Goal: Information Seeking & Learning: Learn about a topic

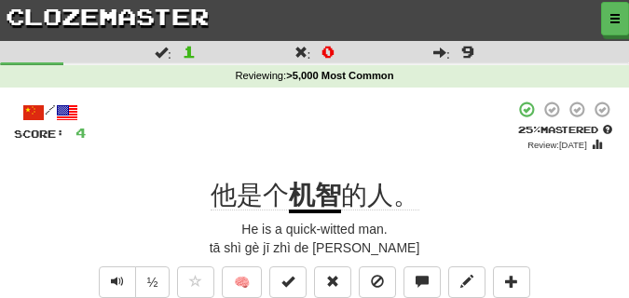
click at [474, 220] on div "He is a quick-witted man." at bounding box center [314, 229] width 601 height 19
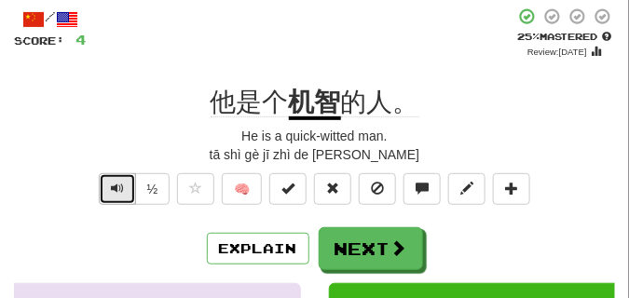
click at [114, 195] on span "Text-to-speech controls" at bounding box center [117, 188] width 13 height 13
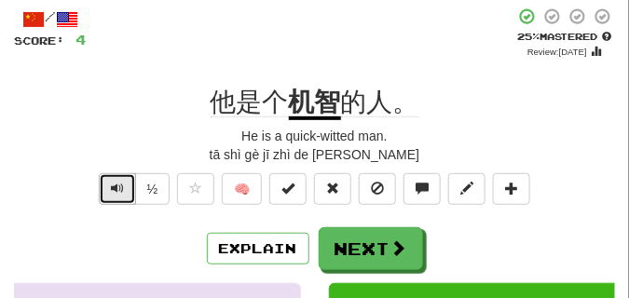
click at [114, 195] on span "Text-to-speech controls" at bounding box center [117, 188] width 13 height 13
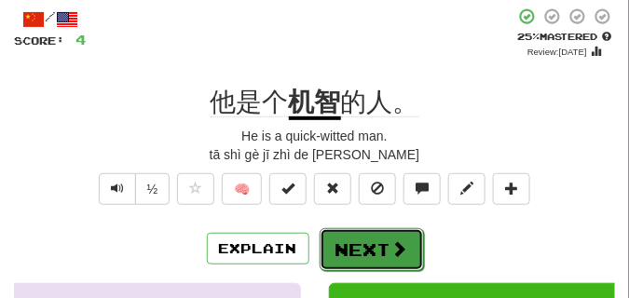
click at [359, 238] on button "Next" at bounding box center [372, 249] width 104 height 43
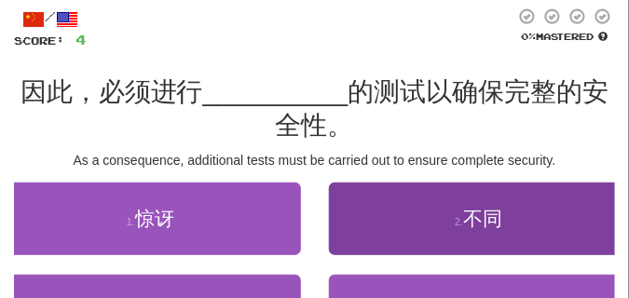
scroll to position [140, 0]
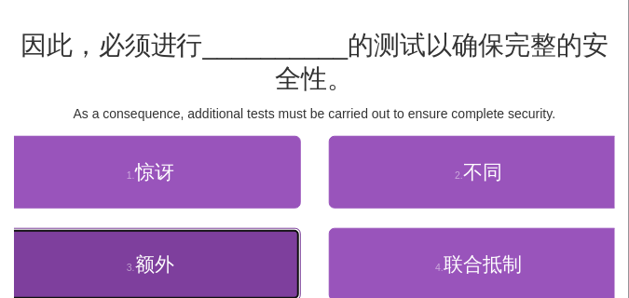
click at [254, 248] on button "3 . 额外" at bounding box center [150, 264] width 301 height 73
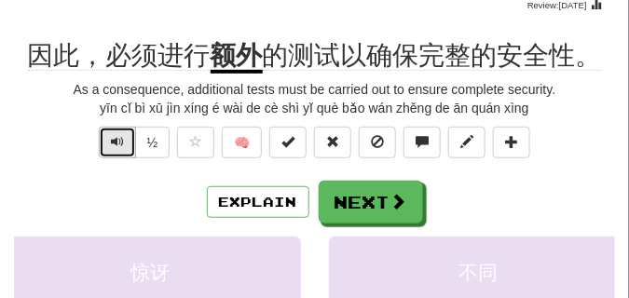
click at [111, 144] on span "Text-to-speech controls" at bounding box center [117, 141] width 13 height 13
click at [122, 142] on span "Text-to-speech controls" at bounding box center [117, 141] width 13 height 13
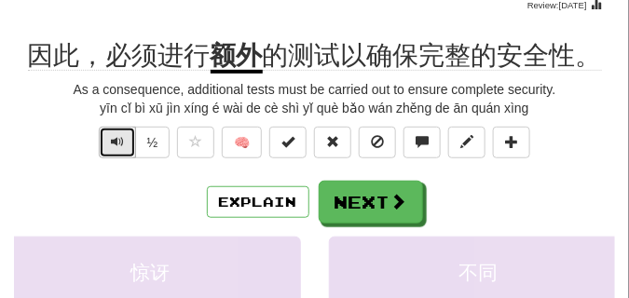
click at [122, 142] on span "Text-to-speech controls" at bounding box center [117, 141] width 13 height 13
click at [114, 140] on span "Text-to-speech controls" at bounding box center [117, 141] width 13 height 13
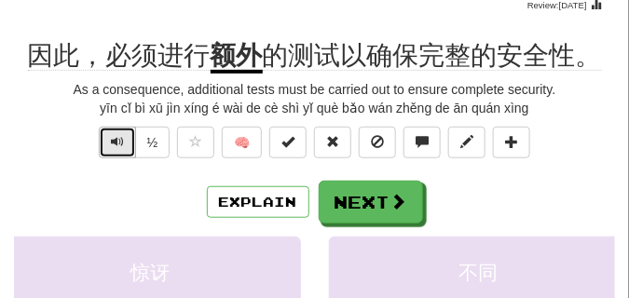
click at [114, 140] on span "Text-to-speech controls" at bounding box center [117, 141] width 13 height 13
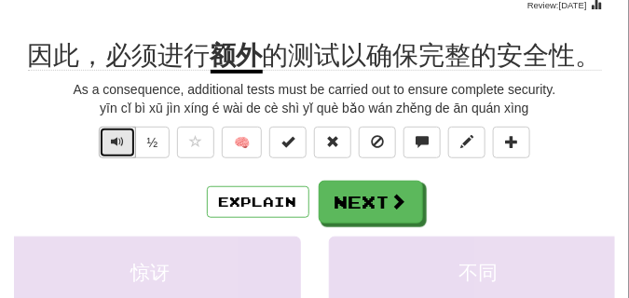
click at [114, 140] on span "Text-to-speech controls" at bounding box center [117, 141] width 13 height 13
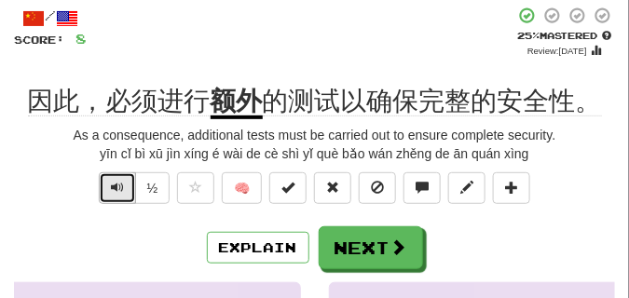
scroll to position [93, 0]
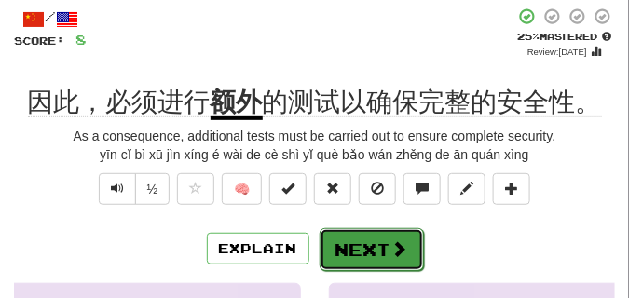
click at [366, 237] on button "Next" at bounding box center [372, 249] width 104 height 43
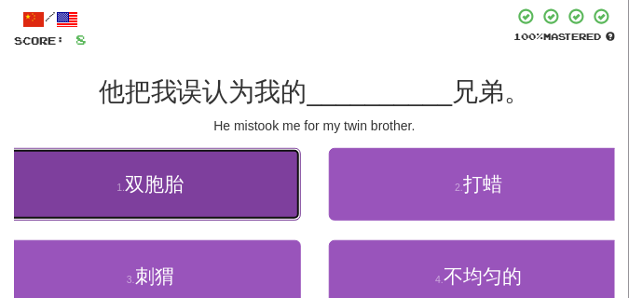
click at [109, 192] on button "1 . 双胞胎" at bounding box center [150, 184] width 301 height 73
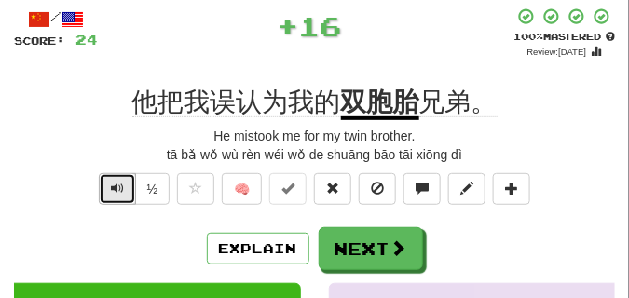
click at [120, 182] on span "Text-to-speech controls" at bounding box center [117, 188] width 13 height 13
click at [119, 187] on span "Text-to-speech controls" at bounding box center [117, 188] width 13 height 13
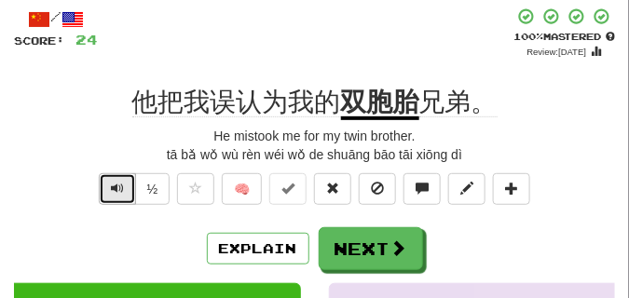
click at [119, 187] on span "Text-to-speech controls" at bounding box center [117, 188] width 13 height 13
click at [119, 178] on button "Text-to-speech controls" at bounding box center [117, 189] width 37 height 32
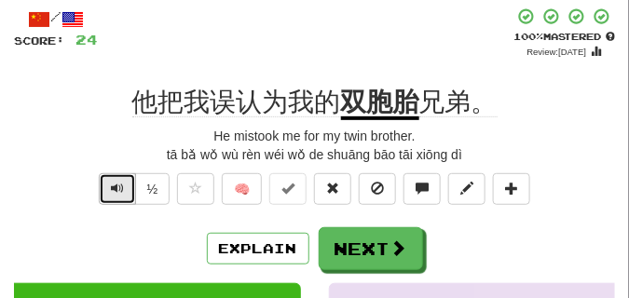
click at [119, 182] on span "Text-to-speech controls" at bounding box center [117, 188] width 13 height 13
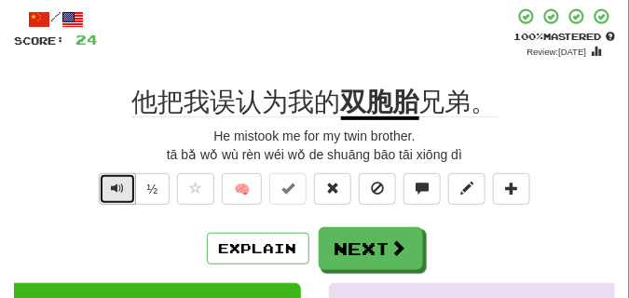
click at [119, 182] on span "Text-to-speech controls" at bounding box center [117, 188] width 13 height 13
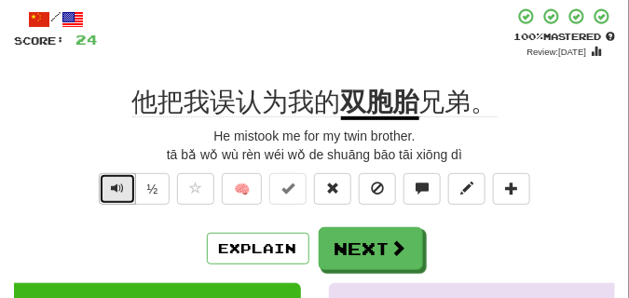
click at [119, 182] on span "Text-to-speech controls" at bounding box center [117, 188] width 13 height 13
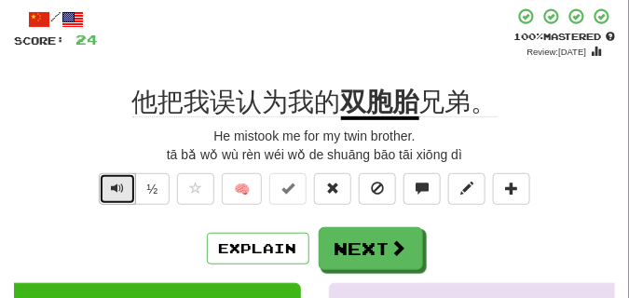
click at [119, 182] on span "Text-to-speech controls" at bounding box center [117, 188] width 13 height 13
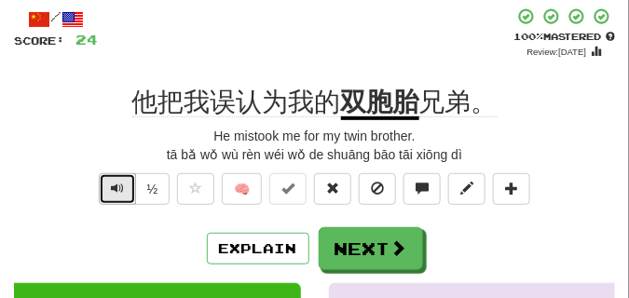
click at [119, 182] on span "Text-to-speech controls" at bounding box center [117, 188] width 13 height 13
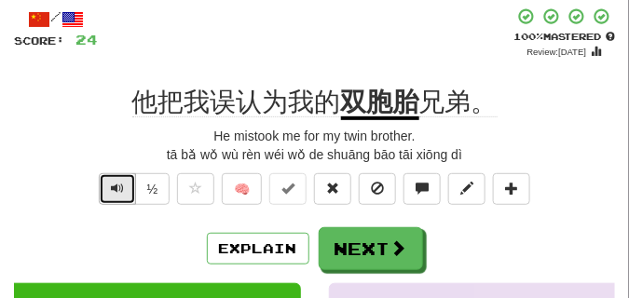
click at [119, 182] on span "Text-to-speech controls" at bounding box center [117, 188] width 13 height 13
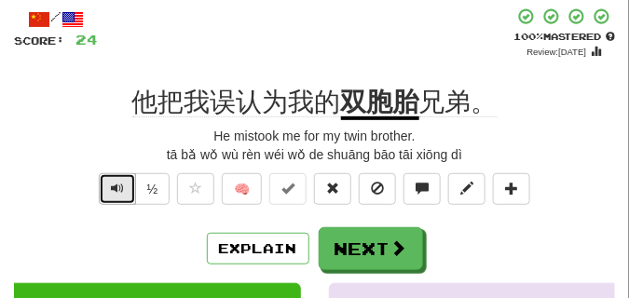
click at [119, 182] on span "Text-to-speech controls" at bounding box center [117, 188] width 13 height 13
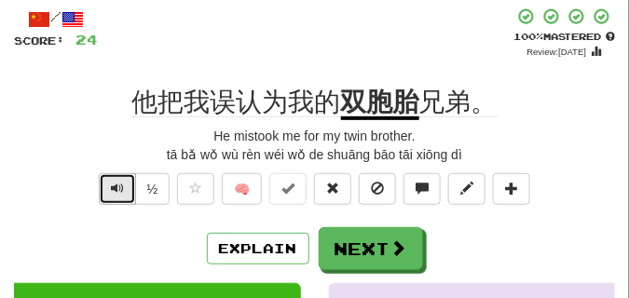
click at [119, 182] on span "Text-to-speech controls" at bounding box center [117, 188] width 13 height 13
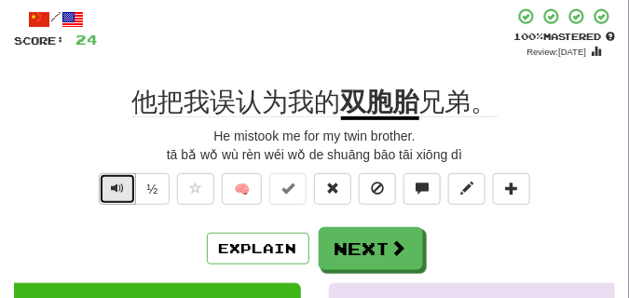
click at [119, 182] on span "Text-to-speech controls" at bounding box center [117, 188] width 13 height 13
click at [118, 186] on span "Text-to-speech controls" at bounding box center [117, 188] width 13 height 13
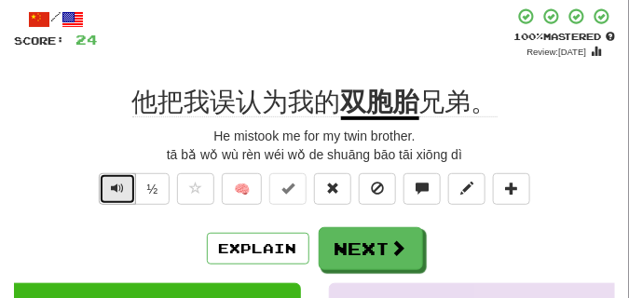
click at [118, 185] on span "Text-to-speech controls" at bounding box center [117, 188] width 13 height 13
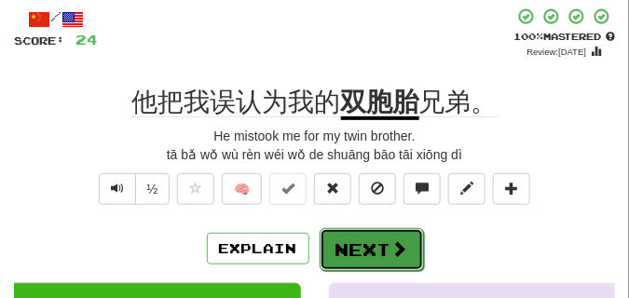
click at [386, 234] on button "Next" at bounding box center [372, 249] width 104 height 43
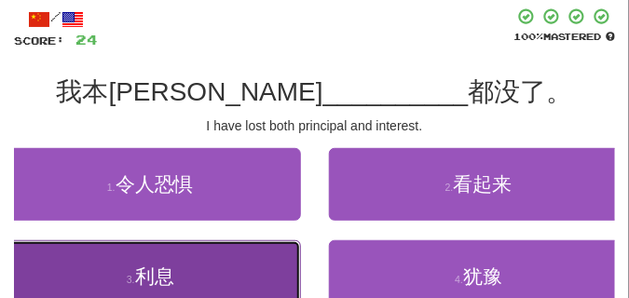
click at [93, 260] on button "3 . 利息" at bounding box center [150, 277] width 301 height 73
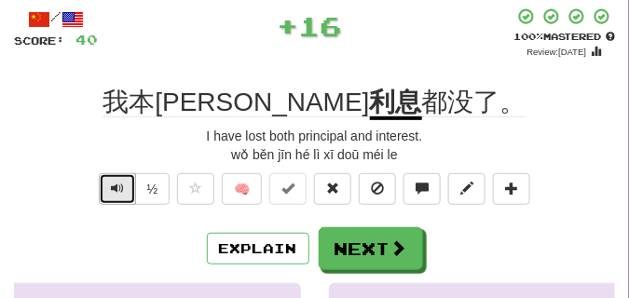
click at [116, 194] on span "Text-to-speech controls" at bounding box center [117, 188] width 13 height 13
click at [116, 193] on span "Text-to-speech controls" at bounding box center [117, 188] width 13 height 13
click at [116, 192] on span "Text-to-speech controls" at bounding box center [117, 188] width 13 height 13
click at [116, 191] on span "Text-to-speech controls" at bounding box center [117, 188] width 13 height 13
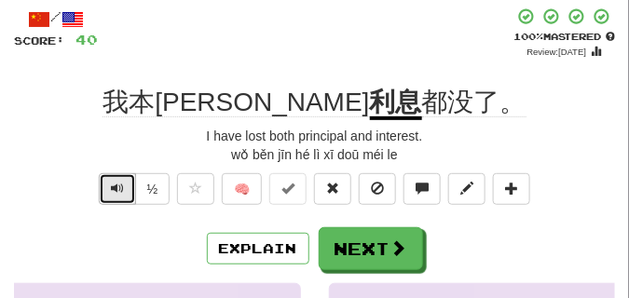
click at [116, 191] on span "Text-to-speech controls" at bounding box center [117, 188] width 13 height 13
click at [116, 190] on span "Text-to-speech controls" at bounding box center [117, 188] width 13 height 13
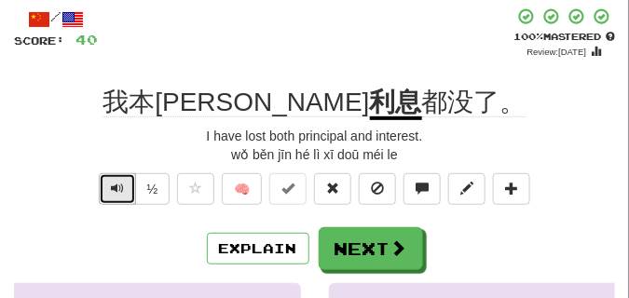
click at [116, 190] on span "Text-to-speech controls" at bounding box center [117, 188] width 13 height 13
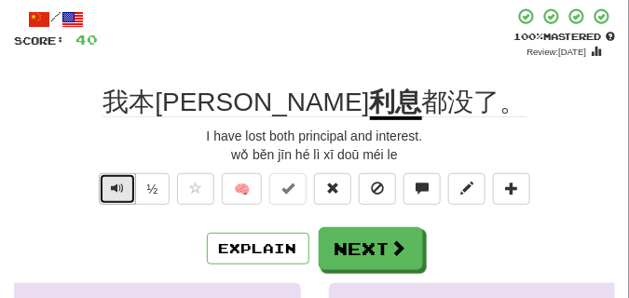
click at [116, 190] on span "Text-to-speech controls" at bounding box center [117, 188] width 13 height 13
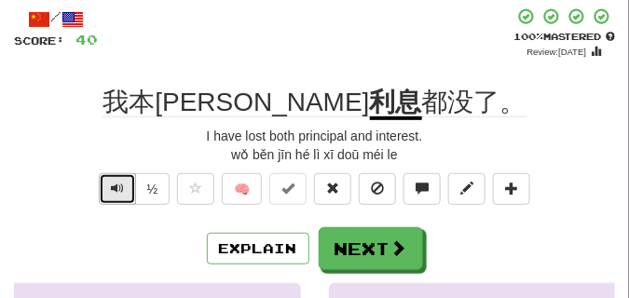
click at [116, 190] on span "Text-to-speech controls" at bounding box center [117, 188] width 13 height 13
click at [123, 190] on button "Text-to-speech controls" at bounding box center [117, 189] width 37 height 32
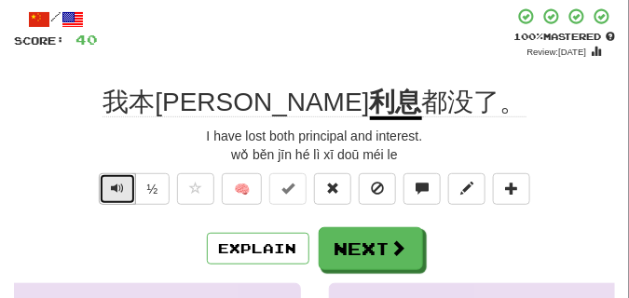
click at [123, 190] on button "Text-to-speech controls" at bounding box center [117, 189] width 37 height 32
click at [123, 189] on button "Text-to-speech controls" at bounding box center [117, 189] width 37 height 32
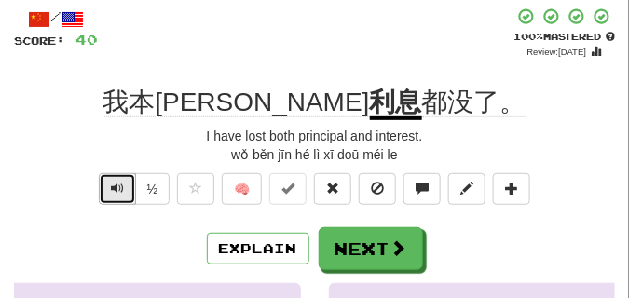
click at [123, 189] on button "Text-to-speech controls" at bounding box center [117, 189] width 37 height 32
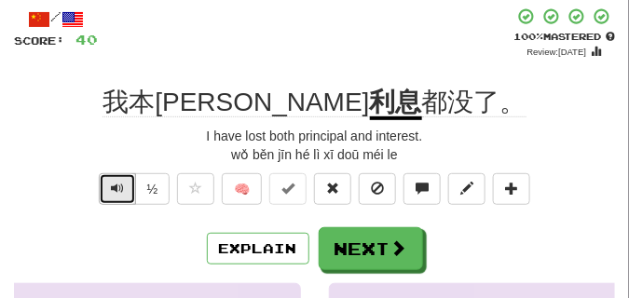
click at [123, 189] on button "Text-to-speech controls" at bounding box center [117, 189] width 37 height 32
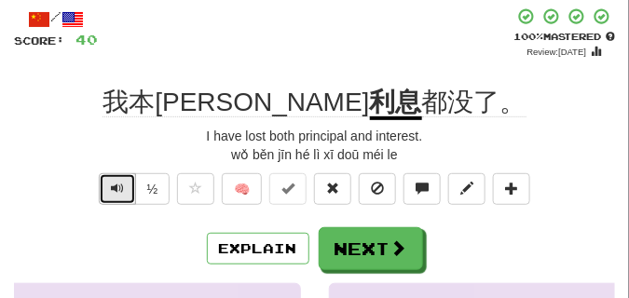
click at [123, 189] on button "Text-to-speech controls" at bounding box center [117, 189] width 37 height 32
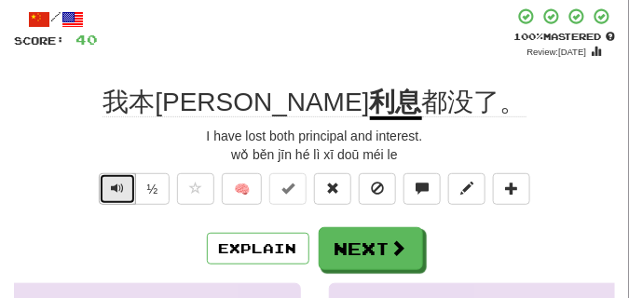
click at [123, 189] on button "Text-to-speech controls" at bounding box center [117, 189] width 37 height 32
click at [111, 185] on span "Text-to-speech controls" at bounding box center [117, 188] width 13 height 13
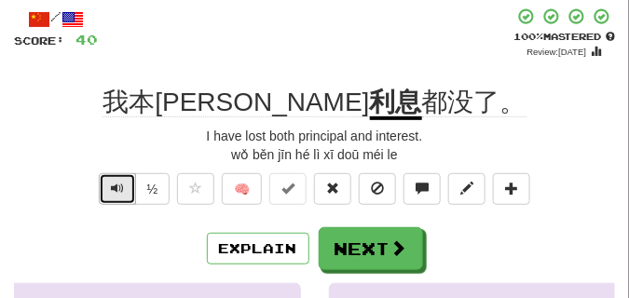
click at [111, 185] on span "Text-to-speech controls" at bounding box center [117, 188] width 13 height 13
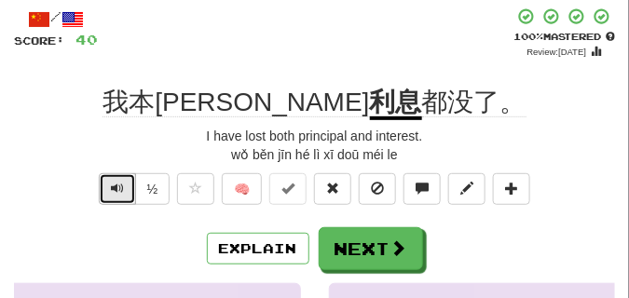
click at [111, 185] on span "Text-to-speech controls" at bounding box center [117, 188] width 13 height 13
click at [111, 184] on span "Text-to-speech controls" at bounding box center [117, 188] width 13 height 13
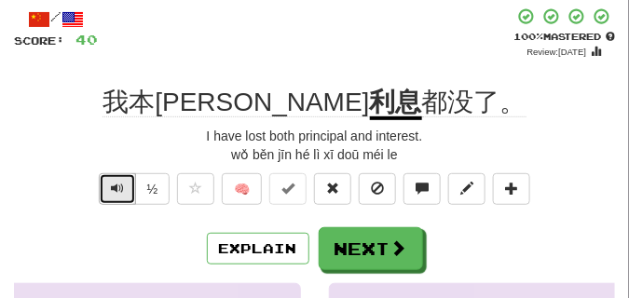
click at [111, 184] on span "Text-to-speech controls" at bounding box center [117, 188] width 13 height 13
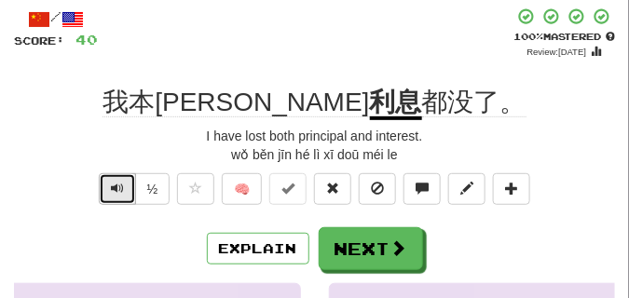
click at [111, 184] on span "Text-to-speech controls" at bounding box center [117, 188] width 13 height 13
click at [119, 190] on span "Text-to-speech controls" at bounding box center [117, 188] width 13 height 13
click at [119, 187] on span "Text-to-speech controls" at bounding box center [117, 188] width 13 height 13
click at [119, 186] on span "Text-to-speech controls" at bounding box center [117, 188] width 13 height 13
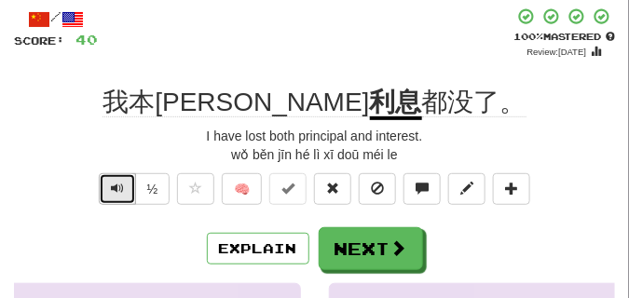
click at [119, 186] on span "Text-to-speech controls" at bounding box center [117, 188] width 13 height 13
click at [118, 186] on span "Text-to-speech controls" at bounding box center [117, 188] width 13 height 13
click at [118, 185] on span "Text-to-speech controls" at bounding box center [117, 188] width 13 height 13
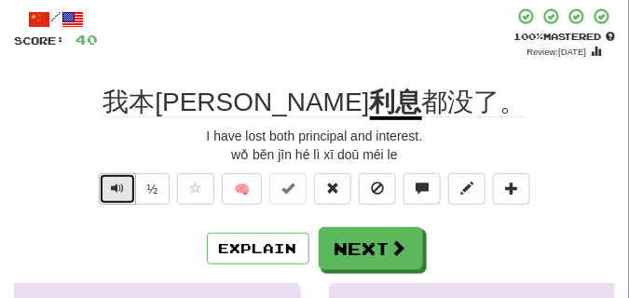
click at [118, 185] on span "Text-to-speech controls" at bounding box center [117, 188] width 13 height 13
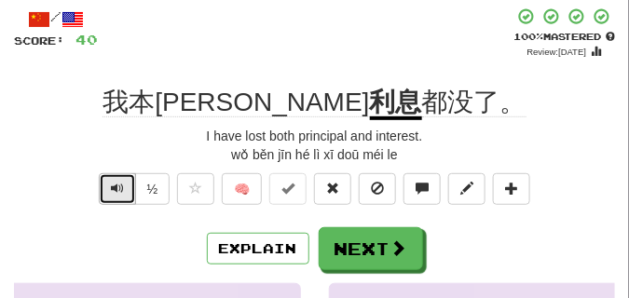
click at [118, 185] on span "Text-to-speech controls" at bounding box center [117, 188] width 13 height 13
click at [124, 186] on button "Text-to-speech controls" at bounding box center [117, 189] width 37 height 32
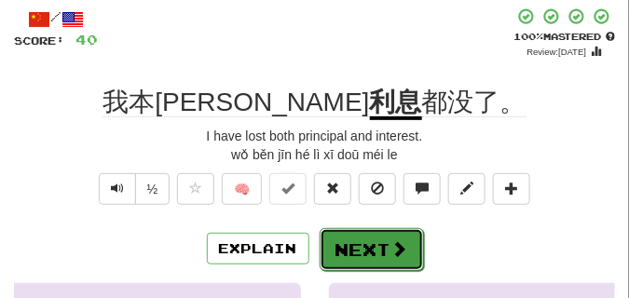
click at [390, 237] on button "Next" at bounding box center [372, 249] width 104 height 43
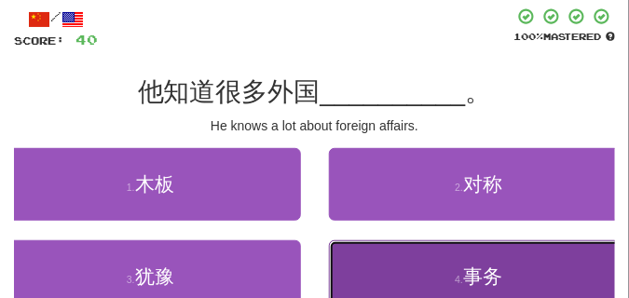
click at [389, 266] on button "4 . 事务" at bounding box center [479, 277] width 301 height 73
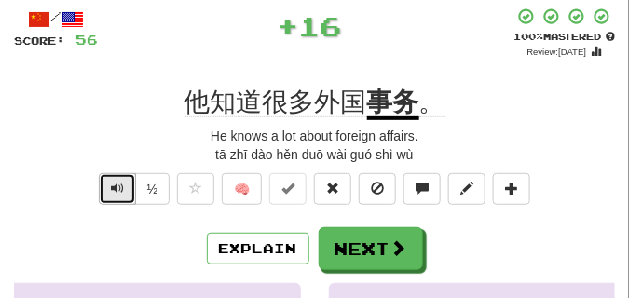
click at [122, 192] on span "Text-to-speech controls" at bounding box center [117, 188] width 13 height 13
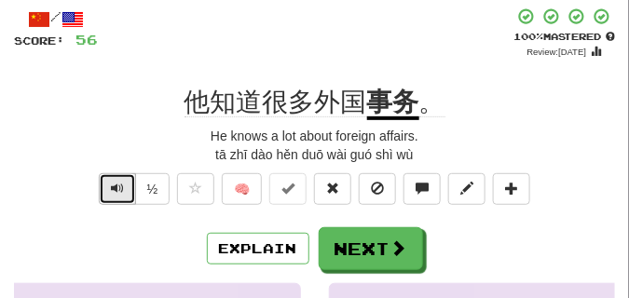
click at [122, 192] on span "Text-to-speech controls" at bounding box center [117, 188] width 13 height 13
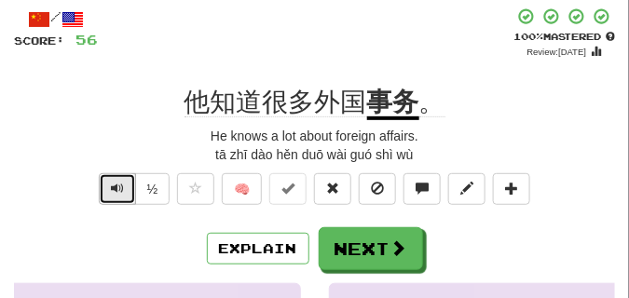
click at [122, 192] on span "Text-to-speech controls" at bounding box center [117, 188] width 13 height 13
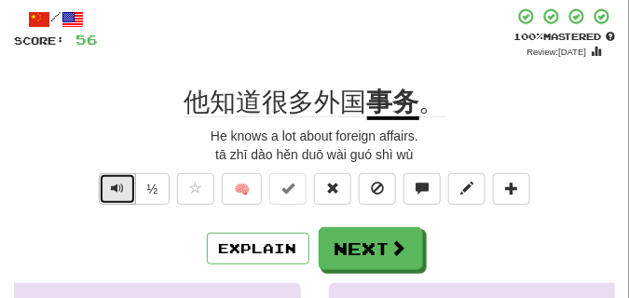
click at [122, 192] on span "Text-to-speech controls" at bounding box center [117, 188] width 13 height 13
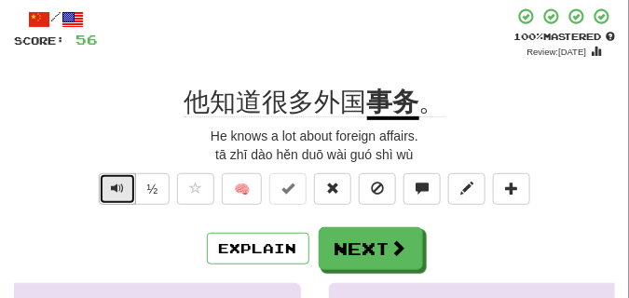
click at [122, 192] on span "Text-to-speech controls" at bounding box center [117, 188] width 13 height 13
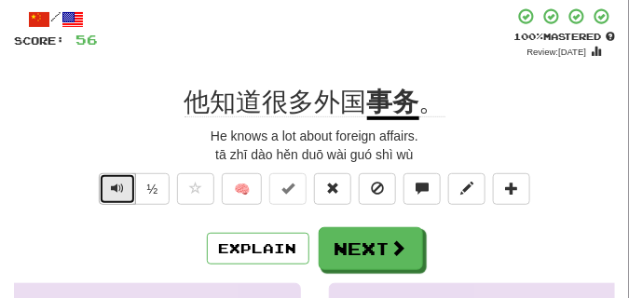
click at [122, 192] on span "Text-to-speech controls" at bounding box center [117, 188] width 13 height 13
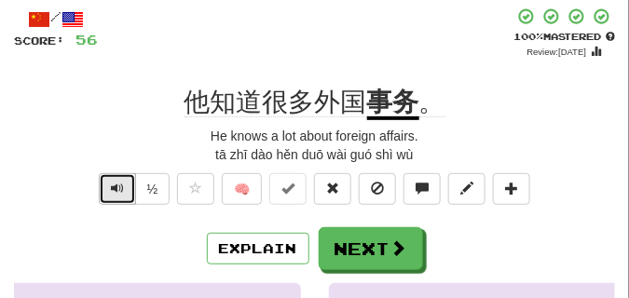
click at [122, 192] on span "Text-to-speech controls" at bounding box center [117, 188] width 13 height 13
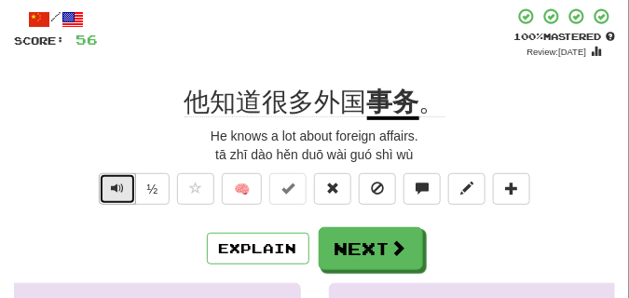
click at [122, 192] on span "Text-to-speech controls" at bounding box center [117, 188] width 13 height 13
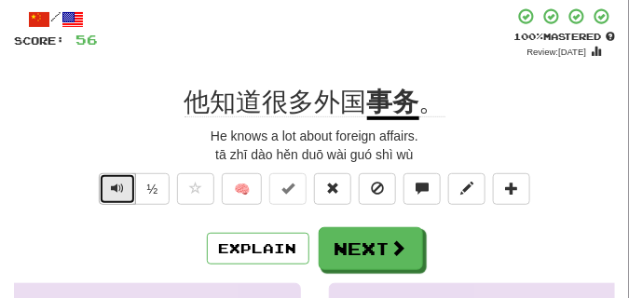
click at [122, 192] on span "Text-to-speech controls" at bounding box center [117, 188] width 13 height 13
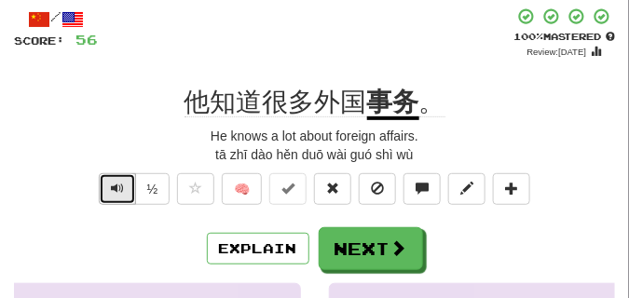
click at [122, 192] on span "Text-to-speech controls" at bounding box center [117, 188] width 13 height 13
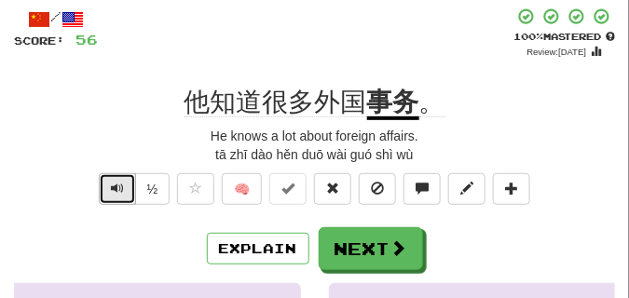
click at [122, 192] on span "Text-to-speech controls" at bounding box center [117, 188] width 13 height 13
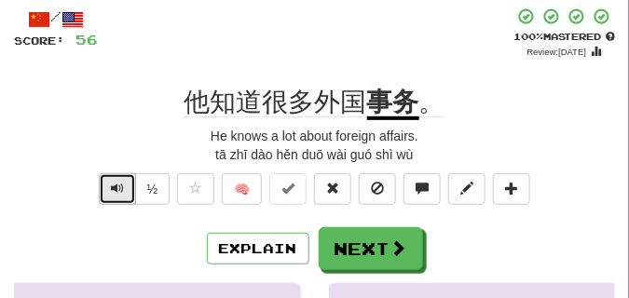
click at [122, 192] on span "Text-to-speech controls" at bounding box center [117, 188] width 13 height 13
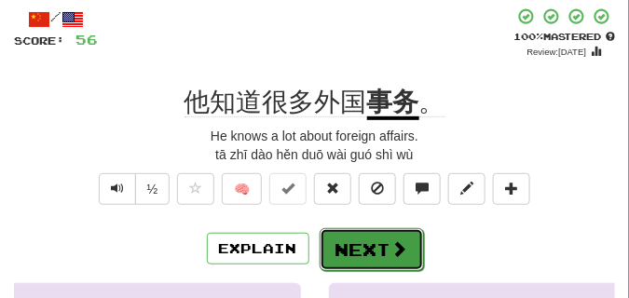
click at [378, 241] on button "Next" at bounding box center [372, 249] width 104 height 43
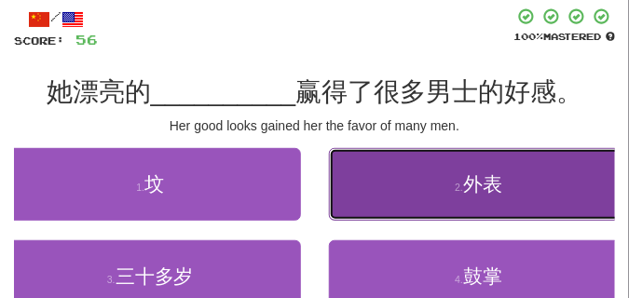
click at [365, 171] on button "2 . 外表" at bounding box center [479, 184] width 301 height 73
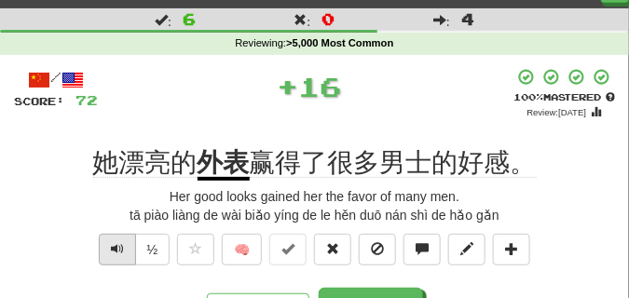
scroll to position [47, 0]
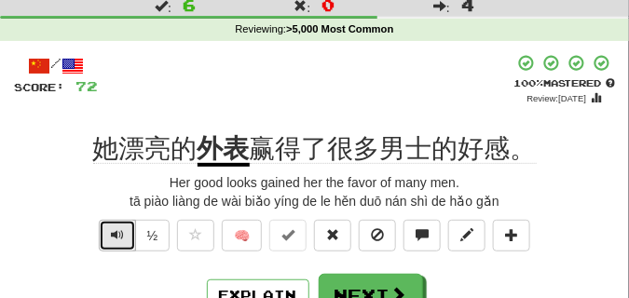
click at [116, 229] on span "Text-to-speech controls" at bounding box center [117, 234] width 13 height 13
click at [116, 233] on span "Text-to-speech controls" at bounding box center [117, 234] width 13 height 13
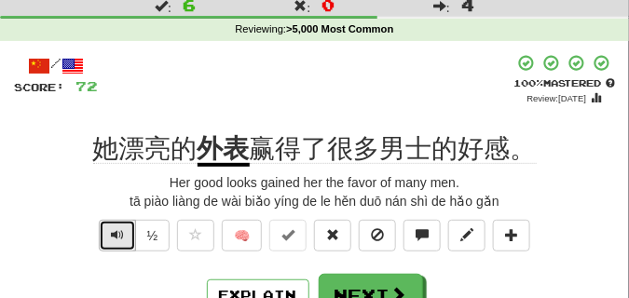
click at [116, 233] on span "Text-to-speech controls" at bounding box center [117, 234] width 13 height 13
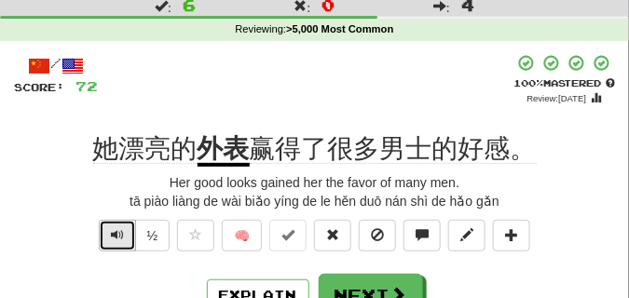
click at [116, 233] on span "Text-to-speech controls" at bounding box center [117, 234] width 13 height 13
click at [126, 237] on button "Text-to-speech controls" at bounding box center [117, 236] width 37 height 32
click at [126, 236] on button "Text-to-speech controls" at bounding box center [117, 236] width 37 height 32
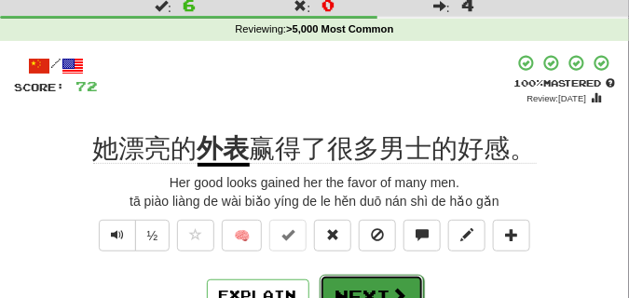
click at [382, 282] on button "Next" at bounding box center [372, 296] width 104 height 43
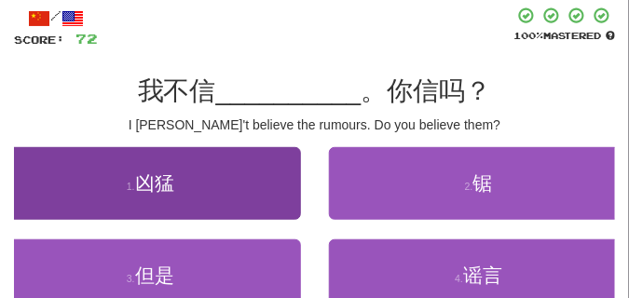
scroll to position [140, 0]
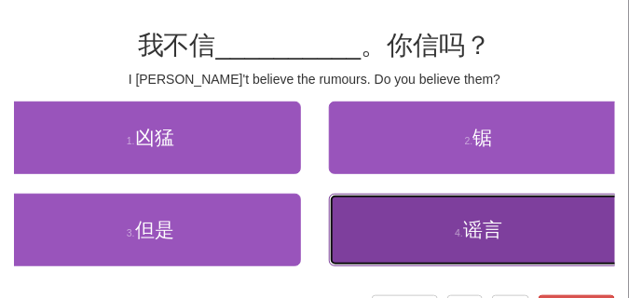
click at [354, 239] on button "4 . 谣言" at bounding box center [479, 230] width 301 height 73
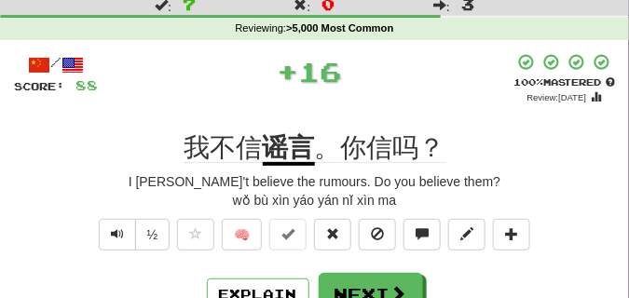
scroll to position [47, 0]
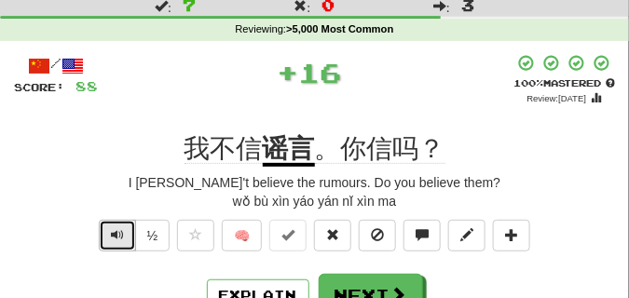
click at [120, 231] on span "Text-to-speech controls" at bounding box center [117, 234] width 13 height 13
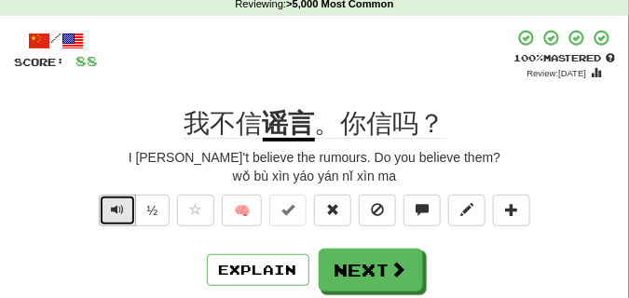
scroll to position [93, 0]
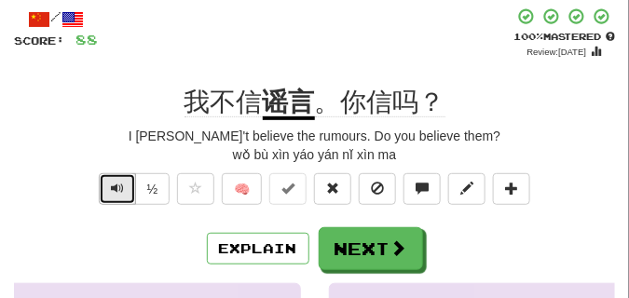
click at [113, 189] on span "Text-to-speech controls" at bounding box center [117, 188] width 13 height 13
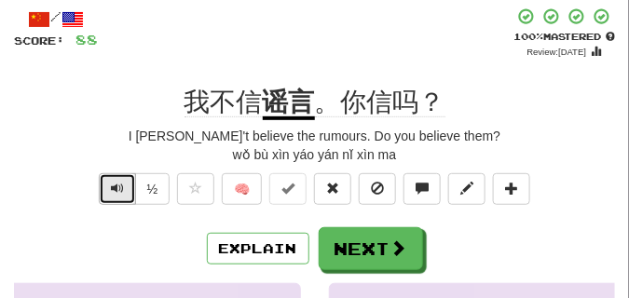
click at [113, 189] on span "Text-to-speech controls" at bounding box center [117, 188] width 13 height 13
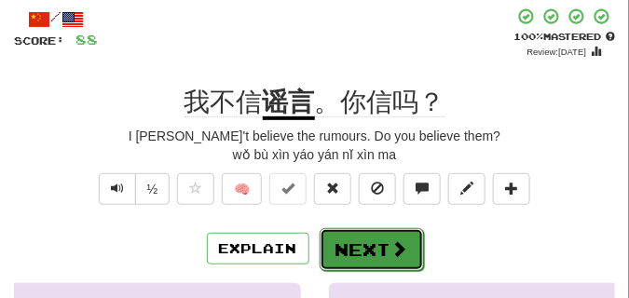
click at [332, 241] on button "Next" at bounding box center [372, 249] width 104 height 43
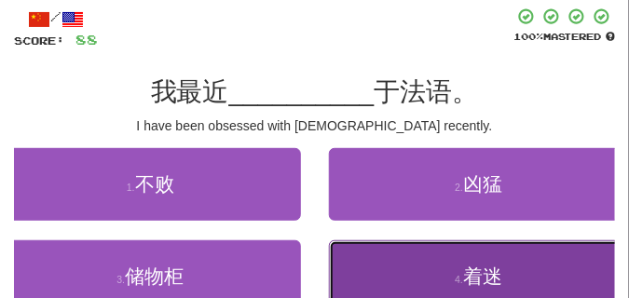
click at [410, 268] on button "4 . 着迷" at bounding box center [479, 277] width 301 height 73
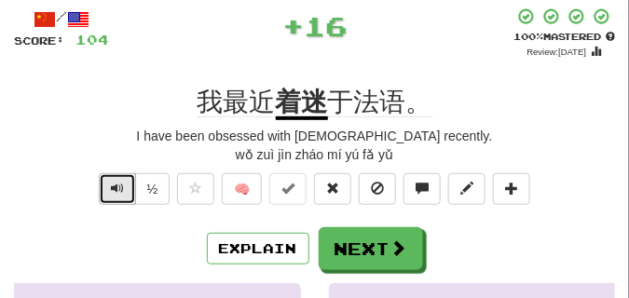
click at [121, 190] on span "Text-to-speech controls" at bounding box center [117, 188] width 13 height 13
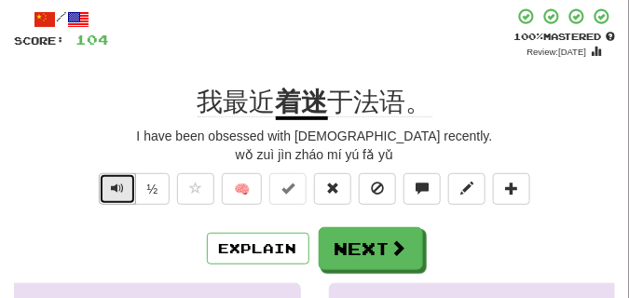
click at [121, 190] on span "Text-to-speech controls" at bounding box center [117, 188] width 13 height 13
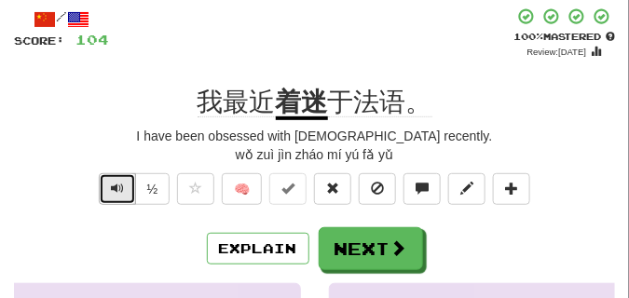
click at [121, 190] on span "Text-to-speech controls" at bounding box center [117, 188] width 13 height 13
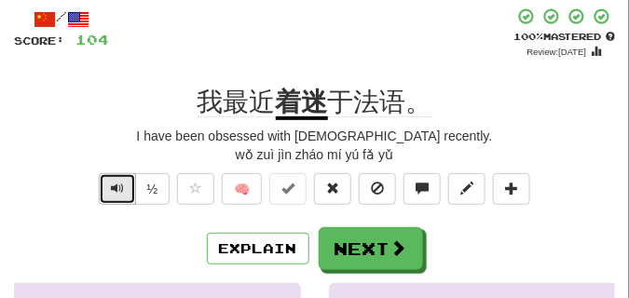
click at [121, 190] on span "Text-to-speech controls" at bounding box center [117, 188] width 13 height 13
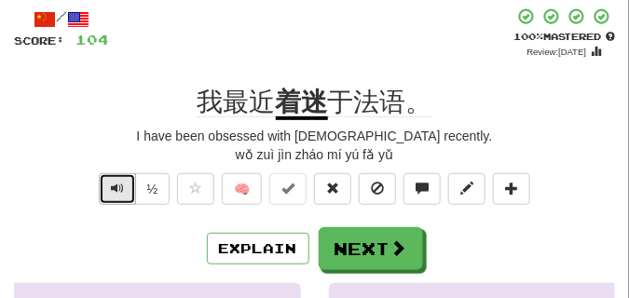
click at [121, 190] on span "Text-to-speech controls" at bounding box center [117, 188] width 13 height 13
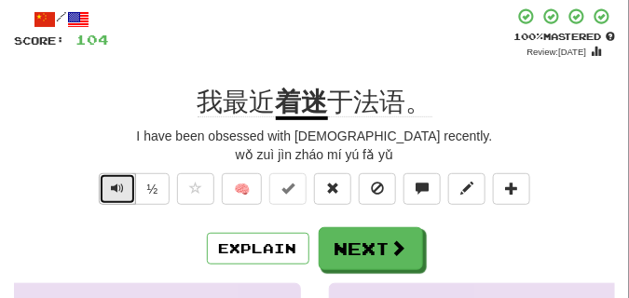
click at [121, 190] on span "Text-to-speech controls" at bounding box center [117, 188] width 13 height 13
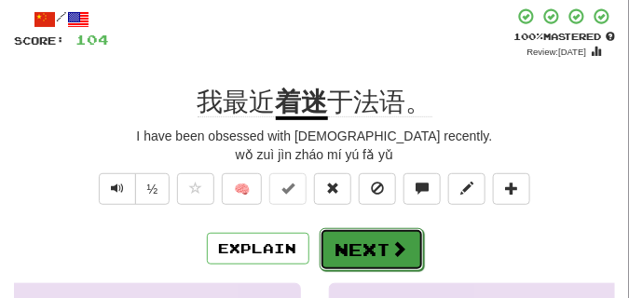
click at [344, 234] on button "Next" at bounding box center [372, 249] width 104 height 43
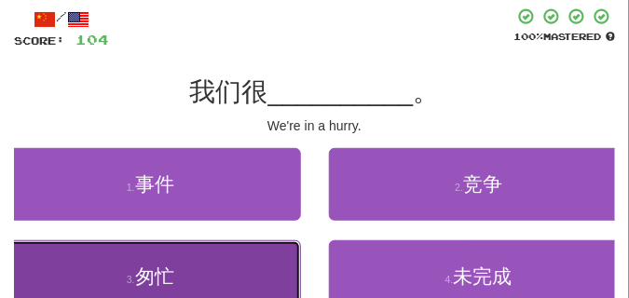
click at [215, 254] on button "3 . 匆忙" at bounding box center [150, 277] width 301 height 73
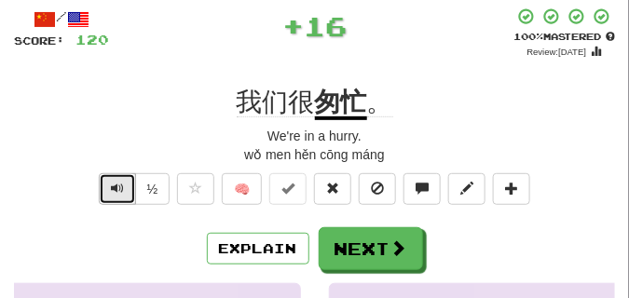
click at [120, 186] on span "Text-to-speech controls" at bounding box center [117, 188] width 13 height 13
click at [121, 182] on span "Text-to-speech controls" at bounding box center [117, 188] width 13 height 13
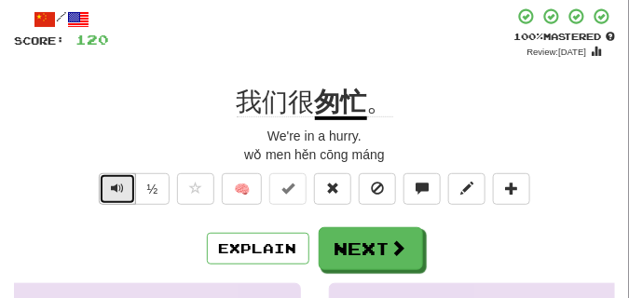
click at [121, 182] on span "Text-to-speech controls" at bounding box center [117, 188] width 13 height 13
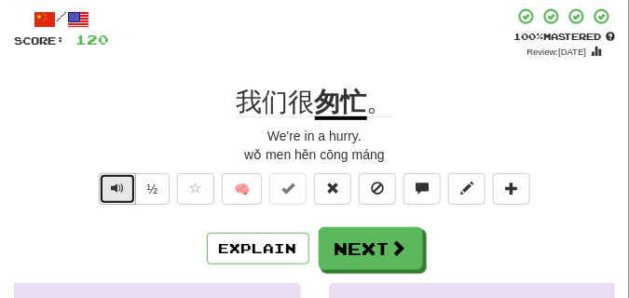
click at [121, 182] on span "Text-to-speech controls" at bounding box center [117, 188] width 13 height 13
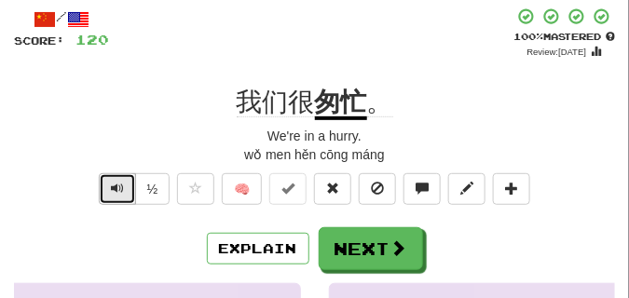
click at [121, 182] on span "Text-to-speech controls" at bounding box center [117, 188] width 13 height 13
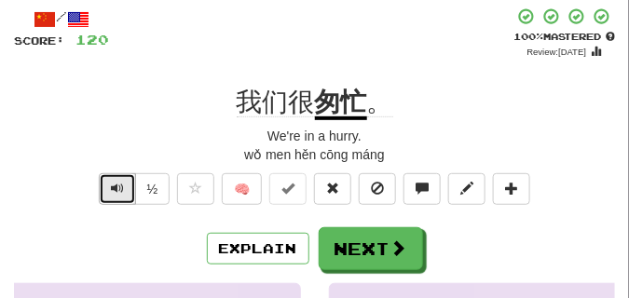
click at [121, 182] on span "Text-to-speech controls" at bounding box center [117, 188] width 13 height 13
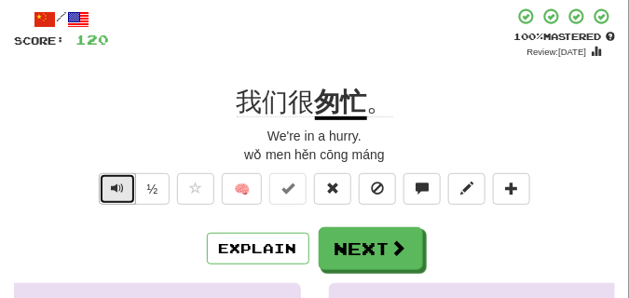
click at [121, 182] on span "Text-to-speech controls" at bounding box center [117, 188] width 13 height 13
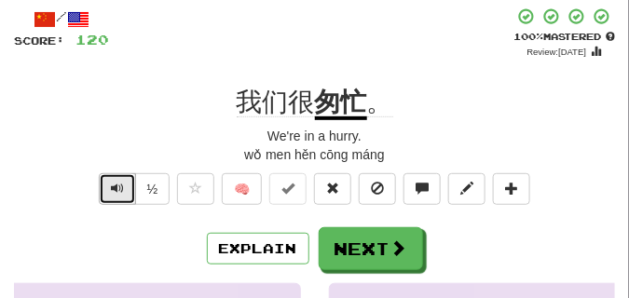
click at [121, 182] on span "Text-to-speech controls" at bounding box center [117, 188] width 13 height 13
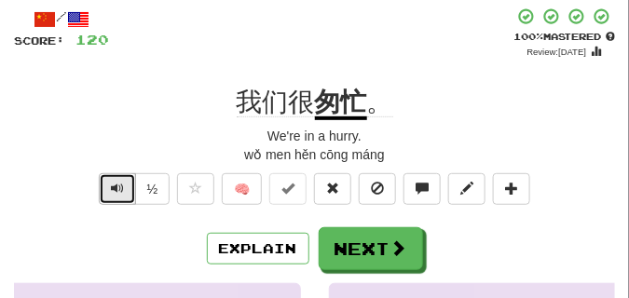
click at [121, 182] on span "Text-to-speech controls" at bounding box center [117, 188] width 13 height 13
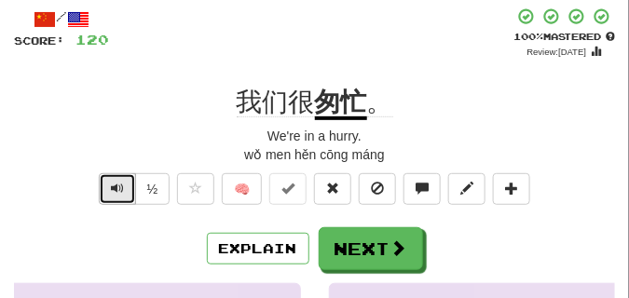
click at [121, 182] on span "Text-to-speech controls" at bounding box center [117, 188] width 13 height 13
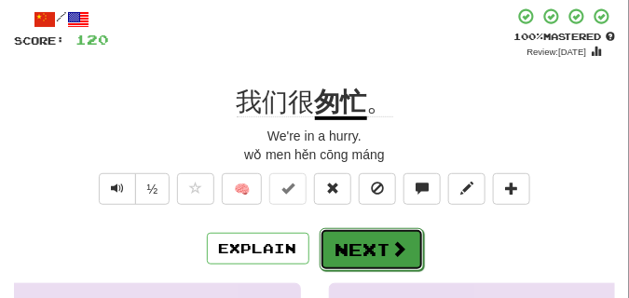
click at [354, 233] on button "Next" at bounding box center [372, 249] width 104 height 43
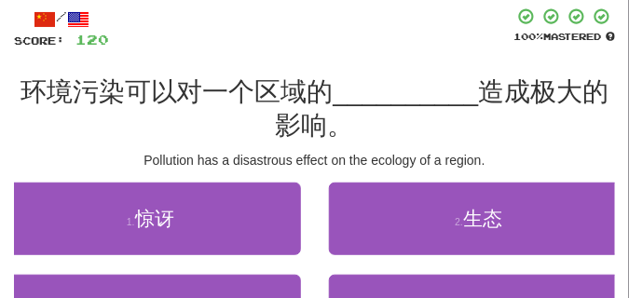
scroll to position [140, 0]
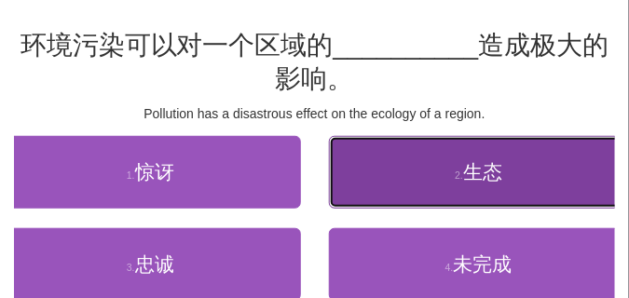
click at [365, 166] on button "2 . 生态" at bounding box center [479, 172] width 301 height 73
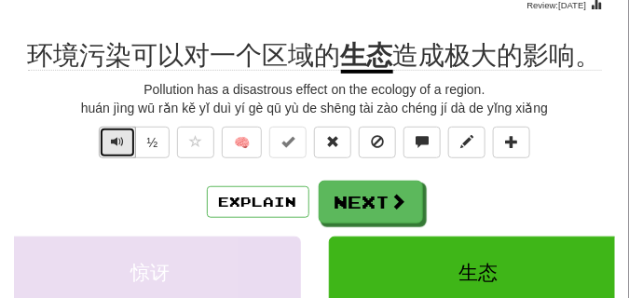
click at [111, 141] on span "Text-to-speech controls" at bounding box center [117, 141] width 13 height 13
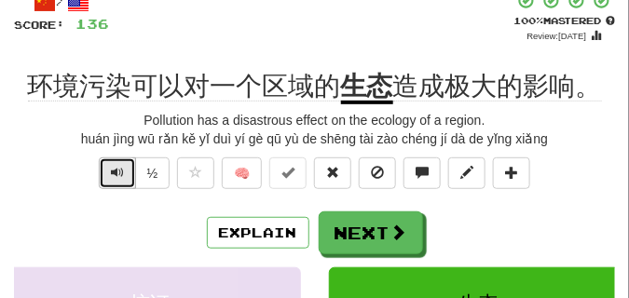
scroll to position [93, 0]
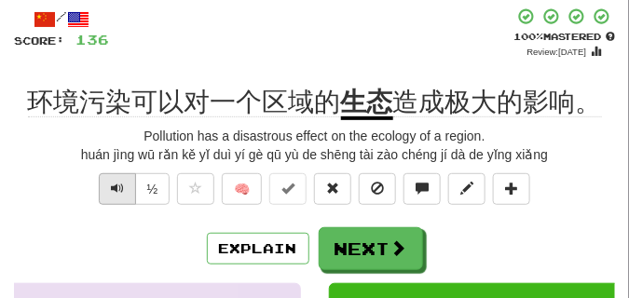
click at [110, 141] on div "Pollution has a disastrous effect on the ecology of a region." at bounding box center [314, 136] width 601 height 19
click at [131, 197] on button "Text-to-speech controls" at bounding box center [117, 189] width 37 height 32
click at [112, 191] on span "Text-to-speech controls" at bounding box center [117, 188] width 13 height 13
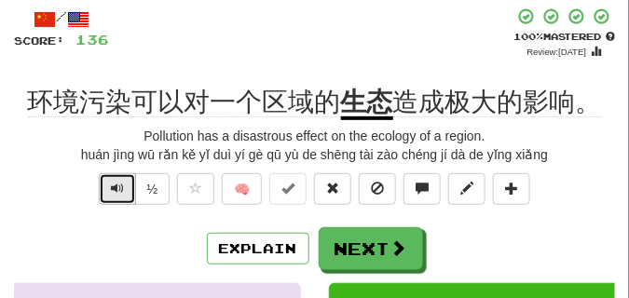
click at [112, 191] on span "Text-to-speech controls" at bounding box center [117, 188] width 13 height 13
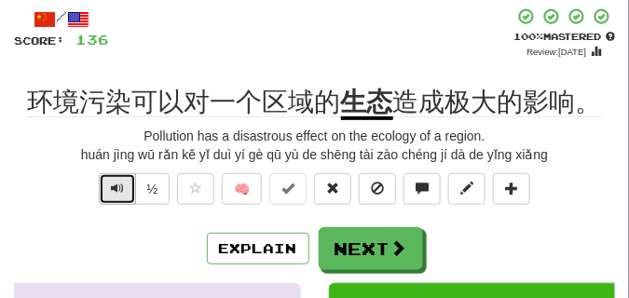
click at [112, 191] on span "Text-to-speech controls" at bounding box center [117, 188] width 13 height 13
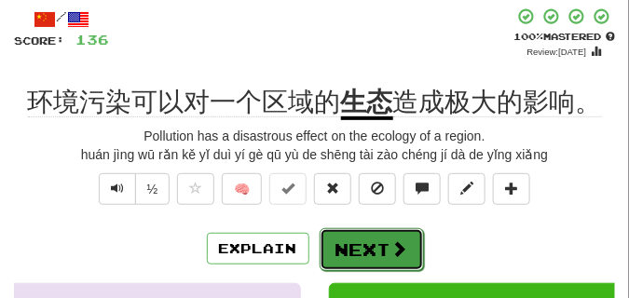
click at [384, 240] on button "Next" at bounding box center [372, 249] width 104 height 43
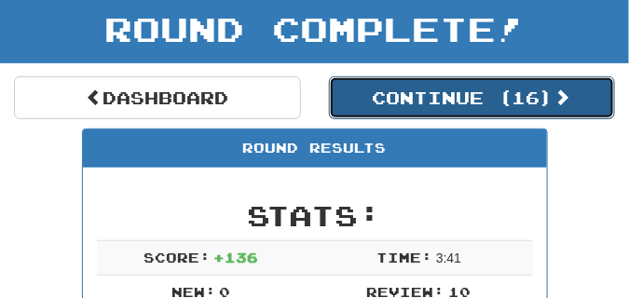
click at [353, 112] on button "Continue ( 16 )" at bounding box center [472, 97] width 287 height 43
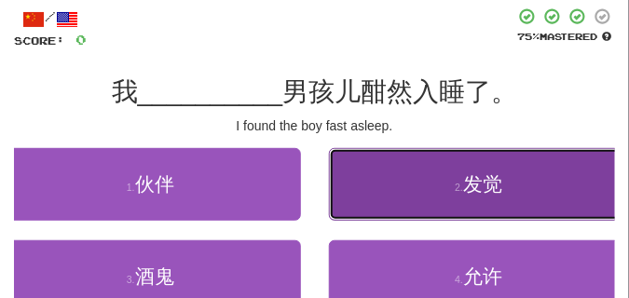
click at [510, 192] on button "2 . 发觉" at bounding box center [479, 184] width 301 height 73
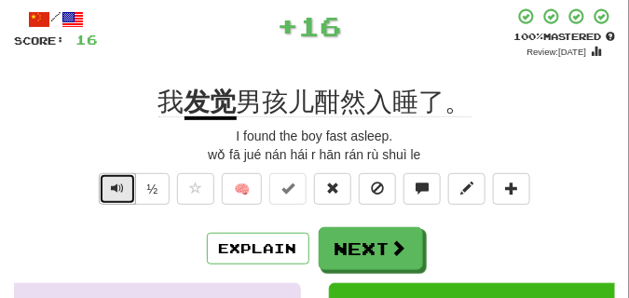
click at [114, 187] on span "Text-to-speech controls" at bounding box center [117, 188] width 13 height 13
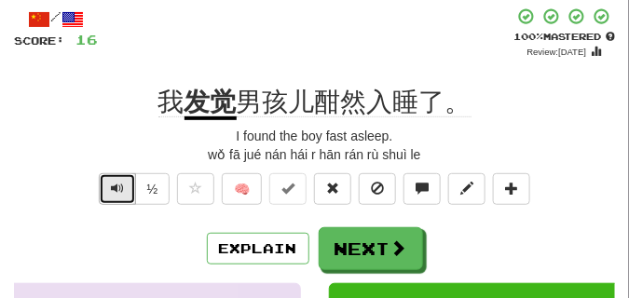
click at [114, 187] on span "Text-to-speech controls" at bounding box center [117, 188] width 13 height 13
click at [115, 188] on span "Text-to-speech controls" at bounding box center [117, 188] width 13 height 13
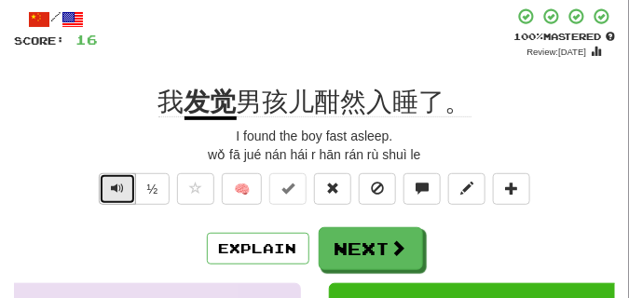
click at [105, 196] on button "Text-to-speech controls" at bounding box center [117, 189] width 37 height 32
click at [105, 195] on button "Text-to-speech controls" at bounding box center [117, 189] width 37 height 32
click at [107, 193] on button "Text-to-speech controls" at bounding box center [117, 189] width 37 height 32
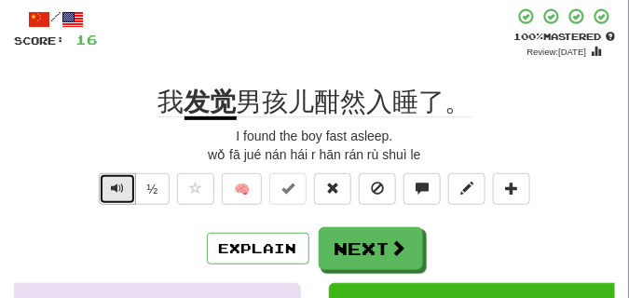
click at [107, 193] on button "Text-to-speech controls" at bounding box center [117, 189] width 37 height 32
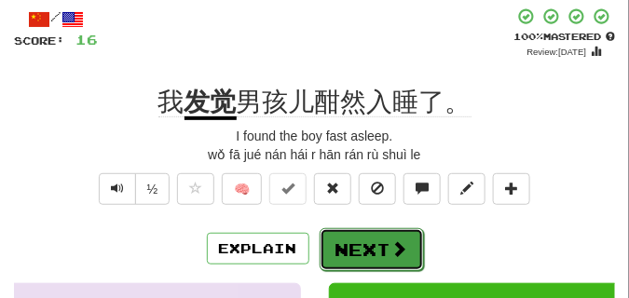
click at [355, 237] on button "Next" at bounding box center [372, 249] width 104 height 43
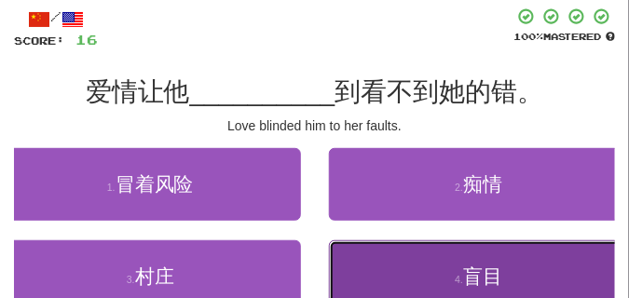
click at [382, 281] on button "4 . 盲目" at bounding box center [479, 277] width 301 height 73
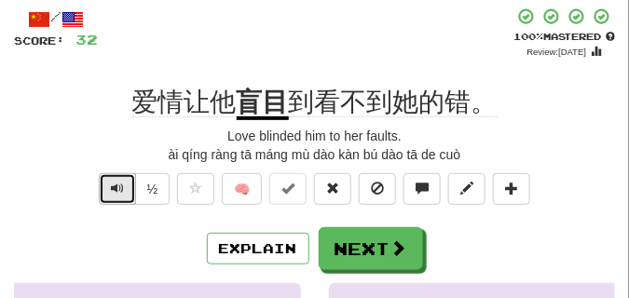
click at [117, 187] on span "Text-to-speech controls" at bounding box center [117, 188] width 13 height 13
click at [103, 150] on div "ài qíng ràng tā máng mù dào kàn bú dào tā de cuò" at bounding box center [314, 154] width 601 height 19
click at [117, 190] on span "Text-to-speech controls" at bounding box center [117, 188] width 13 height 13
click at [107, 158] on div "ài qíng ràng tā máng mù dào kàn bú dào tā de cuò" at bounding box center [314, 154] width 601 height 19
click at [116, 191] on span "Text-to-speech controls" at bounding box center [117, 188] width 13 height 13
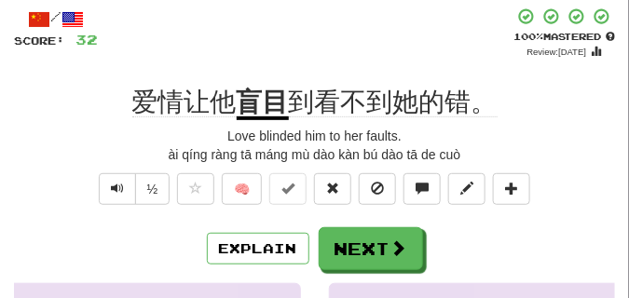
click at [108, 156] on div "ài qíng ràng tā máng mù dào kàn bú dào tā de cuò" at bounding box center [314, 154] width 601 height 19
click at [117, 193] on span "Text-to-speech controls" at bounding box center [117, 188] width 13 height 13
click at [116, 191] on span "Text-to-speech controls" at bounding box center [117, 188] width 13 height 13
click at [115, 191] on span "Text-to-speech controls" at bounding box center [117, 188] width 13 height 13
click at [113, 186] on span "Text-to-speech controls" at bounding box center [117, 188] width 13 height 13
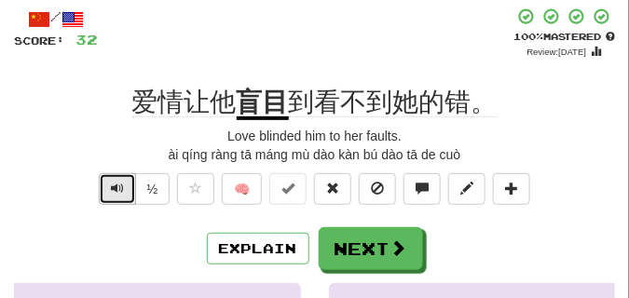
click at [113, 186] on span "Text-to-speech controls" at bounding box center [117, 188] width 13 height 13
click at [106, 186] on button "Text-to-speech controls" at bounding box center [117, 189] width 37 height 32
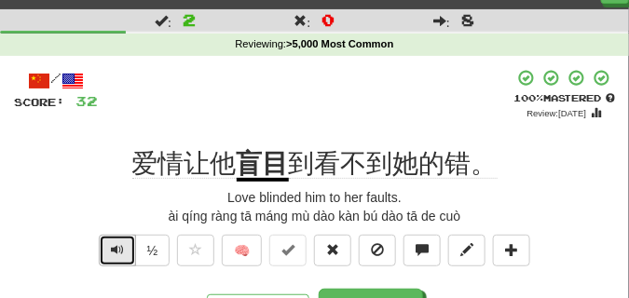
scroll to position [47, 0]
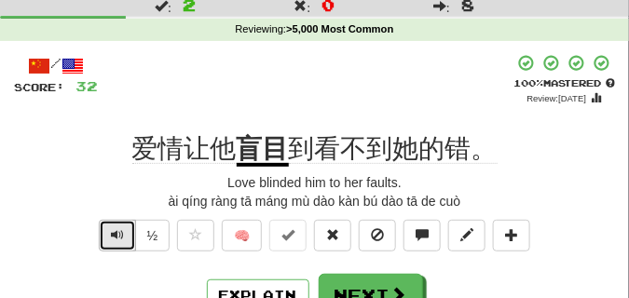
click at [125, 233] on button "Text-to-speech controls" at bounding box center [117, 236] width 37 height 32
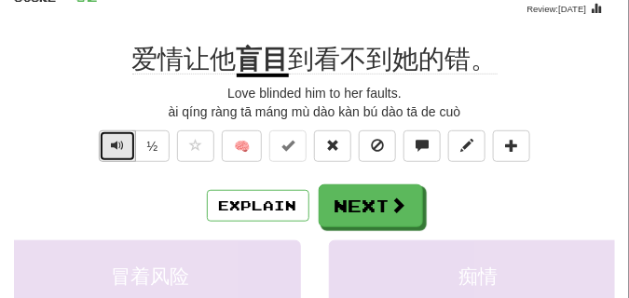
scroll to position [140, 0]
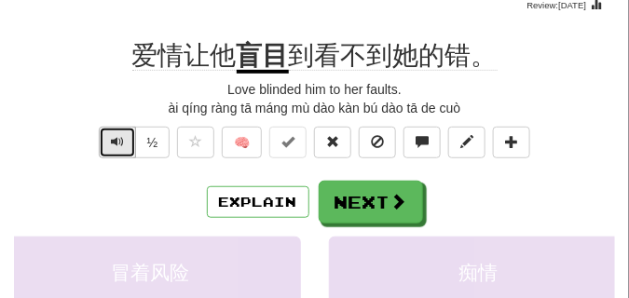
click at [115, 144] on span "Text-to-speech controls" at bounding box center [117, 141] width 13 height 13
click at [113, 141] on span "Text-to-speech controls" at bounding box center [117, 141] width 13 height 13
click at [113, 144] on span "Text-to-speech controls" at bounding box center [117, 141] width 13 height 13
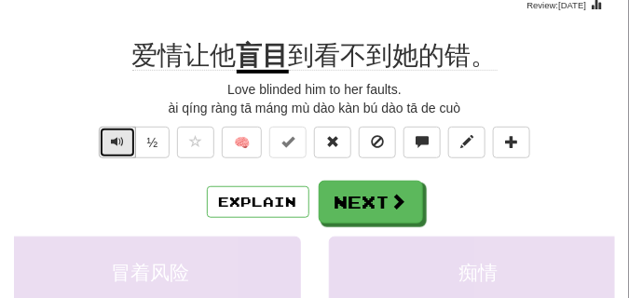
click at [113, 144] on span "Text-to-speech controls" at bounding box center [117, 141] width 13 height 13
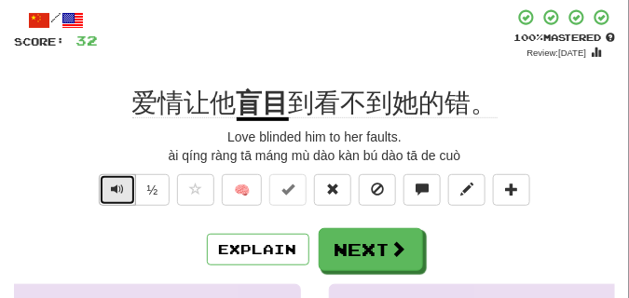
scroll to position [93, 0]
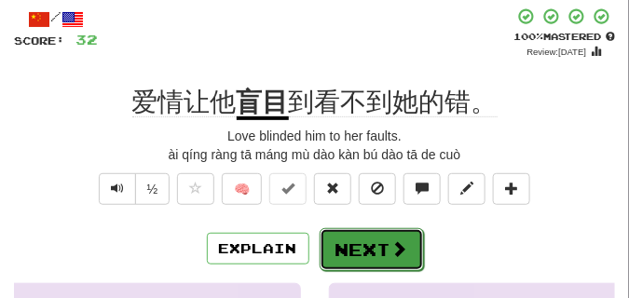
click at [367, 237] on button "Next" at bounding box center [372, 249] width 104 height 43
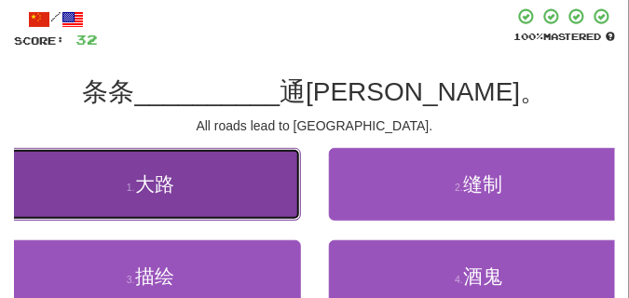
click at [210, 180] on button "1 . 大路" at bounding box center [150, 184] width 301 height 73
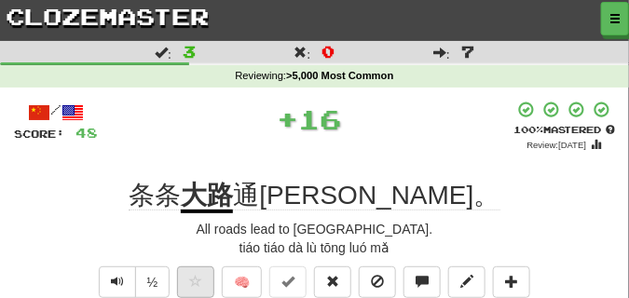
scroll to position [47, 0]
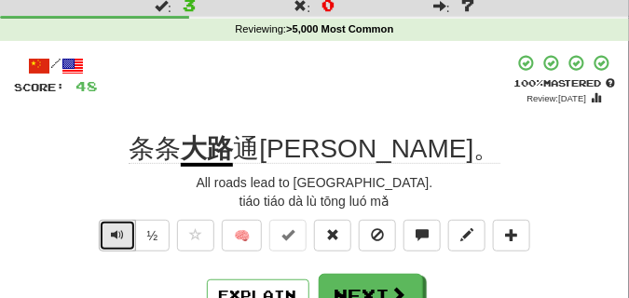
click at [121, 230] on span "Text-to-speech controls" at bounding box center [117, 234] width 13 height 13
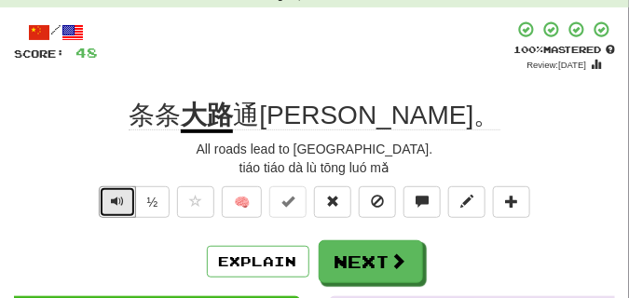
scroll to position [140, 0]
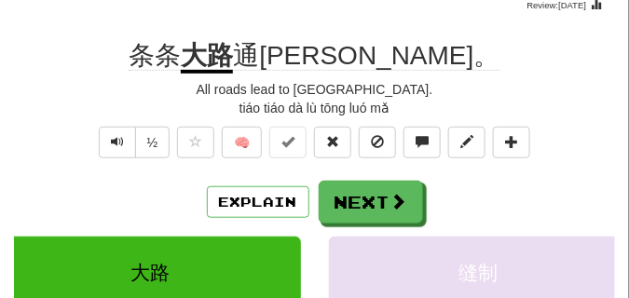
click at [43, 156] on div "½ 🧠" at bounding box center [314, 147] width 601 height 41
click at [119, 144] on span "Text-to-speech controls" at bounding box center [117, 141] width 13 height 13
click at [28, 158] on div "½ 🧠" at bounding box center [314, 147] width 601 height 41
click at [107, 141] on button "Text-to-speech controls" at bounding box center [117, 143] width 37 height 32
click at [62, 170] on div "/ Score: 48 + 16 100 % Mastered Review: 2026-02-11 条条 大路 通罗马。 All roads lead to…" at bounding box center [314, 240] width 601 height 559
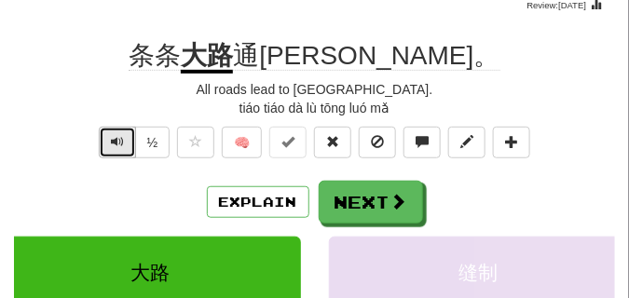
click at [115, 144] on span "Text-to-speech controls" at bounding box center [117, 141] width 13 height 13
click at [84, 163] on div "½ 🧠" at bounding box center [314, 147] width 601 height 41
click at [117, 144] on span "Text-to-speech controls" at bounding box center [117, 141] width 13 height 13
click at [87, 158] on div "½ 🧠" at bounding box center [314, 147] width 601 height 41
click at [106, 144] on button "Text-to-speech controls" at bounding box center [117, 143] width 37 height 32
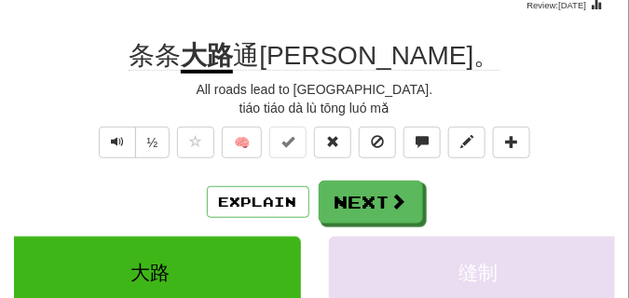
click at [74, 162] on div "½ 🧠" at bounding box center [314, 147] width 601 height 41
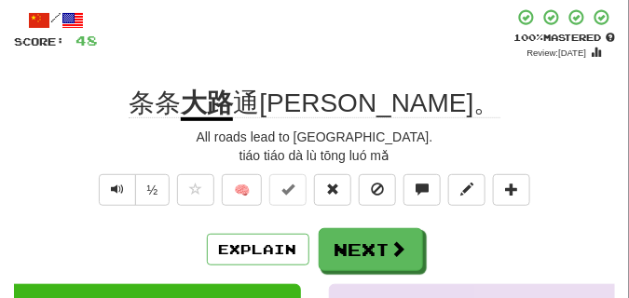
scroll to position [93, 0]
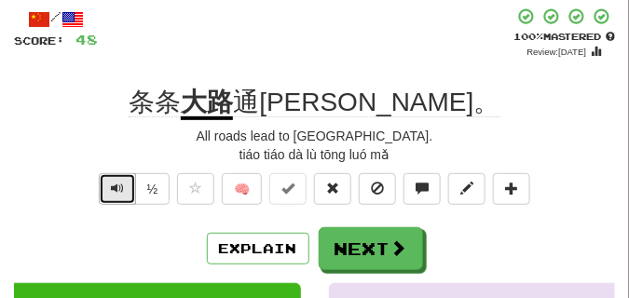
click at [116, 179] on button "Text-to-speech controls" at bounding box center [117, 189] width 37 height 32
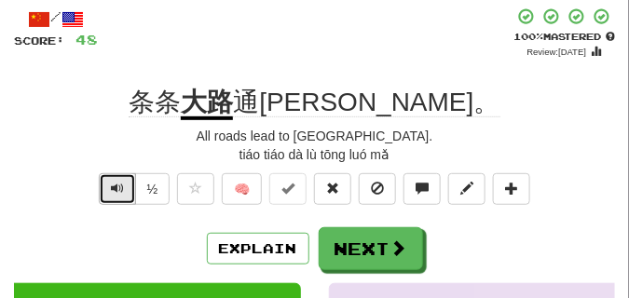
click at [116, 179] on button "Text-to-speech controls" at bounding box center [117, 189] width 37 height 32
click at [116, 180] on button "Text-to-speech controls" at bounding box center [117, 189] width 37 height 32
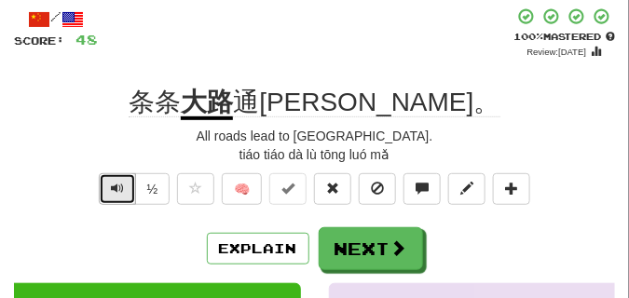
click at [116, 180] on button "Text-to-speech controls" at bounding box center [117, 189] width 37 height 32
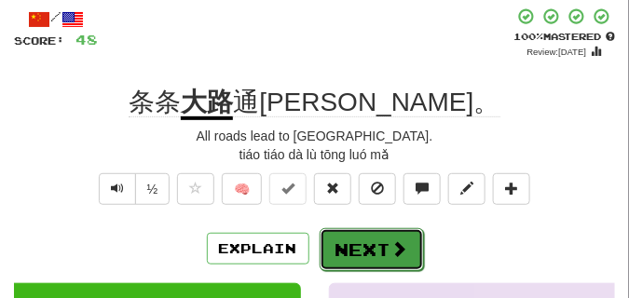
click at [364, 235] on button "Next" at bounding box center [372, 249] width 104 height 43
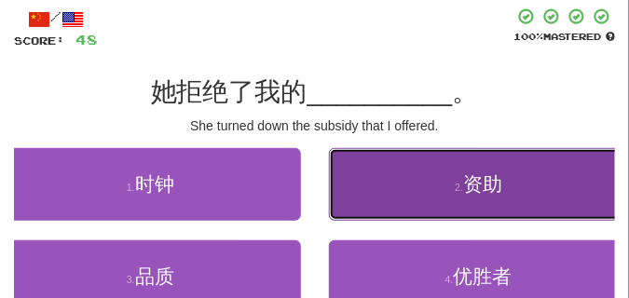
click at [402, 188] on button "2 . 资助" at bounding box center [479, 184] width 301 height 73
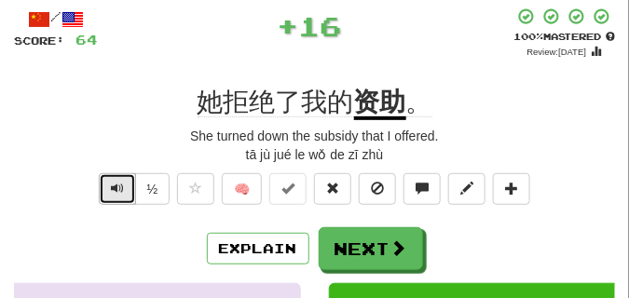
click at [123, 177] on button "Text-to-speech controls" at bounding box center [117, 189] width 37 height 32
click at [119, 187] on span "Text-to-speech controls" at bounding box center [117, 188] width 13 height 13
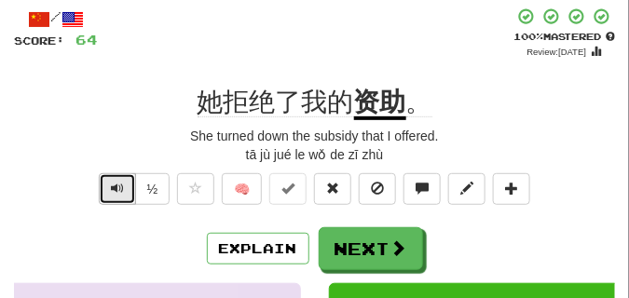
click at [119, 187] on span "Text-to-speech controls" at bounding box center [117, 188] width 13 height 13
click at [119, 188] on span "Text-to-speech controls" at bounding box center [117, 188] width 13 height 13
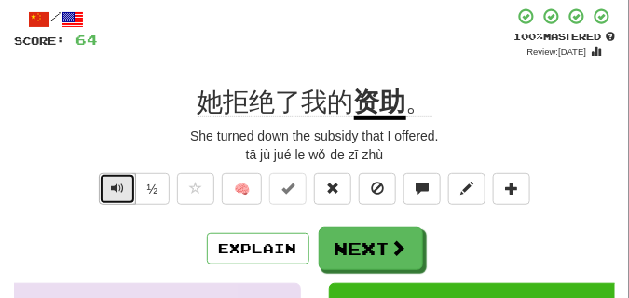
click at [119, 188] on span "Text-to-speech controls" at bounding box center [117, 188] width 13 height 13
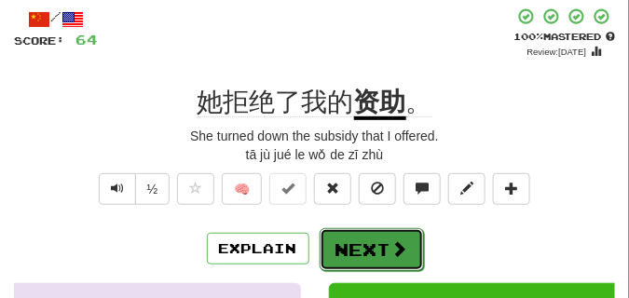
click at [344, 234] on button "Next" at bounding box center [372, 249] width 104 height 43
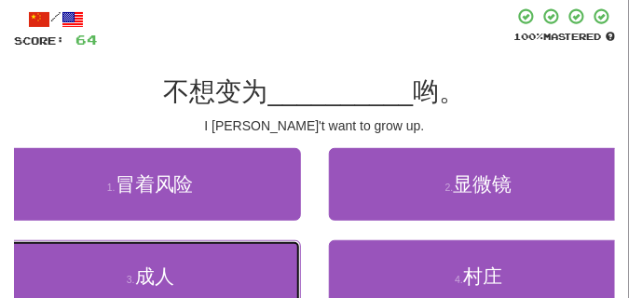
drag, startPoint x: 179, startPoint y: 272, endPoint x: 168, endPoint y: 222, distance: 51.6
click at [179, 268] on button "3 . 成人" at bounding box center [150, 277] width 301 height 73
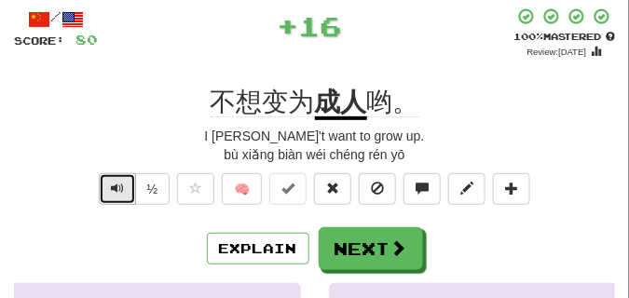
click at [122, 183] on span "Text-to-speech controls" at bounding box center [117, 188] width 13 height 13
click at [121, 183] on span "Text-to-speech controls" at bounding box center [117, 188] width 13 height 13
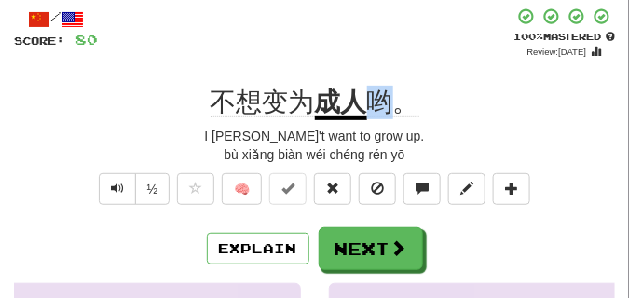
drag, startPoint x: 372, startPoint y: 104, endPoint x: 403, endPoint y: 109, distance: 31.1
click at [403, 109] on span "哟。" at bounding box center [393, 103] width 52 height 30
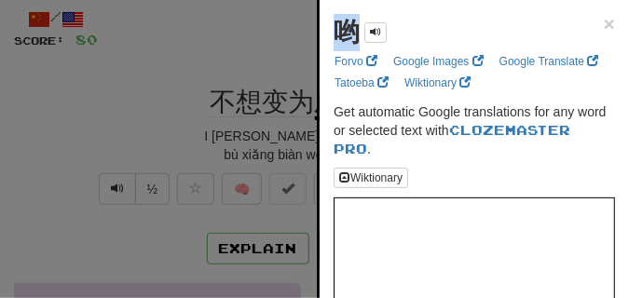
drag, startPoint x: 339, startPoint y: 36, endPoint x: 353, endPoint y: 37, distance: 14.0
click at [353, 37] on strong "哟" at bounding box center [347, 32] width 26 height 29
copy strong "哟"
click at [251, 67] on div at bounding box center [314, 149] width 629 height 298
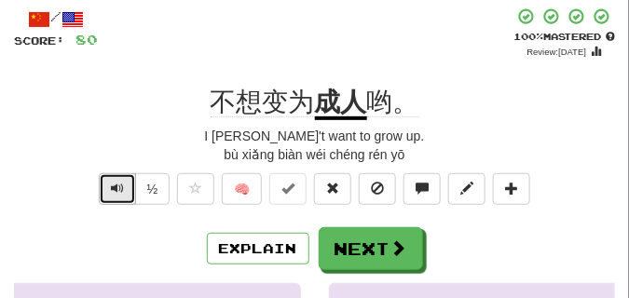
click at [130, 190] on button "Text-to-speech controls" at bounding box center [117, 189] width 37 height 32
click at [129, 189] on button "Text-to-speech controls" at bounding box center [117, 189] width 37 height 32
click at [128, 191] on button "Text-to-speech controls" at bounding box center [117, 189] width 37 height 32
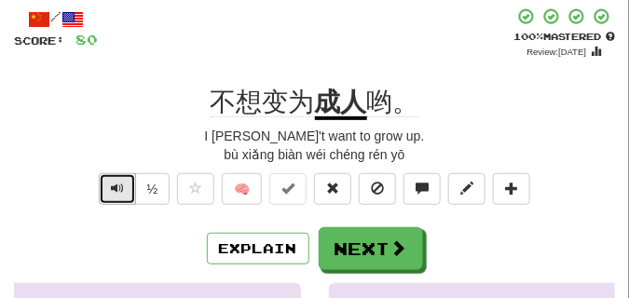
click at [128, 191] on button "Text-to-speech controls" at bounding box center [117, 189] width 37 height 32
click at [165, 127] on div "I don't want to grow up." at bounding box center [314, 136] width 601 height 19
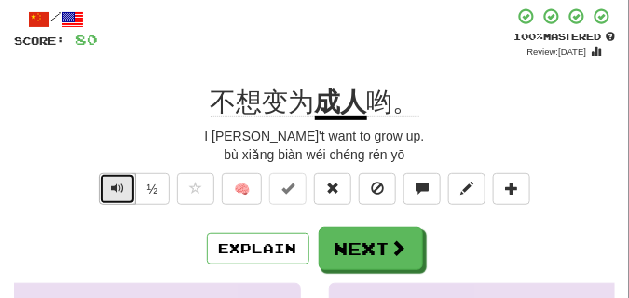
click at [117, 187] on span "Text-to-speech controls" at bounding box center [117, 188] width 13 height 13
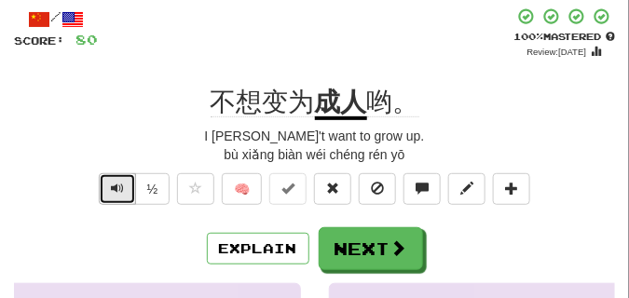
click at [117, 187] on span "Text-to-speech controls" at bounding box center [117, 188] width 13 height 13
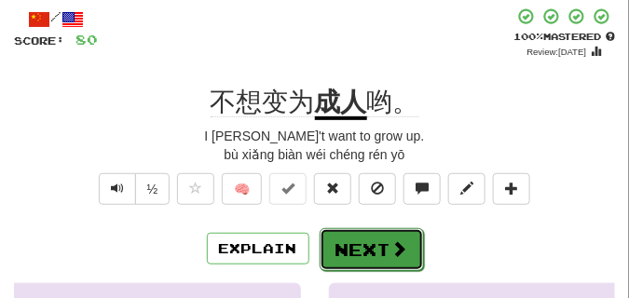
click at [392, 228] on button "Next" at bounding box center [372, 249] width 104 height 43
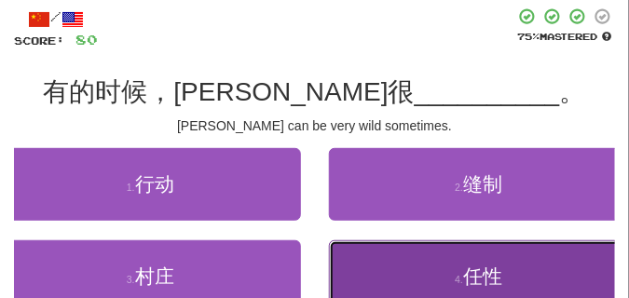
click at [357, 262] on button "4 . 任性" at bounding box center [479, 277] width 301 height 73
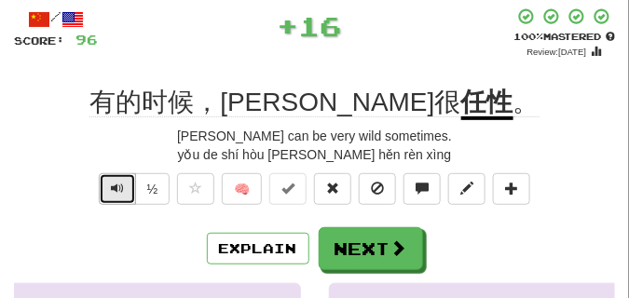
click at [117, 182] on span "Text-to-speech controls" at bounding box center [117, 188] width 13 height 13
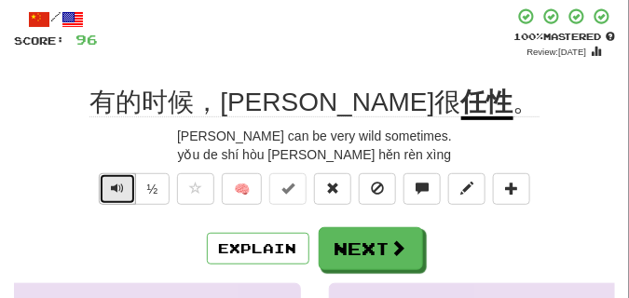
click at [117, 182] on span "Text-to-speech controls" at bounding box center [117, 188] width 13 height 13
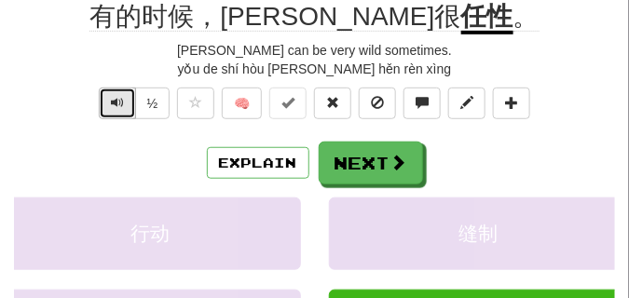
scroll to position [186, 0]
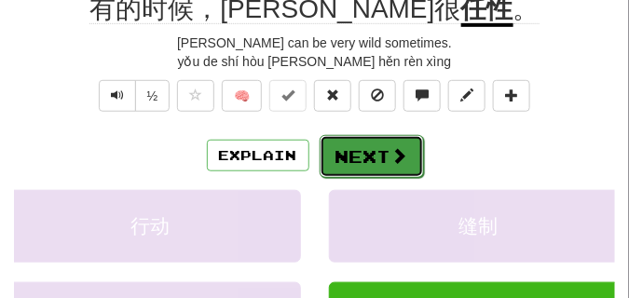
click at [384, 168] on button "Next" at bounding box center [372, 156] width 104 height 43
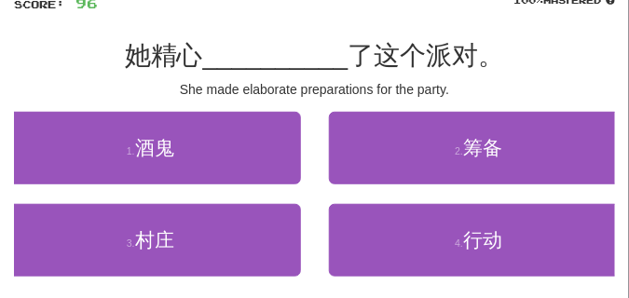
scroll to position [131, 0]
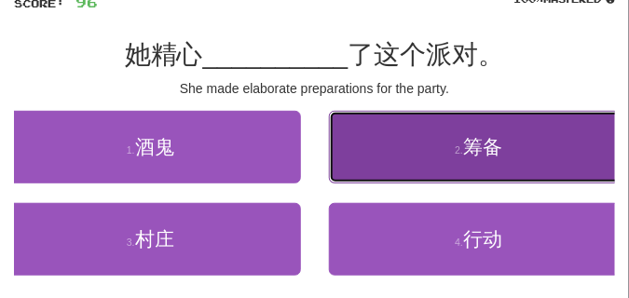
click at [407, 166] on button "2 . 筹备" at bounding box center [479, 147] width 301 height 73
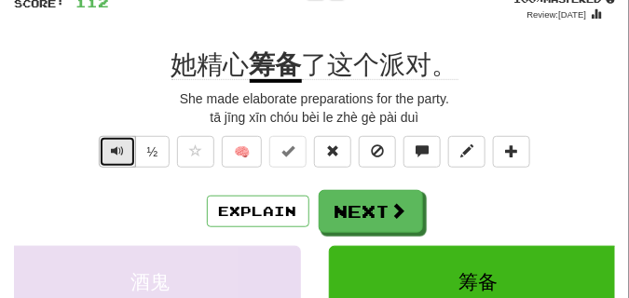
click at [108, 151] on button "Text-to-speech controls" at bounding box center [117, 152] width 37 height 32
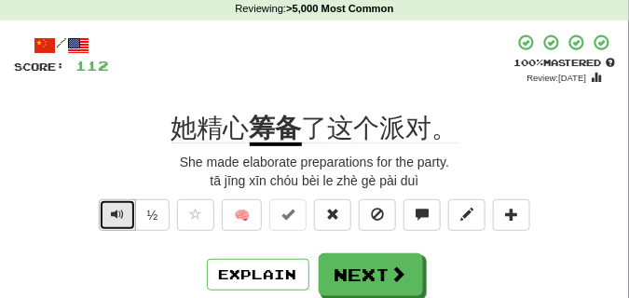
scroll to position [84, 0]
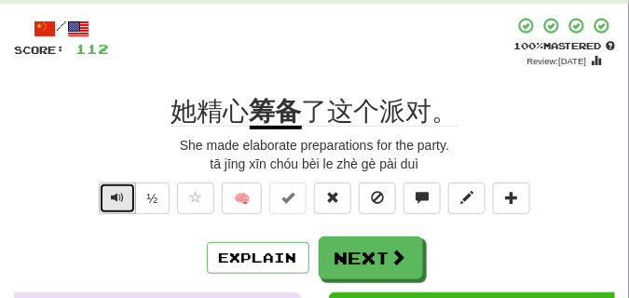
click at [120, 193] on span "Text-to-speech controls" at bounding box center [117, 197] width 13 height 13
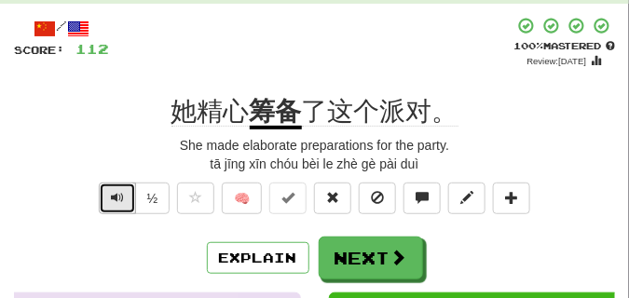
click at [120, 193] on span "Text-to-speech controls" at bounding box center [117, 197] width 13 height 13
click at [120, 194] on span "Text-to-speech controls" at bounding box center [117, 197] width 13 height 13
drag, startPoint x: 119, startPoint y: 194, endPoint x: 69, endPoint y: 117, distance: 92.3
click at [69, 117] on div "她精心 筹备 了这个派对。" at bounding box center [314, 112] width 601 height 34
click at [121, 199] on span "Text-to-speech controls" at bounding box center [117, 197] width 13 height 13
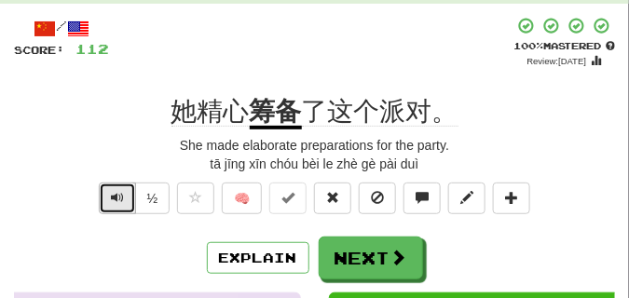
click at [121, 199] on span "Text-to-speech controls" at bounding box center [117, 197] width 13 height 13
click at [112, 188] on button "Text-to-speech controls" at bounding box center [117, 199] width 37 height 32
click at [112, 189] on button "Text-to-speech controls" at bounding box center [117, 199] width 37 height 32
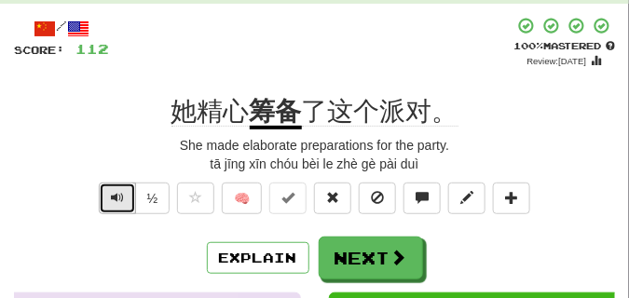
click at [112, 189] on button "Text-to-speech controls" at bounding box center [117, 199] width 37 height 32
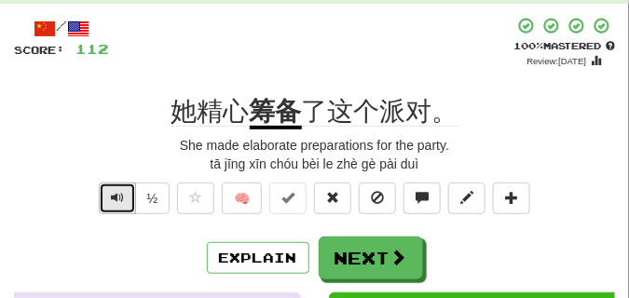
click at [112, 189] on button "Text-to-speech controls" at bounding box center [117, 199] width 37 height 32
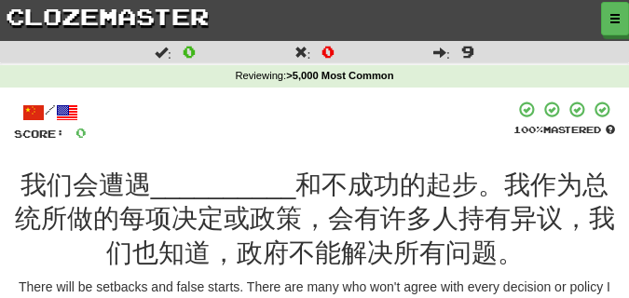
scroll to position [140, 0]
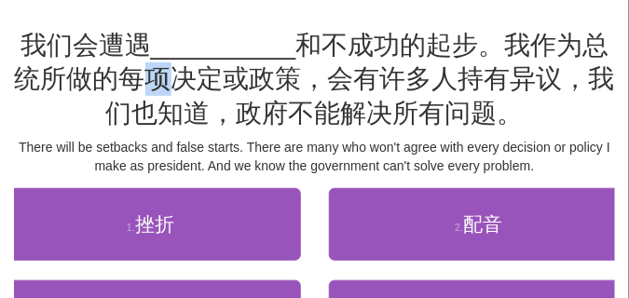
drag, startPoint x: 152, startPoint y: 83, endPoint x: 165, endPoint y: 88, distance: 13.9
click at [165, 88] on span "和不成功的起步。我作为总统所做的每项决定或政策，会有许多人持有异议，我们也知道，政府不能解决所有问题。" at bounding box center [315, 79] width 600 height 97
copy span "项"
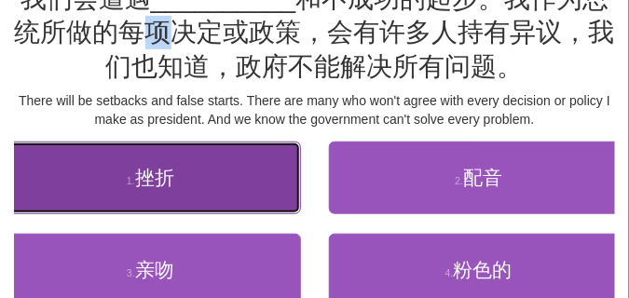
click at [262, 172] on button "1 . 挫折" at bounding box center [150, 178] width 301 height 73
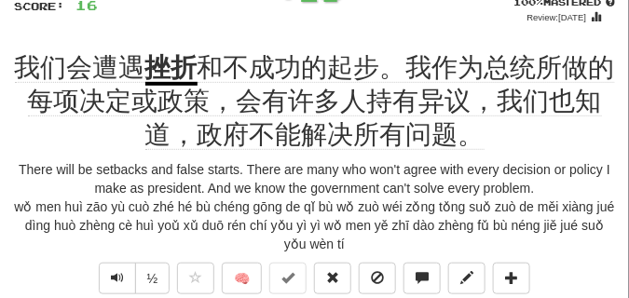
scroll to position [149, 0]
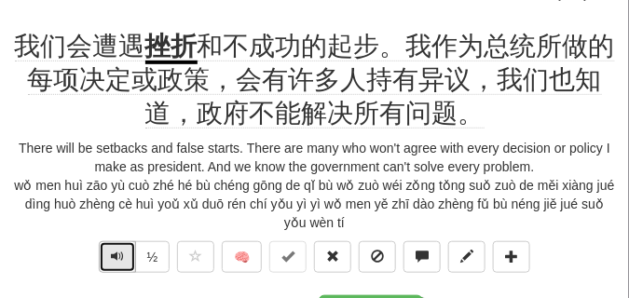
click at [112, 266] on button "Text-to-speech controls" at bounding box center [117, 257] width 37 height 32
click at [113, 261] on span "Text-to-speech controls" at bounding box center [117, 256] width 13 height 13
click at [115, 250] on span "Text-to-speech controls" at bounding box center [117, 256] width 13 height 13
click at [109, 253] on button "Text-to-speech controls" at bounding box center [117, 257] width 37 height 32
click at [104, 249] on button "Text-to-speech controls" at bounding box center [117, 257] width 37 height 32
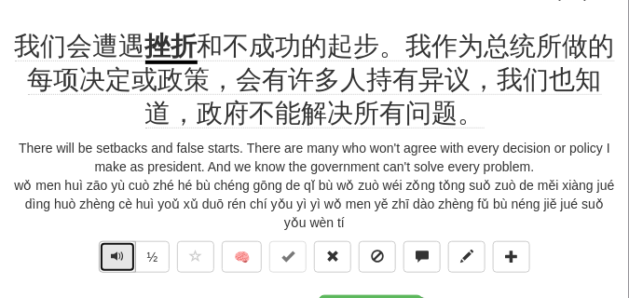
click at [103, 249] on button "Text-to-speech controls" at bounding box center [117, 257] width 37 height 32
click at [107, 254] on button "Text-to-speech controls" at bounding box center [117, 257] width 37 height 32
click at [109, 247] on button "Text-to-speech controls" at bounding box center [117, 257] width 37 height 32
click at [111, 254] on span "Text-to-speech controls" at bounding box center [117, 256] width 13 height 13
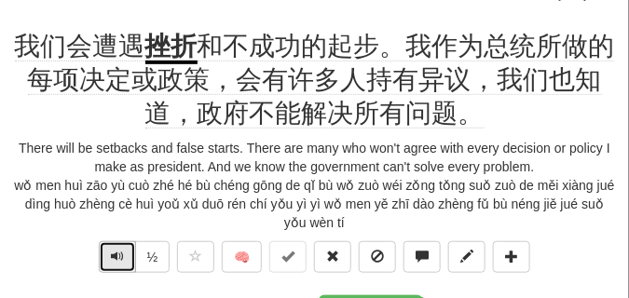
click at [111, 254] on span "Text-to-speech controls" at bounding box center [117, 256] width 13 height 13
click at [113, 260] on span "Text-to-speech controls" at bounding box center [117, 256] width 13 height 13
click at [111, 258] on span "Text-to-speech controls" at bounding box center [117, 256] width 13 height 13
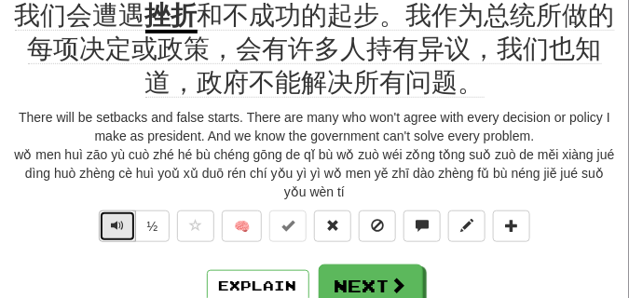
scroll to position [196, 0]
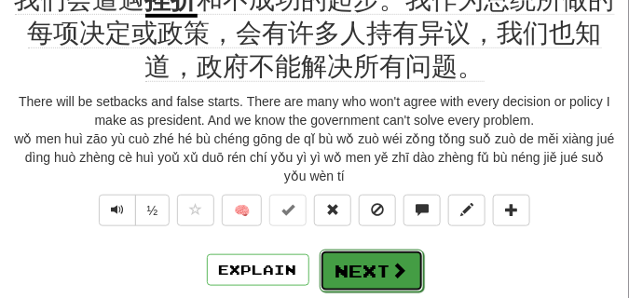
click at [354, 264] on button "Next" at bounding box center [372, 271] width 104 height 43
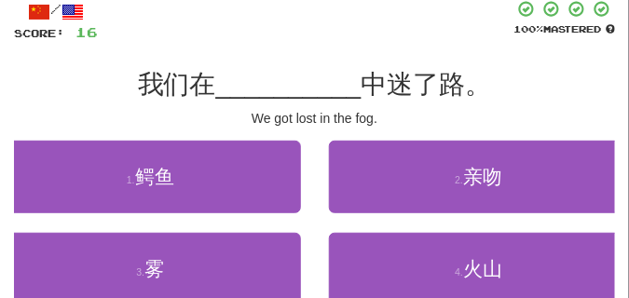
scroll to position [93, 0]
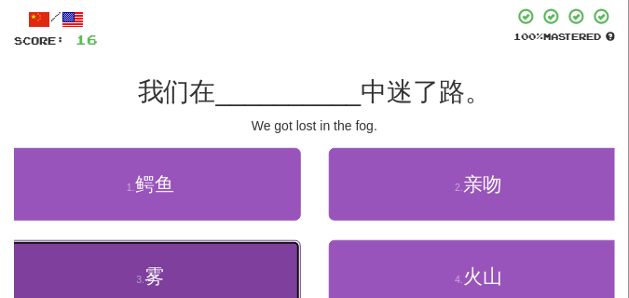
click at [164, 264] on button "3 . 雾" at bounding box center [150, 277] width 301 height 73
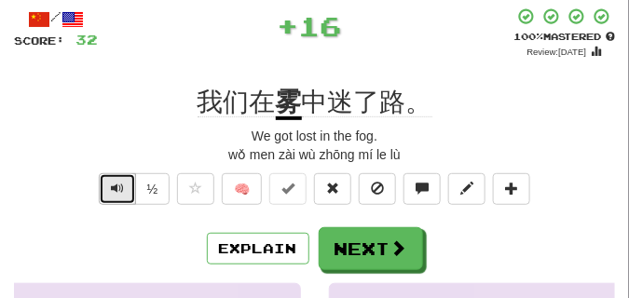
click at [113, 190] on span "Text-to-speech controls" at bounding box center [117, 188] width 13 height 13
click at [113, 187] on span "Text-to-speech controls" at bounding box center [117, 188] width 13 height 13
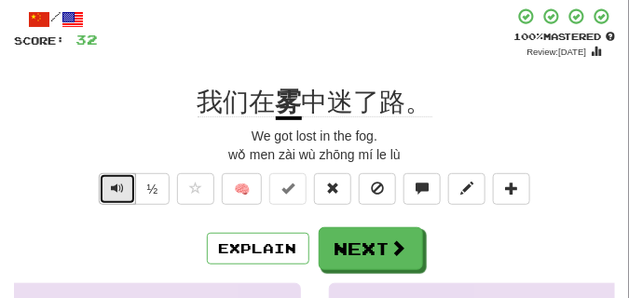
click at [113, 187] on span "Text-to-speech controls" at bounding box center [117, 188] width 13 height 13
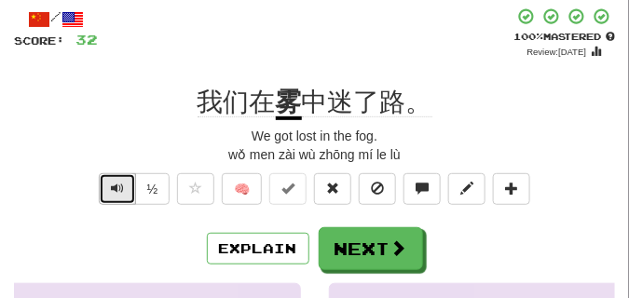
click at [113, 187] on span "Text-to-speech controls" at bounding box center [117, 188] width 13 height 13
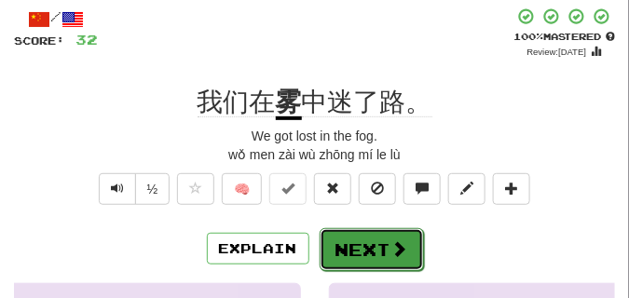
click at [354, 233] on button "Next" at bounding box center [372, 249] width 104 height 43
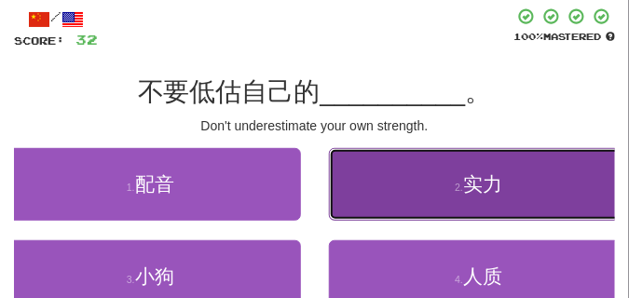
click at [356, 180] on button "2 . 实力" at bounding box center [479, 184] width 301 height 73
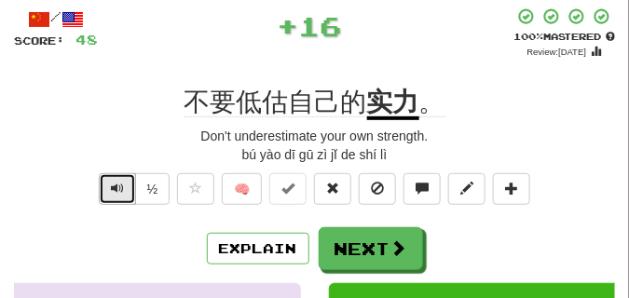
click at [127, 184] on button "Text-to-speech controls" at bounding box center [117, 189] width 37 height 32
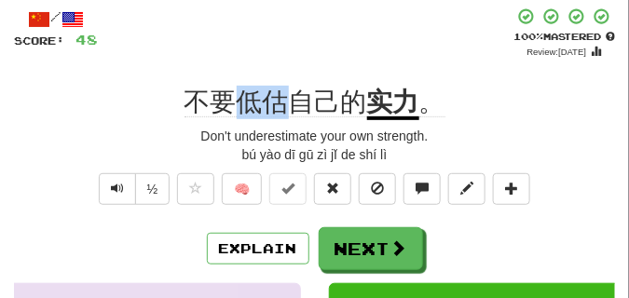
drag, startPoint x: 246, startPoint y: 92, endPoint x: 288, endPoint y: 103, distance: 43.2
click at [288, 103] on span "不要低估自己的" at bounding box center [276, 103] width 183 height 30
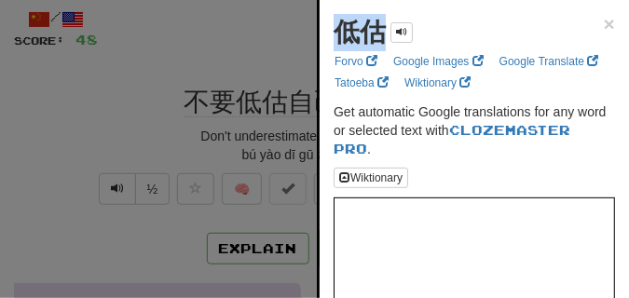
drag, startPoint x: 328, startPoint y: 45, endPoint x: 379, endPoint y: 47, distance: 51.3
copy strong "低估"
click at [117, 138] on div at bounding box center [314, 149] width 629 height 298
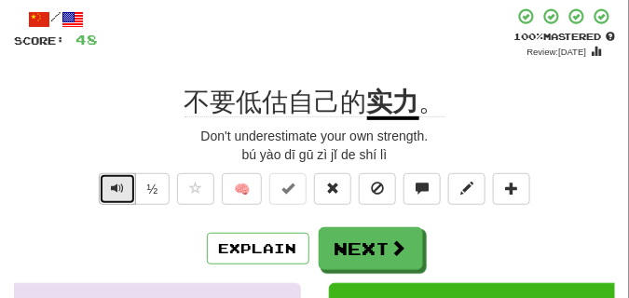
click at [120, 189] on span "Text-to-speech controls" at bounding box center [117, 188] width 13 height 13
click at [108, 184] on button "Text-to-speech controls" at bounding box center [117, 189] width 37 height 32
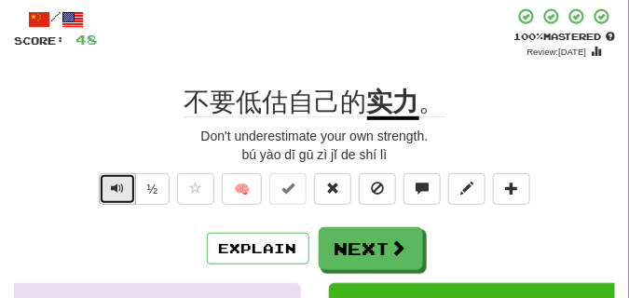
click at [123, 180] on button "Text-to-speech controls" at bounding box center [117, 189] width 37 height 32
click at [112, 186] on span "Text-to-speech controls" at bounding box center [117, 188] width 13 height 13
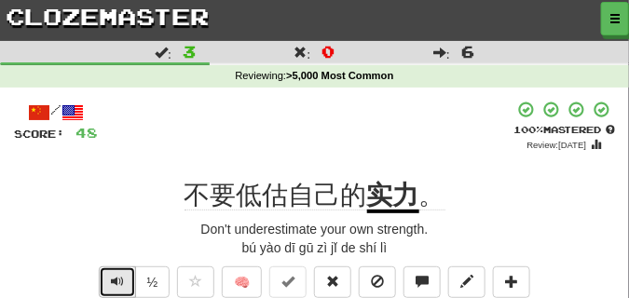
scroll to position [47, 0]
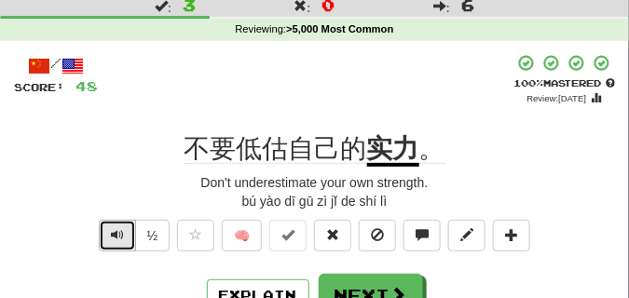
click at [112, 230] on span "Text-to-speech controls" at bounding box center [117, 234] width 13 height 13
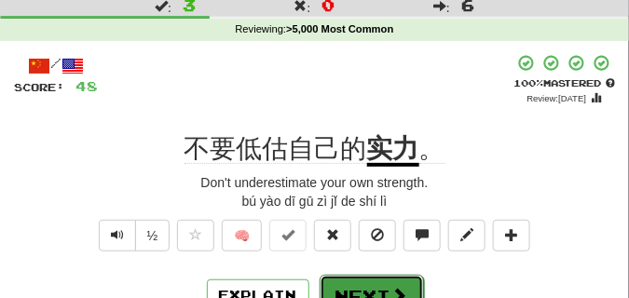
click at [352, 286] on button "Next" at bounding box center [372, 296] width 104 height 43
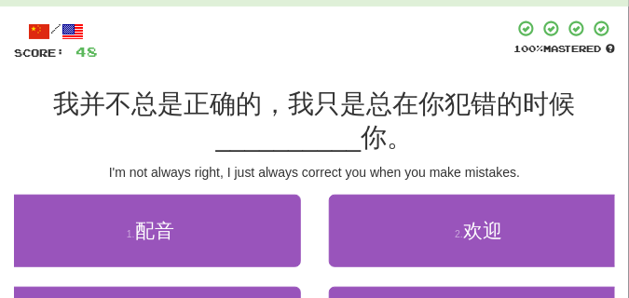
scroll to position [140, 0]
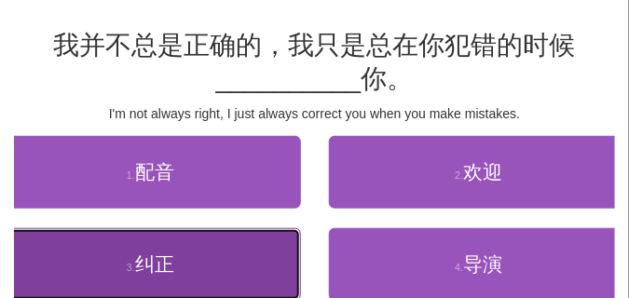
click at [148, 267] on span "纠正" at bounding box center [154, 264] width 39 height 21
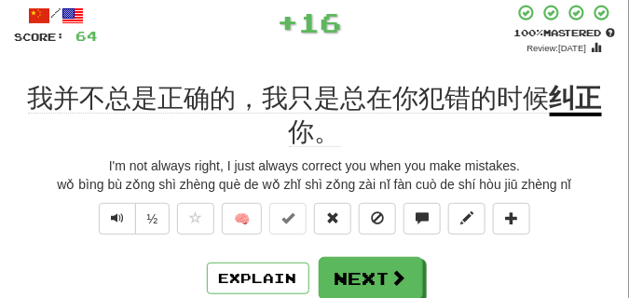
scroll to position [47, 0]
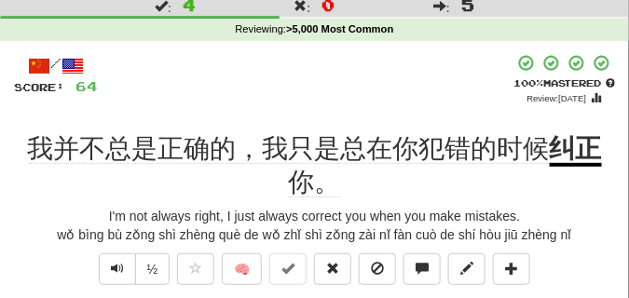
click at [103, 226] on div "wǒ bìng bù zǒng shì zhèng què de wǒ zhǐ shì zǒng zài nǐ fàn cuò de shí hòu jiū …" at bounding box center [314, 235] width 601 height 19
click at [117, 268] on span "Text-to-speech controls" at bounding box center [117, 268] width 13 height 13
click at [120, 265] on span "Text-to-speech controls" at bounding box center [117, 268] width 13 height 13
click at [117, 225] on div "I'm not always right, I just always correct you when you make mistakes." at bounding box center [314, 216] width 601 height 19
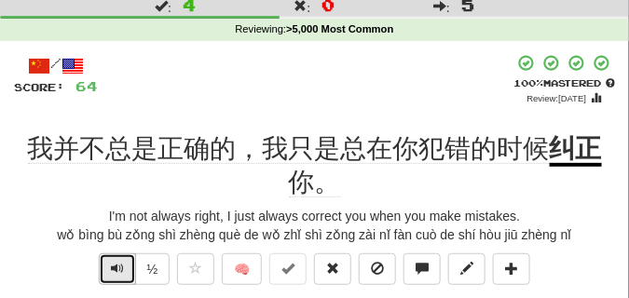
click at [114, 262] on span "Text-to-speech controls" at bounding box center [117, 268] width 13 height 13
click at [109, 225] on div "I'm not always right, I just always correct you when you make mistakes." at bounding box center [314, 216] width 601 height 19
click at [116, 260] on button "Text-to-speech controls" at bounding box center [117, 270] width 37 height 32
click at [113, 221] on div "I'm not always right, I just always correct you when you make mistakes." at bounding box center [314, 216] width 601 height 19
click at [118, 259] on button "Text-to-speech controls" at bounding box center [117, 270] width 37 height 32
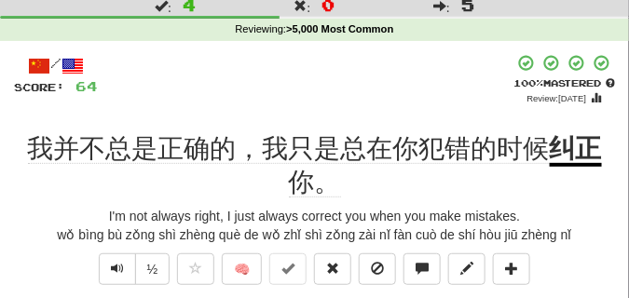
click at [118, 227] on div "wǒ bìng bù zǒng shì zhèng què de wǒ zhǐ shì zǒng zài nǐ fàn cuò de shí hòu jiū …" at bounding box center [314, 235] width 601 height 19
click at [117, 272] on span "Text-to-speech controls" at bounding box center [117, 268] width 13 height 13
click at [110, 220] on div "I'm not always right, I just always correct you when you make mistakes." at bounding box center [314, 216] width 601 height 19
click at [113, 262] on span "Text-to-speech controls" at bounding box center [117, 268] width 13 height 13
click at [118, 227] on div "wǒ bìng bù zǒng shì zhèng què de wǒ zhǐ shì zǒng zài nǐ fàn cuò de shí hòu jiū …" at bounding box center [314, 235] width 601 height 19
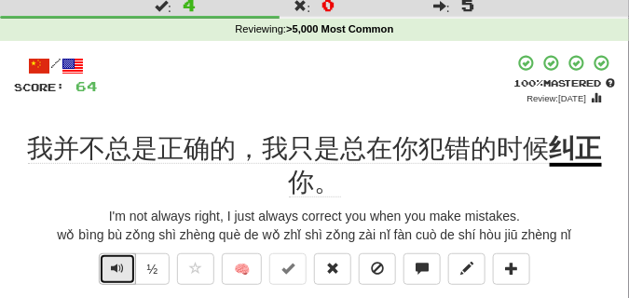
click at [118, 265] on span "Text-to-speech controls" at bounding box center [117, 268] width 13 height 13
click at [116, 224] on div "I'm not always right, I just always correct you when you make mistakes." at bounding box center [314, 216] width 601 height 19
click at [115, 256] on button "Text-to-speech controls" at bounding box center [117, 270] width 37 height 32
click at [116, 262] on span "Text-to-speech controls" at bounding box center [117, 268] width 13 height 13
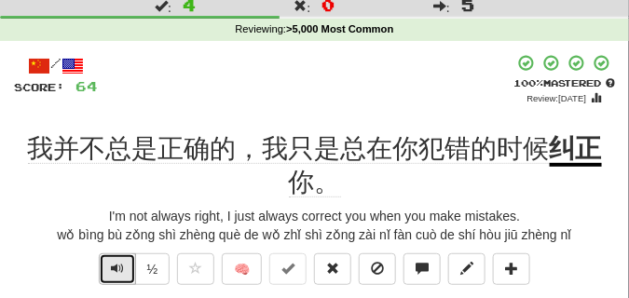
click at [116, 262] on span "Text-to-speech controls" at bounding box center [117, 268] width 13 height 13
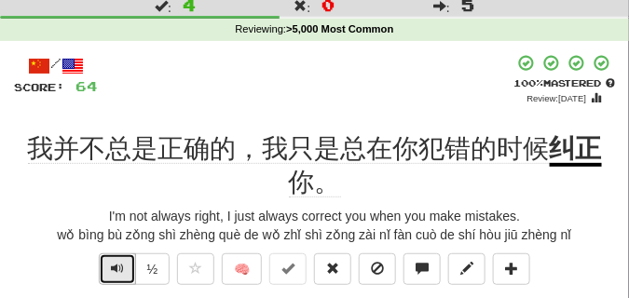
click at [116, 262] on span "Text-to-speech controls" at bounding box center [117, 268] width 13 height 13
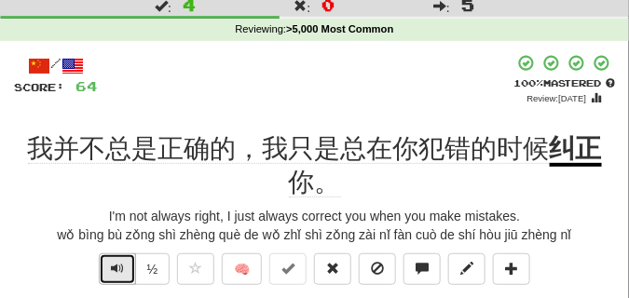
click at [116, 262] on span "Text-to-speech controls" at bounding box center [117, 268] width 13 height 13
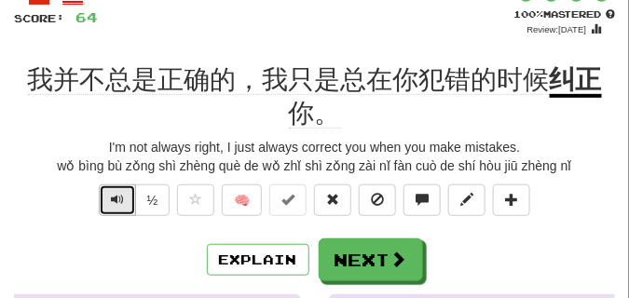
scroll to position [140, 0]
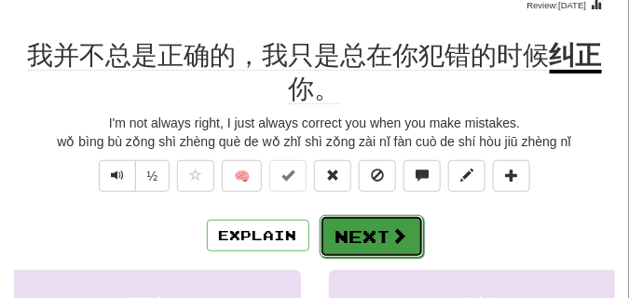
click at [356, 253] on button "Next" at bounding box center [372, 236] width 104 height 43
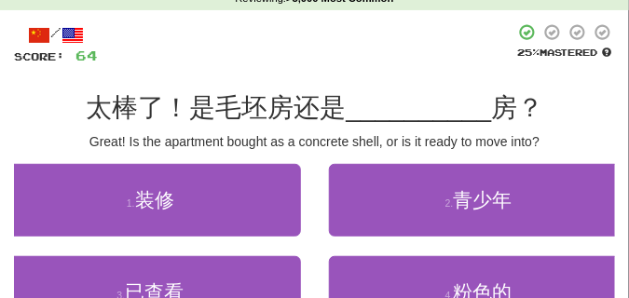
scroll to position [93, 0]
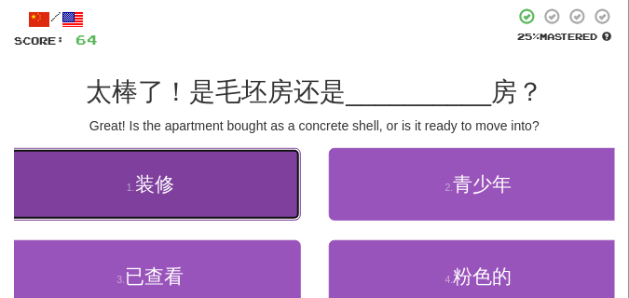
click at [200, 191] on button "1 . 装修" at bounding box center [150, 184] width 301 height 73
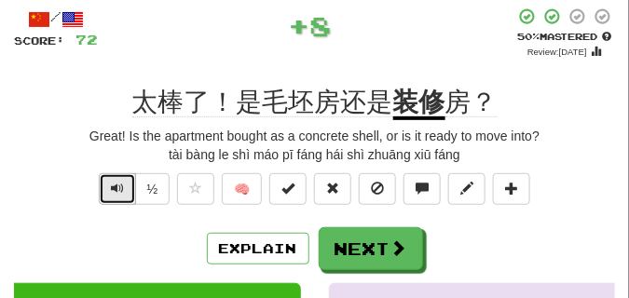
click at [118, 188] on span "Text-to-speech controls" at bounding box center [117, 188] width 13 height 13
click at [119, 188] on span "Text-to-speech controls" at bounding box center [117, 188] width 13 height 13
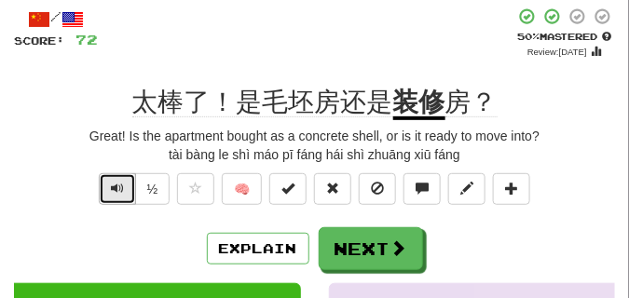
click at [119, 188] on span "Text-to-speech controls" at bounding box center [117, 188] width 13 height 13
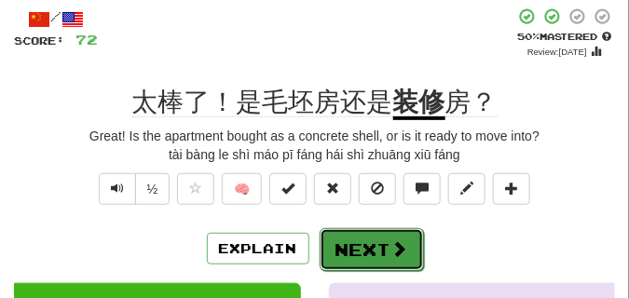
click at [358, 235] on button "Next" at bounding box center [372, 249] width 104 height 43
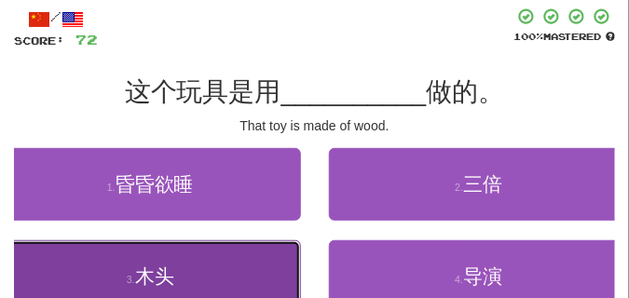
click at [193, 253] on button "3 . 木头" at bounding box center [150, 277] width 301 height 73
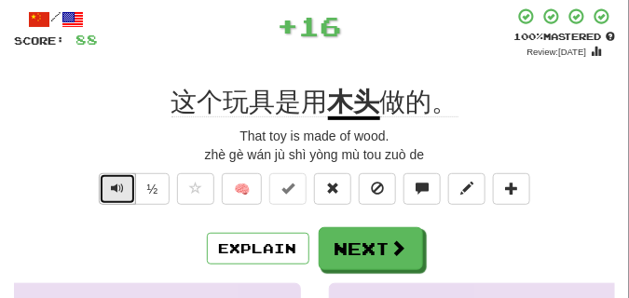
click at [122, 182] on span "Text-to-speech controls" at bounding box center [117, 188] width 13 height 13
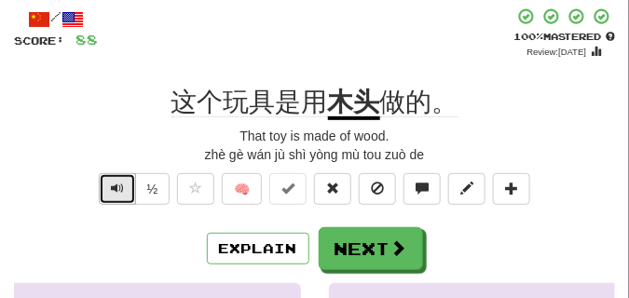
click at [122, 182] on span "Text-to-speech controls" at bounding box center [117, 188] width 13 height 13
click at [124, 180] on button "Text-to-speech controls" at bounding box center [117, 189] width 37 height 32
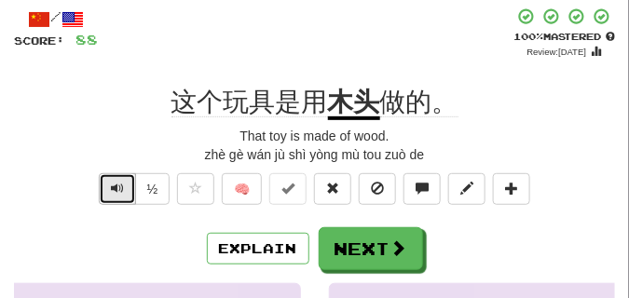
click at [124, 180] on button "Text-to-speech controls" at bounding box center [117, 189] width 37 height 32
click at [114, 175] on button "Text-to-speech controls" at bounding box center [117, 189] width 37 height 32
click at [113, 182] on span "Text-to-speech controls" at bounding box center [117, 188] width 13 height 13
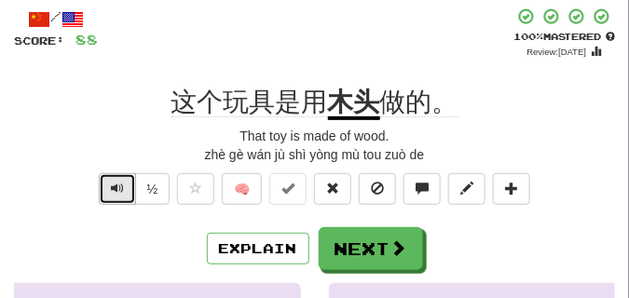
click at [113, 182] on span "Text-to-speech controls" at bounding box center [117, 188] width 13 height 13
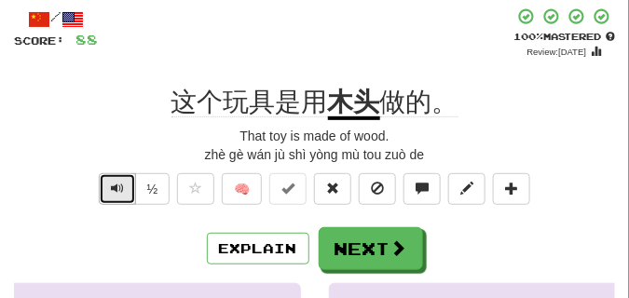
click at [113, 182] on span "Text-to-speech controls" at bounding box center [117, 188] width 13 height 13
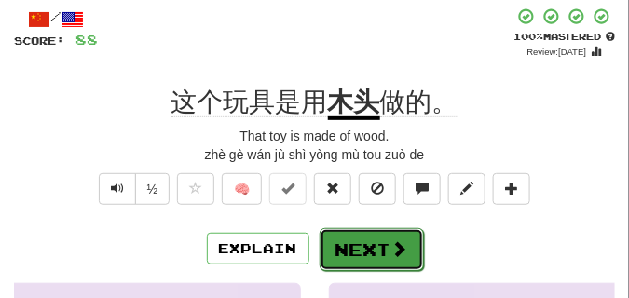
click at [383, 230] on button "Next" at bounding box center [372, 249] width 104 height 43
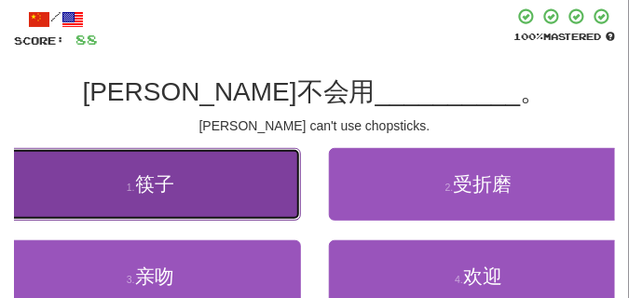
click at [194, 180] on button "1 . 筷子" at bounding box center [150, 184] width 301 height 73
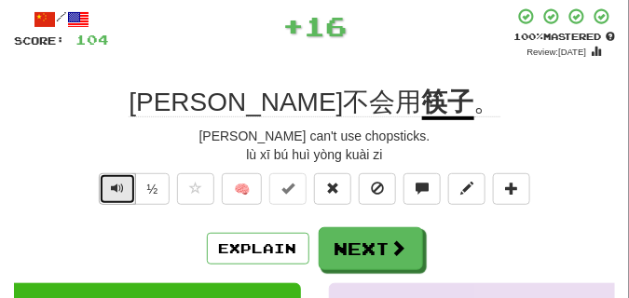
click at [128, 177] on button "Text-to-speech controls" at bounding box center [117, 189] width 37 height 32
click at [122, 180] on button "Text-to-speech controls" at bounding box center [117, 189] width 37 height 32
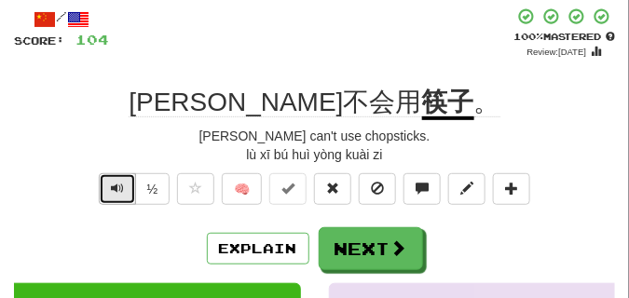
click at [118, 191] on span "Text-to-speech controls" at bounding box center [117, 188] width 13 height 13
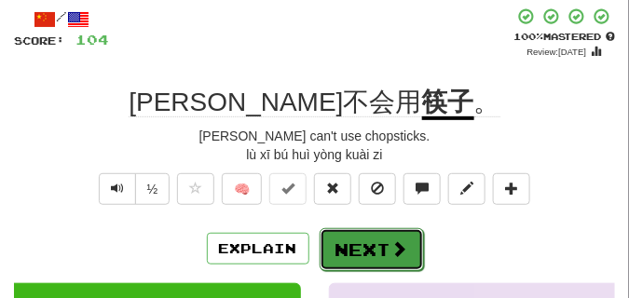
click at [365, 237] on button "Next" at bounding box center [372, 249] width 104 height 43
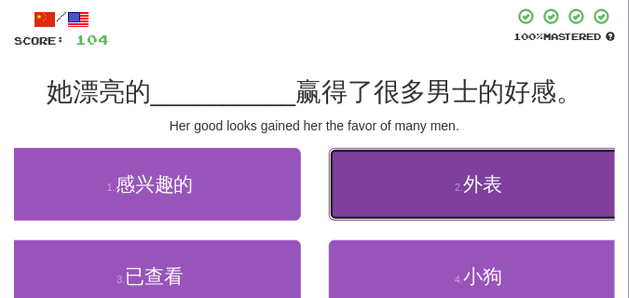
click at [393, 179] on button "2 . 外表" at bounding box center [479, 184] width 301 height 73
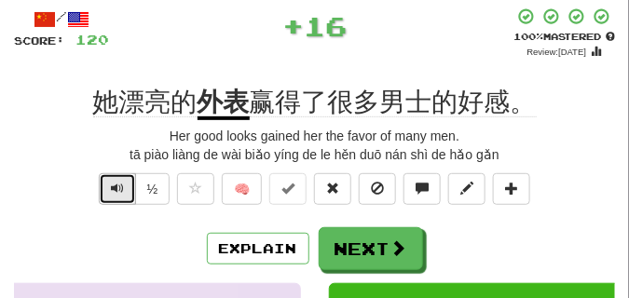
click at [112, 189] on span "Text-to-speech controls" at bounding box center [117, 188] width 13 height 13
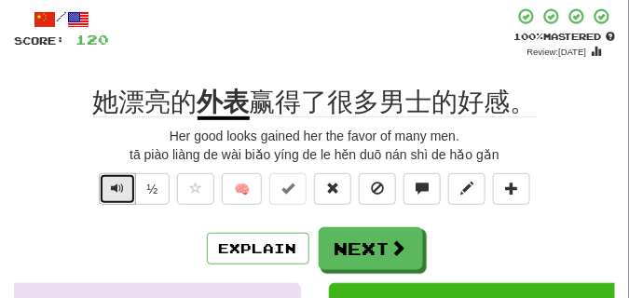
click at [112, 189] on span "Text-to-speech controls" at bounding box center [117, 188] width 13 height 13
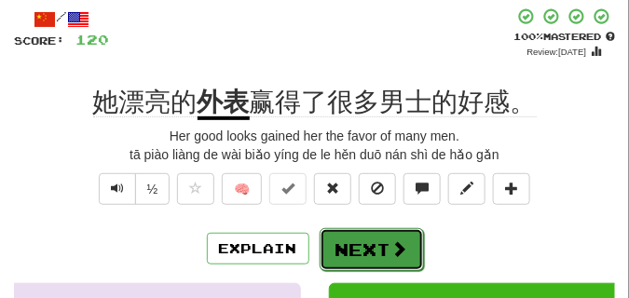
click at [347, 236] on button "Next" at bounding box center [372, 249] width 104 height 43
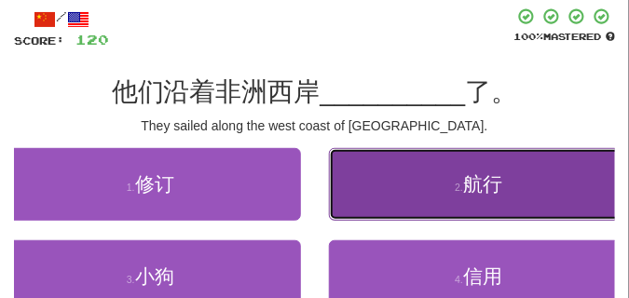
click at [395, 190] on button "2 . 航行" at bounding box center [479, 184] width 301 height 73
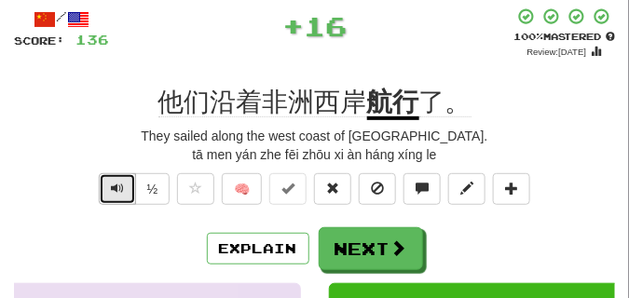
click at [103, 189] on button "Text-to-speech controls" at bounding box center [117, 189] width 37 height 32
click at [111, 188] on span "Text-to-speech controls" at bounding box center [117, 188] width 13 height 13
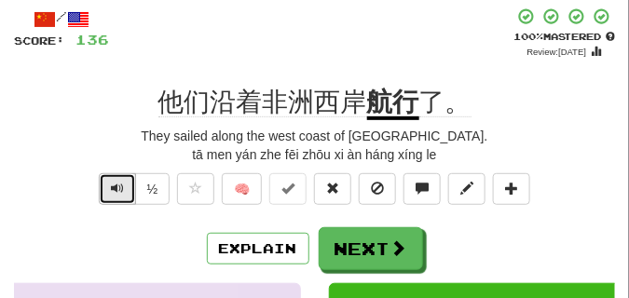
click at [111, 188] on span "Text-to-speech controls" at bounding box center [117, 188] width 13 height 13
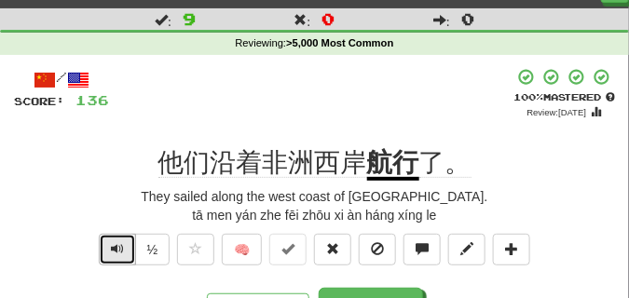
scroll to position [47, 0]
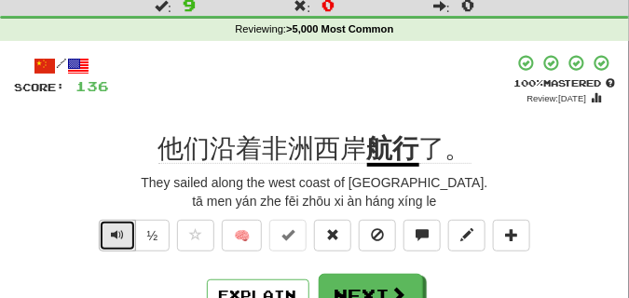
click at [125, 235] on button "Text-to-speech controls" at bounding box center [117, 236] width 37 height 32
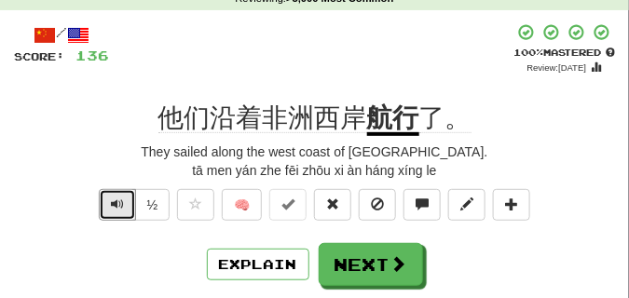
scroll to position [93, 0]
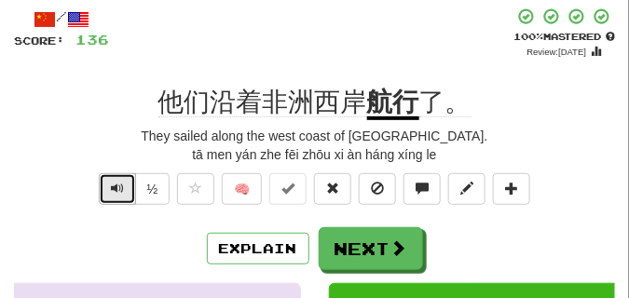
click at [113, 194] on span "Text-to-speech controls" at bounding box center [117, 188] width 13 height 13
click at [113, 193] on span "Text-to-speech controls" at bounding box center [117, 188] width 13 height 13
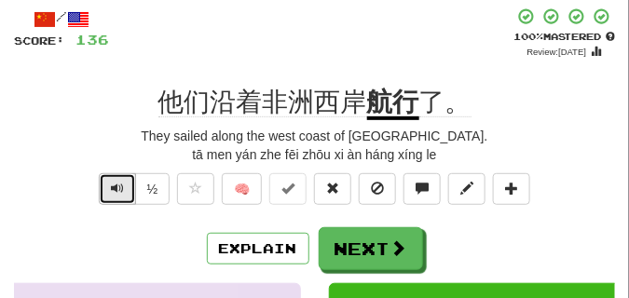
click at [113, 193] on span "Text-to-speech controls" at bounding box center [117, 188] width 13 height 13
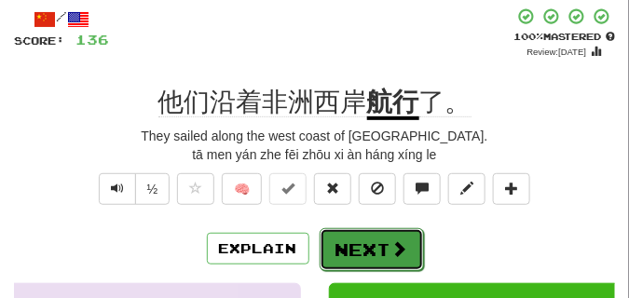
click at [349, 235] on button "Next" at bounding box center [372, 249] width 104 height 43
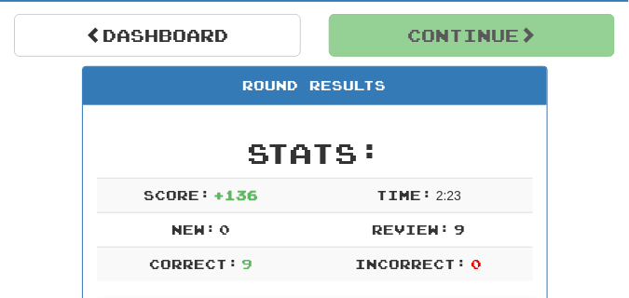
scroll to position [175, 0]
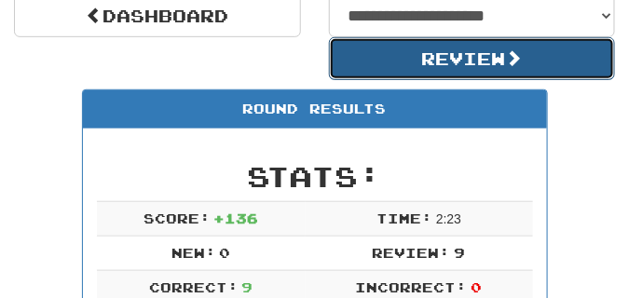
click at [404, 67] on button "Review" at bounding box center [472, 58] width 287 height 43
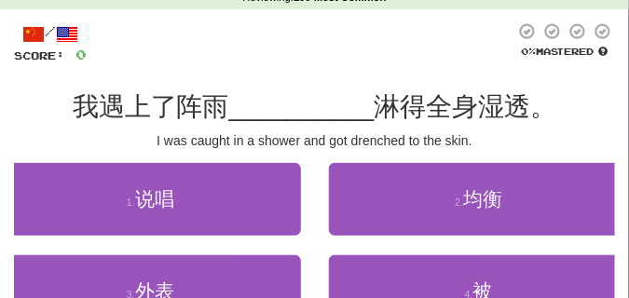
scroll to position [93, 0]
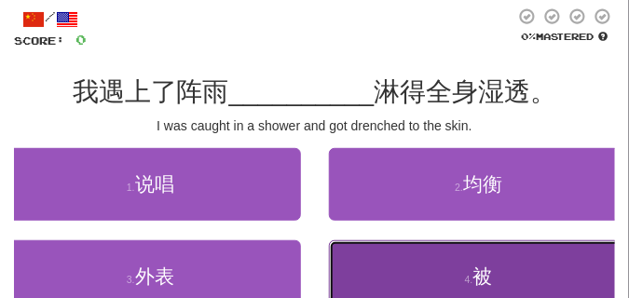
click at [382, 258] on button "4 . 被" at bounding box center [479, 277] width 301 height 73
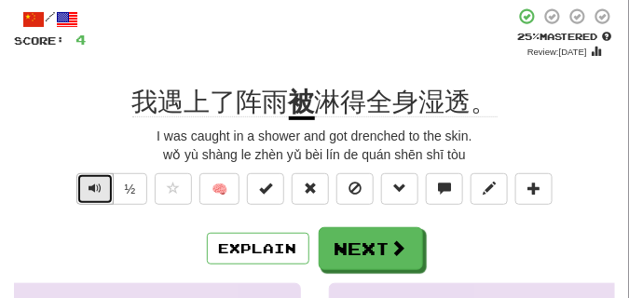
click at [90, 174] on button "Text-to-speech controls" at bounding box center [94, 189] width 37 height 32
click at [98, 190] on span "Text-to-speech controls" at bounding box center [95, 188] width 13 height 13
click at [101, 148] on div "wǒ yù shàng le zhèn yǔ bèi lín de quán shēn shī tòu" at bounding box center [314, 154] width 601 height 19
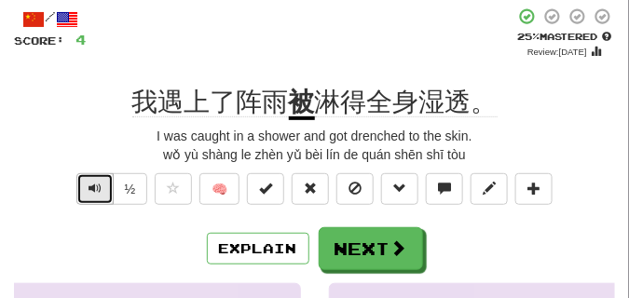
click at [99, 185] on span "Text-to-speech controls" at bounding box center [95, 188] width 13 height 13
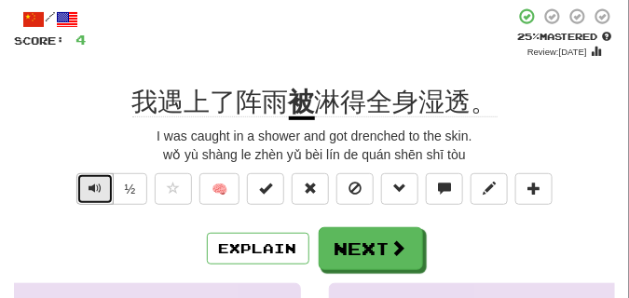
click at [99, 185] on span "Text-to-speech controls" at bounding box center [95, 188] width 13 height 13
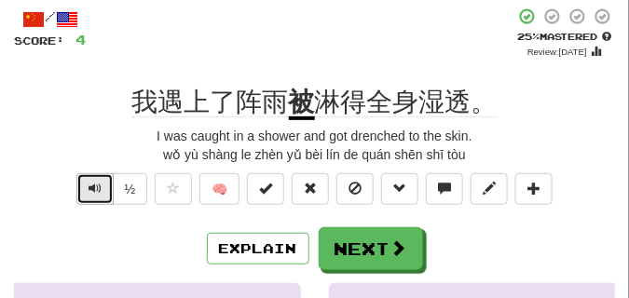
click at [99, 185] on span "Text-to-speech controls" at bounding box center [95, 188] width 13 height 13
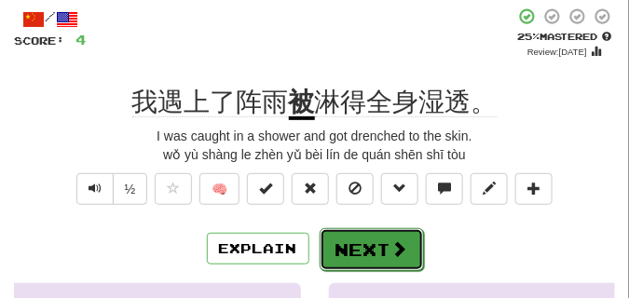
click at [365, 237] on button "Next" at bounding box center [372, 249] width 104 height 43
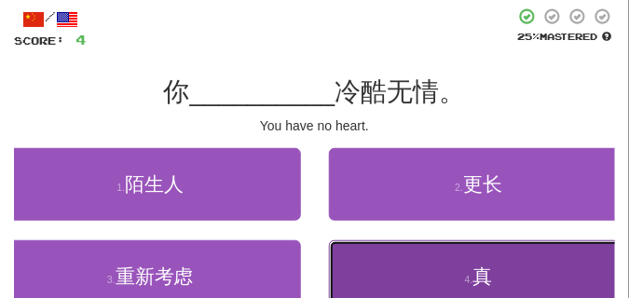
click at [385, 266] on button "4 . 真" at bounding box center [479, 277] width 301 height 73
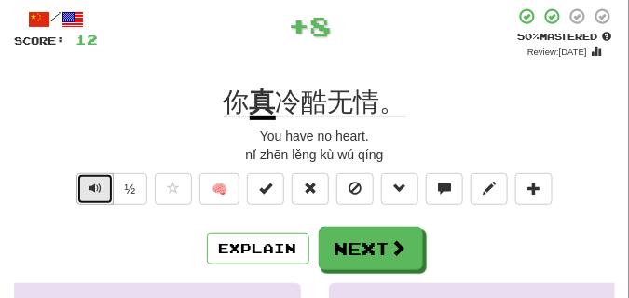
click at [101, 186] on button "Text-to-speech controls" at bounding box center [94, 189] width 37 height 32
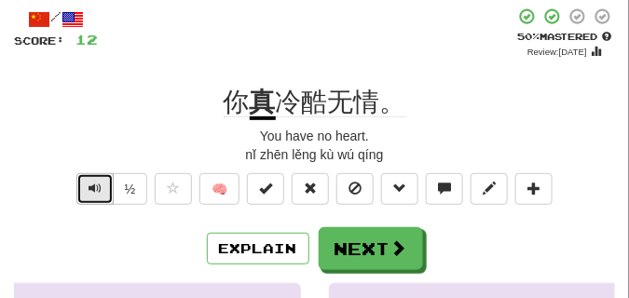
click at [96, 187] on span "Text-to-speech controls" at bounding box center [95, 188] width 13 height 13
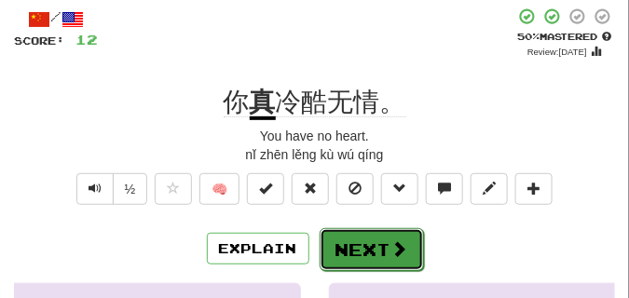
click at [363, 238] on button "Next" at bounding box center [372, 249] width 104 height 43
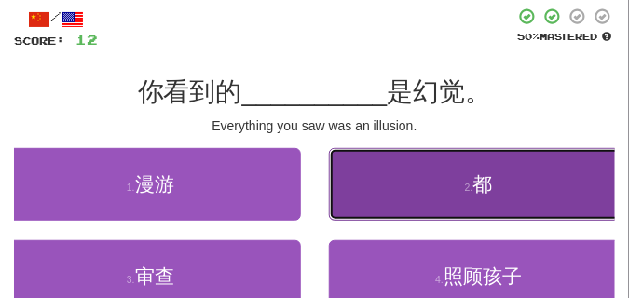
click at [390, 187] on button "2 . 都" at bounding box center [479, 184] width 301 height 73
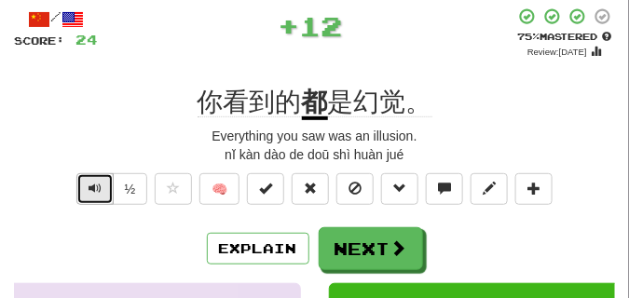
click at [105, 182] on button "Text-to-speech controls" at bounding box center [94, 189] width 37 height 32
click at [104, 182] on button "Text-to-speech controls" at bounding box center [94, 189] width 37 height 32
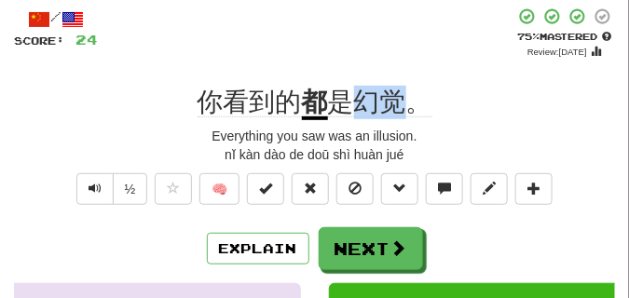
drag, startPoint x: 365, startPoint y: 108, endPoint x: 413, endPoint y: 116, distance: 49.0
click at [413, 116] on span "是幻觉。" at bounding box center [380, 103] width 104 height 30
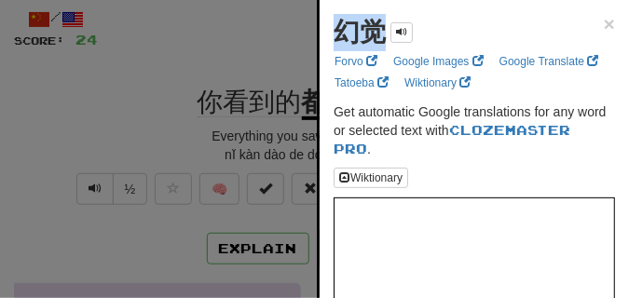
drag, startPoint x: 345, startPoint y: 37, endPoint x: 381, endPoint y: 41, distance: 36.5
click at [381, 41] on strong "幻觉" at bounding box center [360, 32] width 52 height 29
copy strong "幻觉"
click at [190, 97] on div at bounding box center [314, 149] width 629 height 298
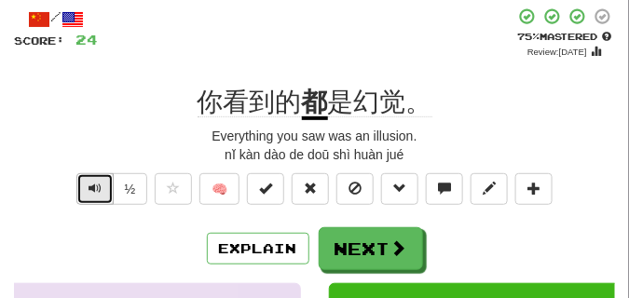
click at [108, 190] on button "Text-to-speech controls" at bounding box center [94, 189] width 37 height 32
click at [107, 190] on button "Text-to-speech controls" at bounding box center [94, 189] width 37 height 32
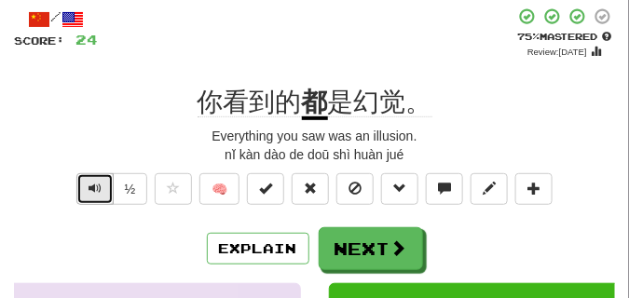
click at [107, 190] on button "Text-to-speech controls" at bounding box center [94, 189] width 37 height 32
click at [127, 102] on div "你看到的 都 是幻觉。" at bounding box center [314, 103] width 601 height 34
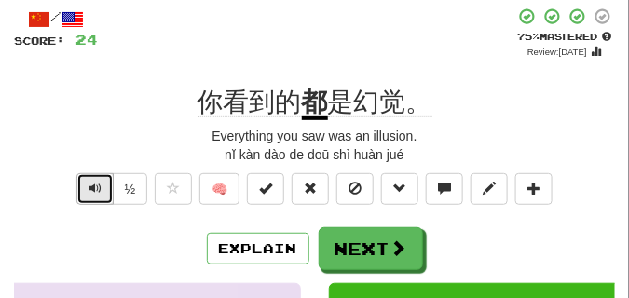
click at [96, 188] on span "Text-to-speech controls" at bounding box center [95, 188] width 13 height 13
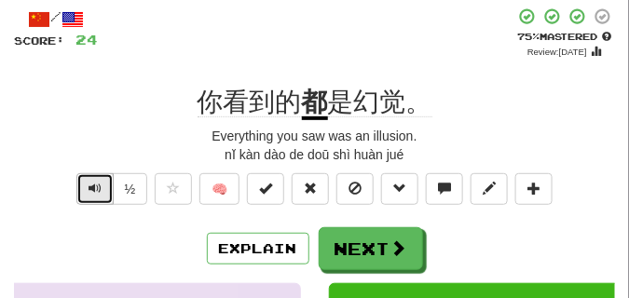
click at [96, 188] on span "Text-to-speech controls" at bounding box center [95, 188] width 13 height 13
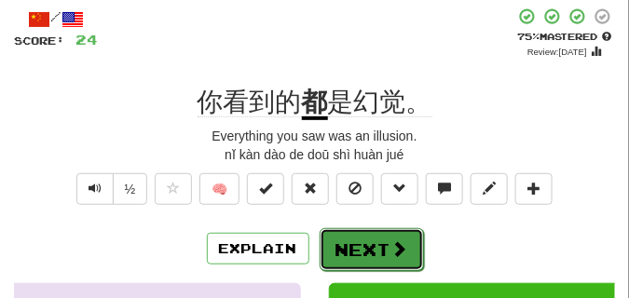
click at [408, 232] on button "Next" at bounding box center [372, 249] width 104 height 43
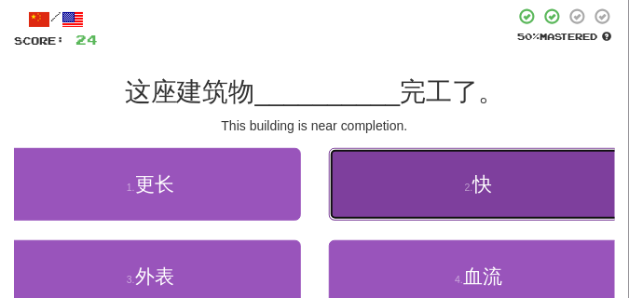
click at [382, 199] on button "2 . 快" at bounding box center [479, 184] width 301 height 73
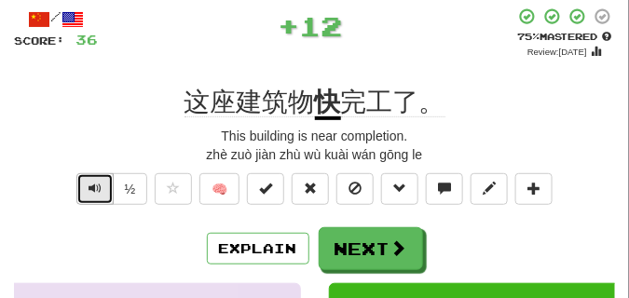
click at [87, 189] on button "Text-to-speech controls" at bounding box center [94, 189] width 37 height 32
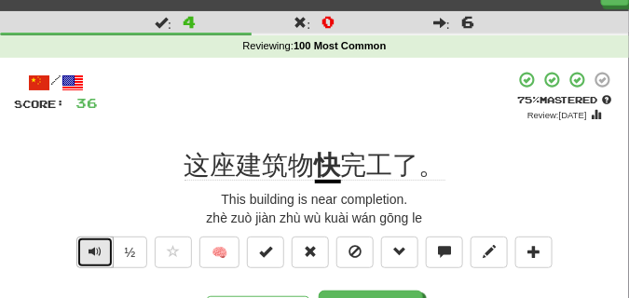
scroll to position [47, 0]
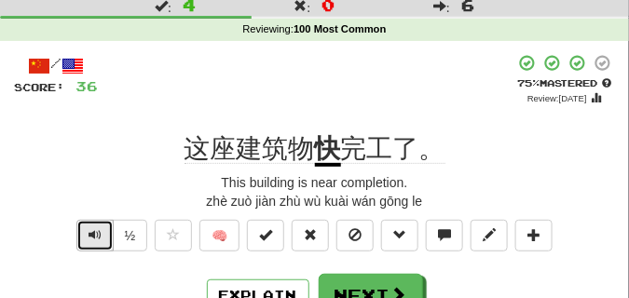
click at [99, 229] on span "Text-to-speech controls" at bounding box center [95, 234] width 13 height 13
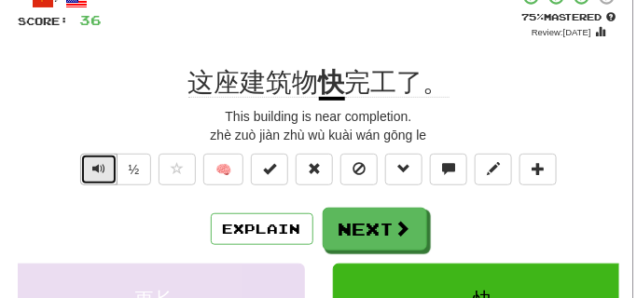
scroll to position [140, 0]
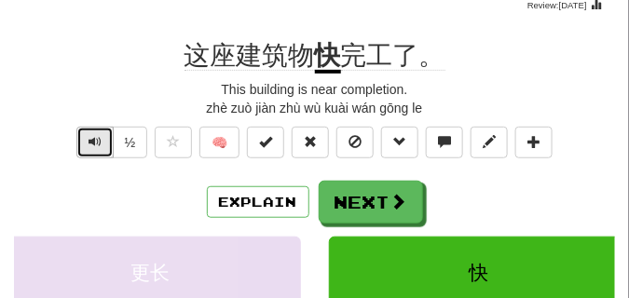
click at [90, 136] on span "Text-to-speech controls" at bounding box center [95, 141] width 13 height 13
click at [92, 144] on span "Text-to-speech controls" at bounding box center [95, 141] width 13 height 13
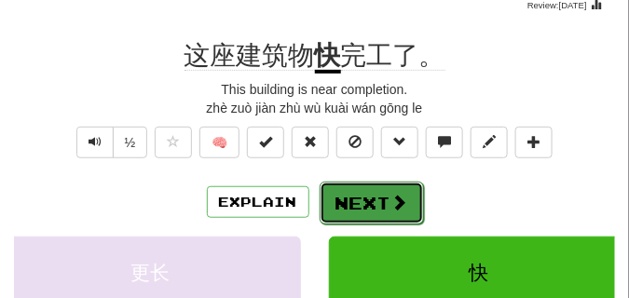
click at [344, 192] on button "Next" at bounding box center [372, 203] width 104 height 43
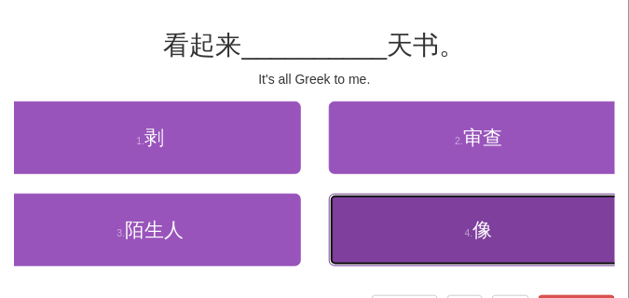
click at [456, 219] on button "4 . 像" at bounding box center [479, 230] width 301 height 73
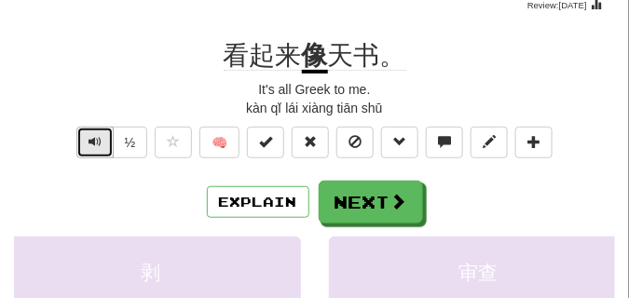
click at [89, 137] on span "Text-to-speech controls" at bounding box center [95, 141] width 13 height 13
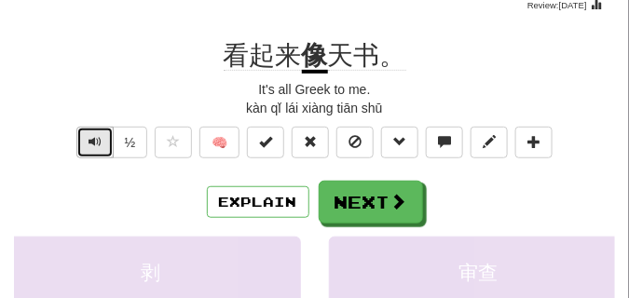
click at [89, 137] on span "Text-to-speech controls" at bounding box center [95, 141] width 13 height 13
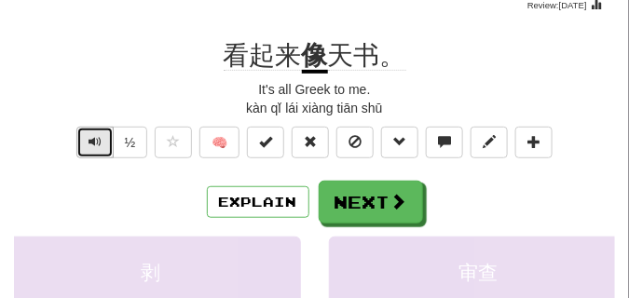
click at [89, 137] on span "Text-to-speech controls" at bounding box center [95, 141] width 13 height 13
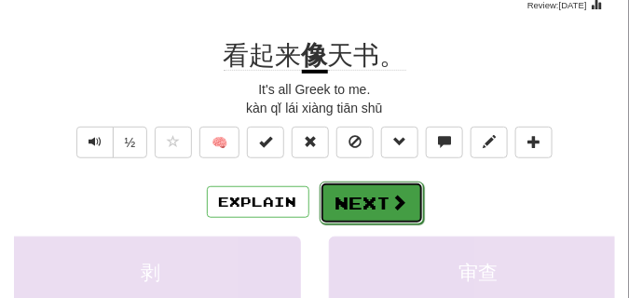
click at [339, 185] on button "Next" at bounding box center [372, 203] width 104 height 43
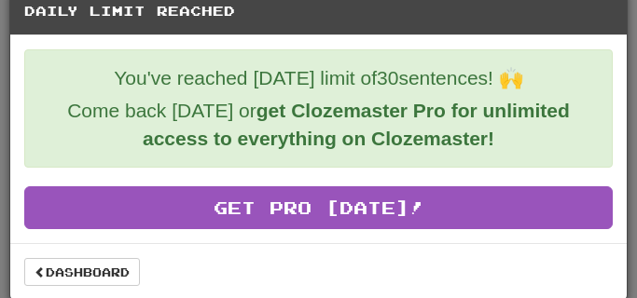
scroll to position [34, 0]
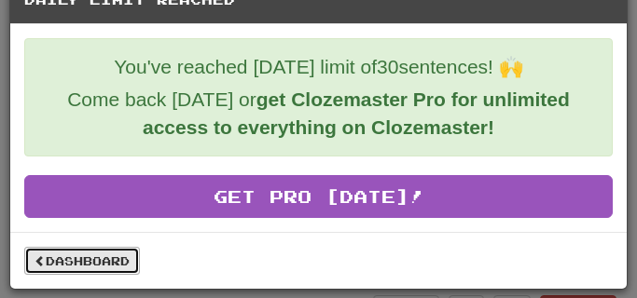
click at [116, 256] on link "Dashboard" at bounding box center [82, 261] width 116 height 28
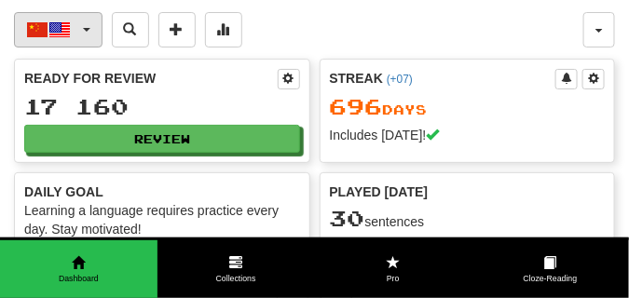
click at [91, 34] on button "中文 / English" at bounding box center [58, 29] width 89 height 35
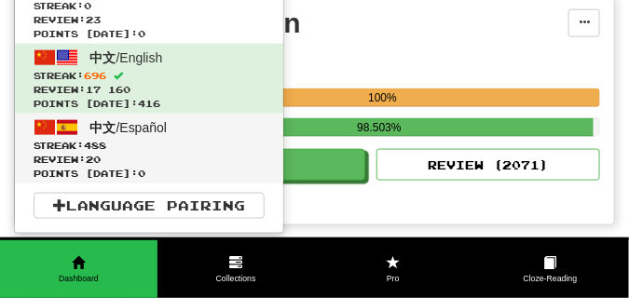
scroll to position [373, 0]
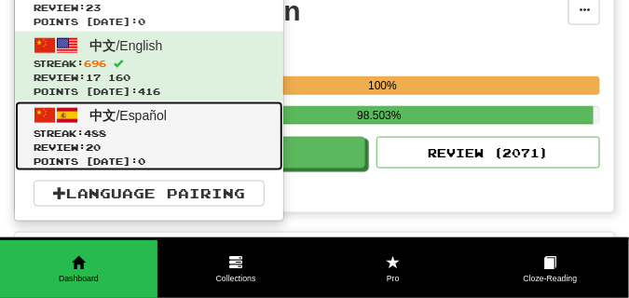
click at [99, 117] on span "中文" at bounding box center [103, 115] width 26 height 15
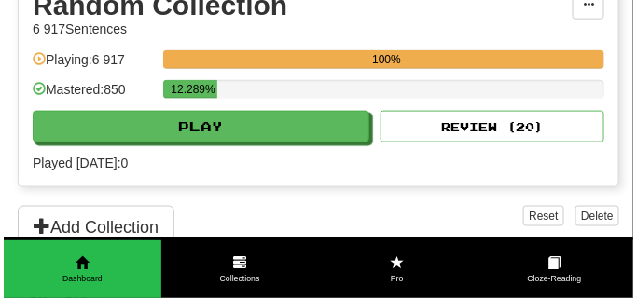
scroll to position [420, 0]
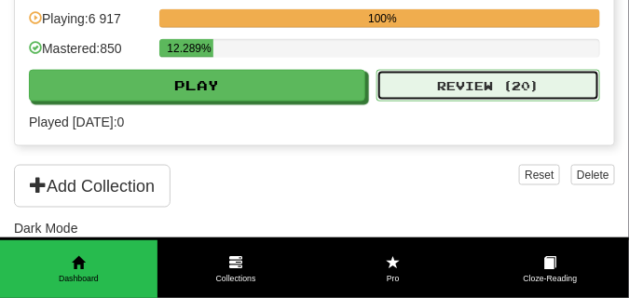
click at [405, 90] on button "Review ( 20 )" at bounding box center [489, 86] width 224 height 32
select select "**"
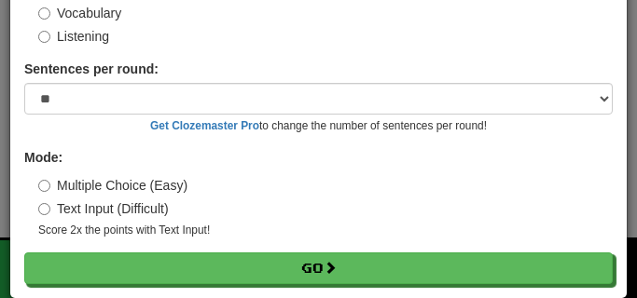
scroll to position [150, 0]
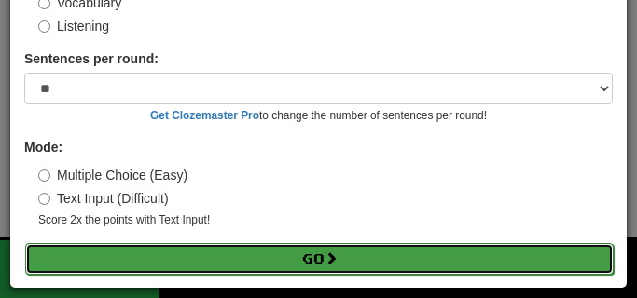
click at [240, 257] on button "Go" at bounding box center [319, 259] width 588 height 32
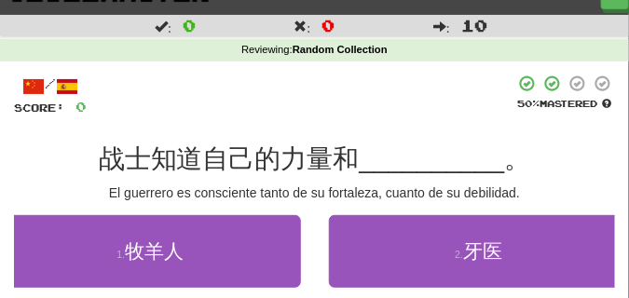
scroll to position [93, 0]
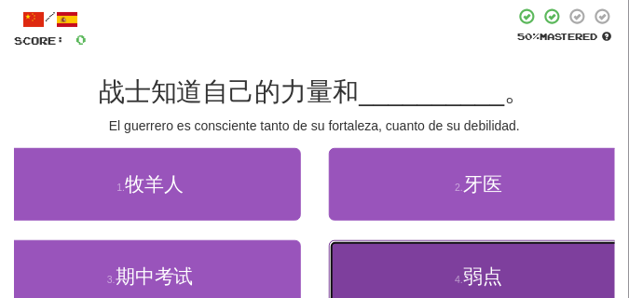
click at [387, 274] on button "4 . 弱点" at bounding box center [479, 277] width 301 height 73
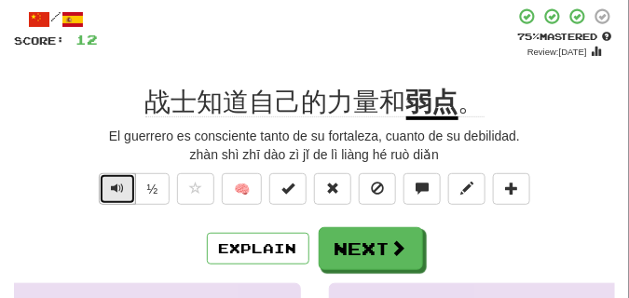
click at [101, 191] on button "Text-to-speech controls" at bounding box center [117, 189] width 37 height 32
click at [115, 192] on span "Text-to-speech controls" at bounding box center [117, 188] width 13 height 13
click at [116, 183] on span "Text-to-speech controls" at bounding box center [117, 188] width 13 height 13
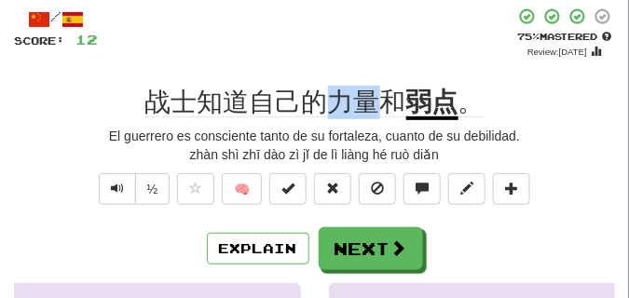
drag, startPoint x: 336, startPoint y: 107, endPoint x: 370, endPoint y: 114, distance: 35.1
click at [370, 114] on span "战士知道自己的力量和" at bounding box center [275, 103] width 261 height 30
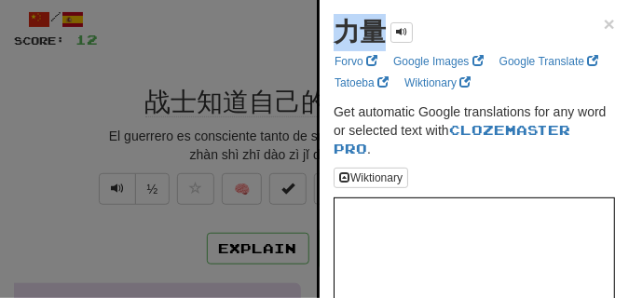
drag, startPoint x: 337, startPoint y: 38, endPoint x: 390, endPoint y: 46, distance: 53.7
click at [390, 46] on div "力量" at bounding box center [373, 32] width 79 height 37
copy strong "力量"
click at [165, 66] on div at bounding box center [314, 149] width 629 height 298
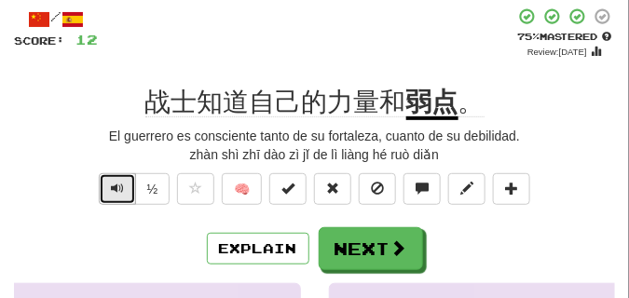
click at [115, 183] on span "Text-to-speech controls" at bounding box center [117, 188] width 13 height 13
click at [116, 193] on span "Text-to-speech controls" at bounding box center [117, 188] width 13 height 13
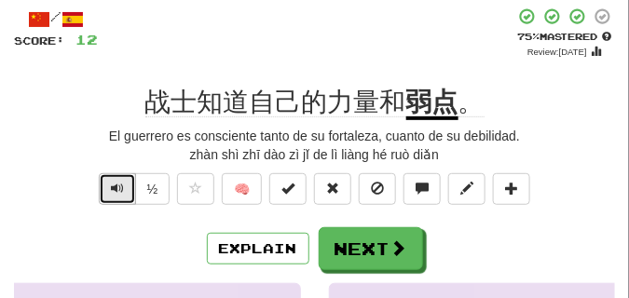
click at [116, 193] on span "Text-to-speech controls" at bounding box center [117, 188] width 13 height 13
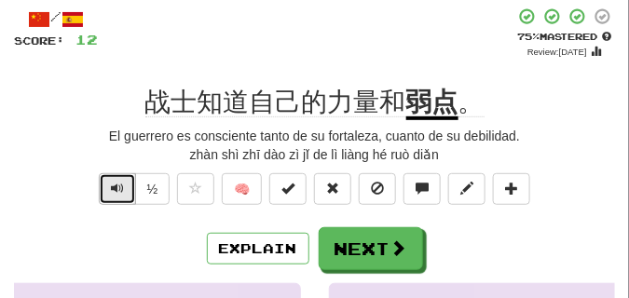
click at [116, 193] on span "Text-to-speech controls" at bounding box center [117, 188] width 13 height 13
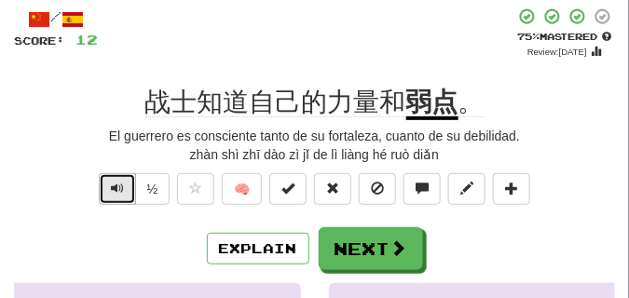
click at [116, 193] on span "Text-to-speech controls" at bounding box center [117, 188] width 13 height 13
drag, startPoint x: 116, startPoint y: 193, endPoint x: 120, endPoint y: 220, distance: 27.4
click at [120, 222] on div "/ Score: 12 + 12 75 % Mastered Review: [DATE] 战士知道自己的力量和 弱点 。 El guerrero es co…" at bounding box center [314, 286] width 601 height 559
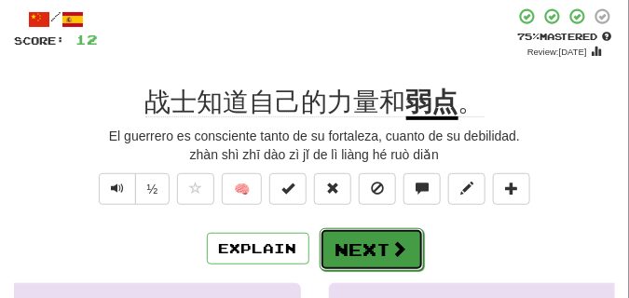
click at [346, 240] on button "Next" at bounding box center [372, 249] width 104 height 43
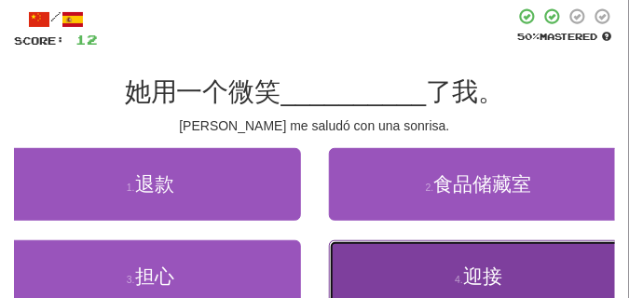
click at [385, 266] on button "4 . 迎接" at bounding box center [479, 277] width 301 height 73
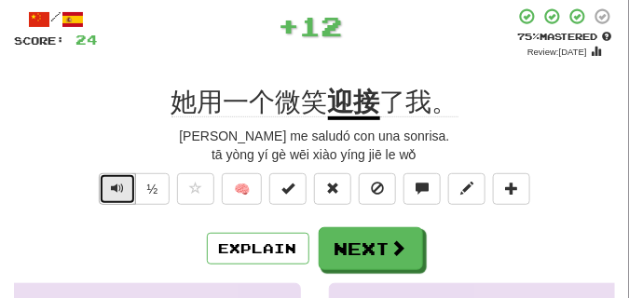
click at [119, 186] on span "Text-to-speech controls" at bounding box center [117, 188] width 13 height 13
click at [119, 185] on span "Text-to-speech controls" at bounding box center [117, 188] width 13 height 13
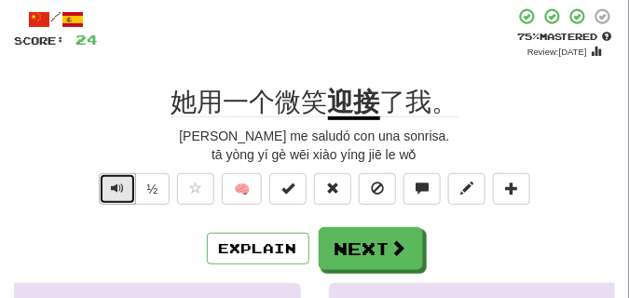
click at [119, 185] on span "Text-to-speech controls" at bounding box center [117, 188] width 13 height 13
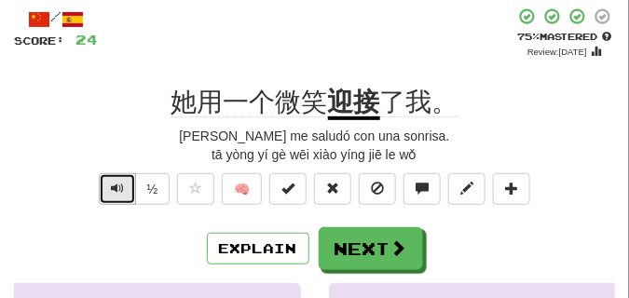
click at [119, 185] on span "Text-to-speech controls" at bounding box center [117, 188] width 13 height 13
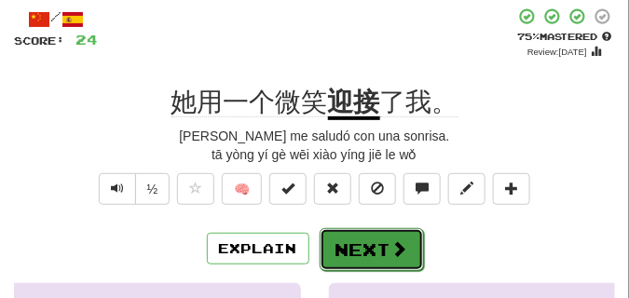
click at [401, 237] on button "Next" at bounding box center [372, 249] width 104 height 43
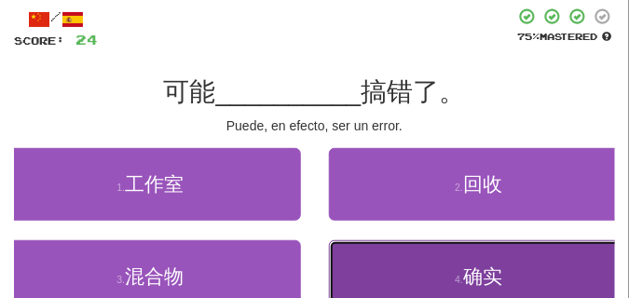
click at [419, 249] on button "4 . 确实" at bounding box center [479, 277] width 301 height 73
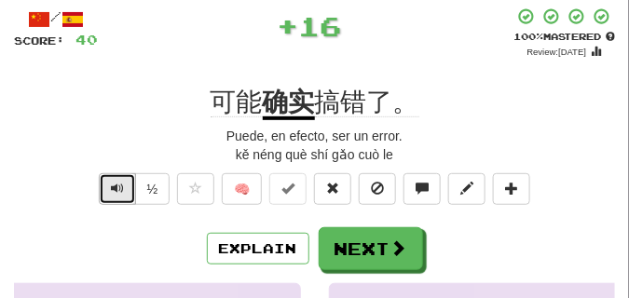
click at [125, 182] on button "Text-to-speech controls" at bounding box center [117, 189] width 37 height 32
click at [117, 186] on span "Text-to-speech controls" at bounding box center [117, 188] width 13 height 13
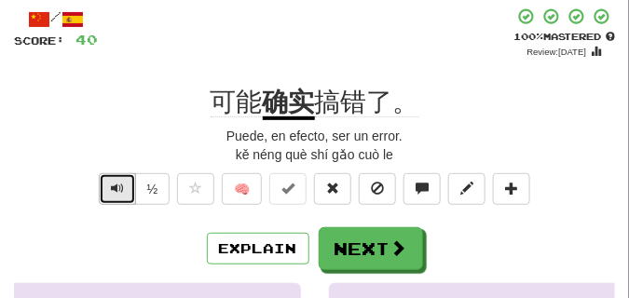
click at [117, 186] on span "Text-to-speech controls" at bounding box center [117, 188] width 13 height 13
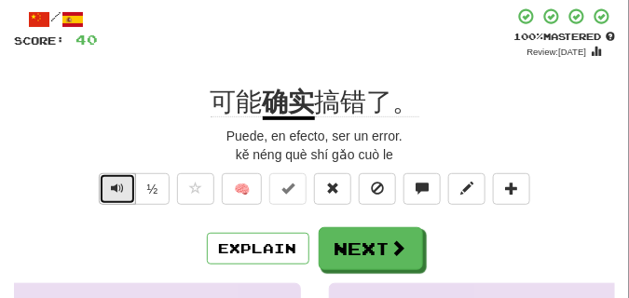
click at [117, 186] on span "Text-to-speech controls" at bounding box center [117, 188] width 13 height 13
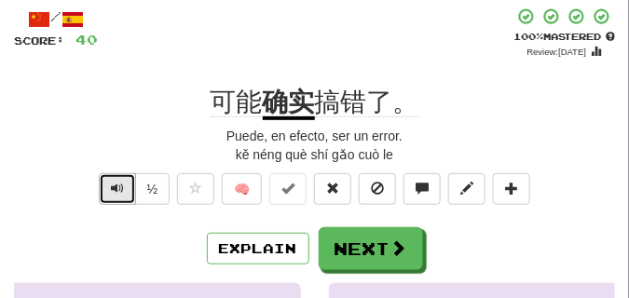
click at [117, 186] on span "Text-to-speech controls" at bounding box center [117, 188] width 13 height 13
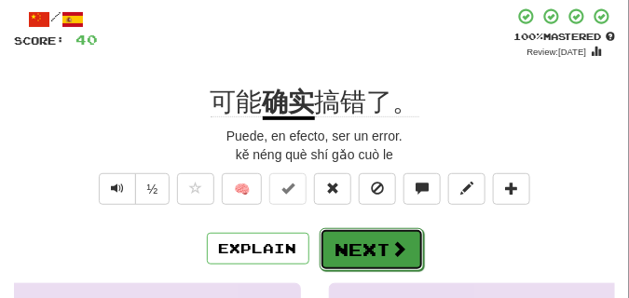
click at [358, 234] on button "Next" at bounding box center [372, 249] width 104 height 43
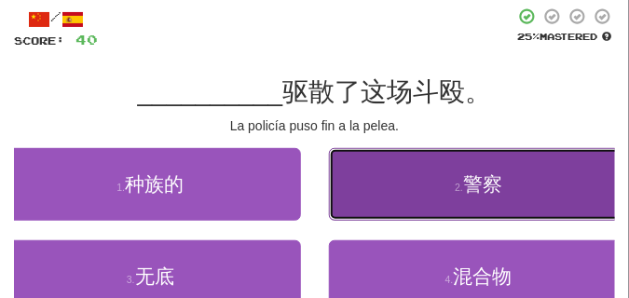
click at [436, 205] on button "2 . 警察" at bounding box center [479, 184] width 301 height 73
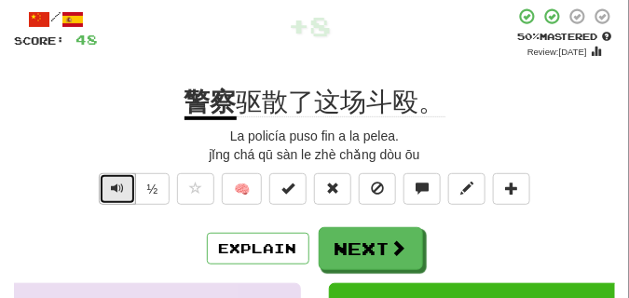
click at [116, 186] on span "Text-to-speech controls" at bounding box center [117, 188] width 13 height 13
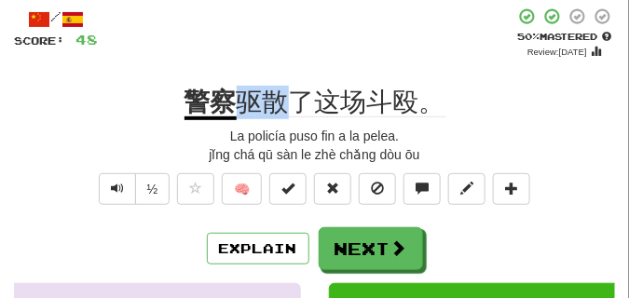
drag, startPoint x: 241, startPoint y: 99, endPoint x: 292, endPoint y: 106, distance: 50.9
click at [292, 106] on span "驱散了这场斗殴。" at bounding box center [341, 103] width 209 height 30
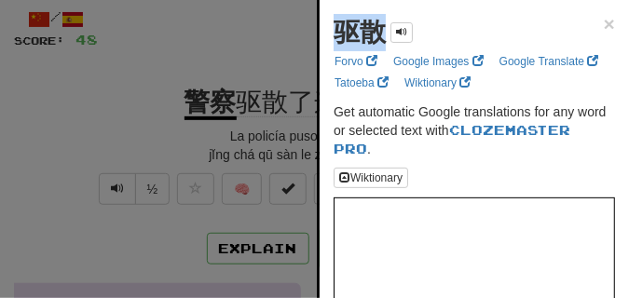
drag, startPoint x: 332, startPoint y: 39, endPoint x: 384, endPoint y: 40, distance: 52.2
copy strong "驱散"
click at [249, 50] on div at bounding box center [314, 149] width 629 height 298
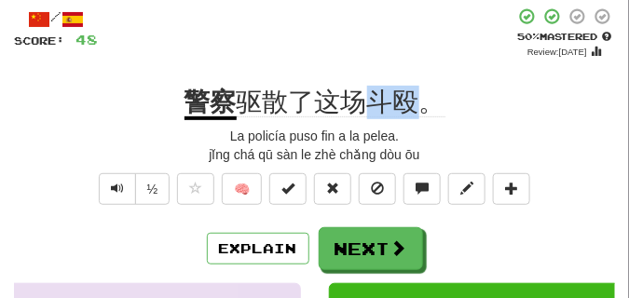
drag, startPoint x: 374, startPoint y: 103, endPoint x: 415, endPoint y: 108, distance: 41.3
click at [415, 108] on span "驱散了这场斗殴。" at bounding box center [341, 103] width 209 height 30
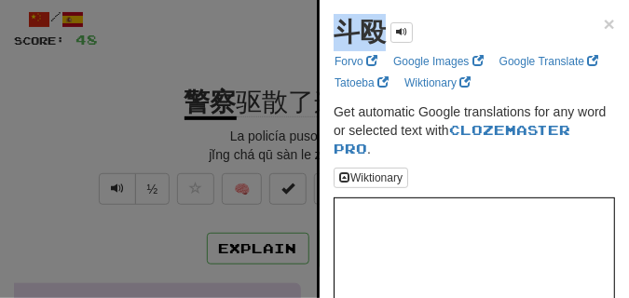
drag, startPoint x: 342, startPoint y: 34, endPoint x: 390, endPoint y: 41, distance: 48.1
click at [390, 41] on div "斗殴" at bounding box center [373, 32] width 79 height 37
copy strong "斗殴"
click at [230, 46] on div at bounding box center [314, 149] width 629 height 298
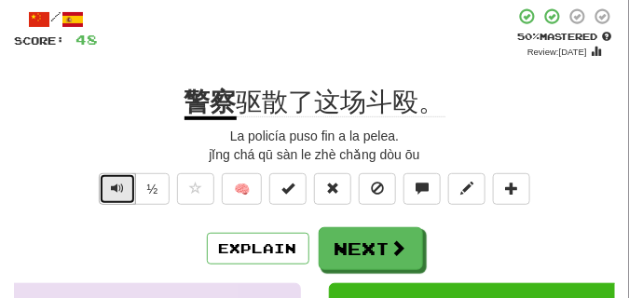
click at [112, 189] on span "Text-to-speech controls" at bounding box center [117, 188] width 13 height 13
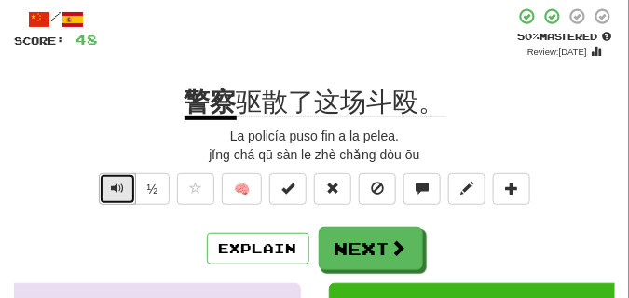
click at [112, 189] on span "Text-to-speech controls" at bounding box center [117, 188] width 13 height 13
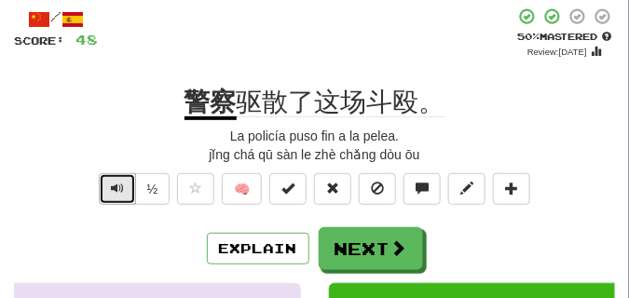
click at [112, 189] on span "Text-to-speech controls" at bounding box center [117, 188] width 13 height 13
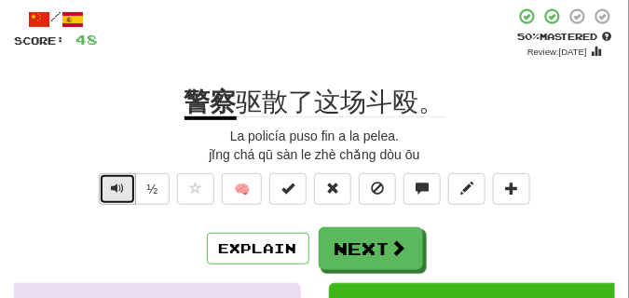
click at [112, 189] on span "Text-to-speech controls" at bounding box center [117, 188] width 13 height 13
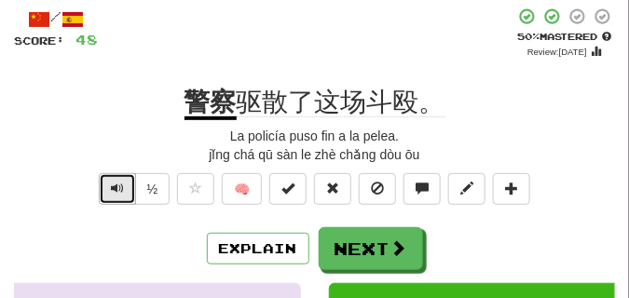
click at [112, 189] on span "Text-to-speech controls" at bounding box center [117, 188] width 13 height 13
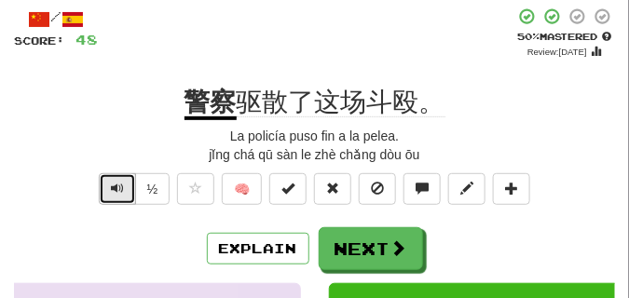
click at [112, 189] on span "Text-to-speech controls" at bounding box center [117, 188] width 13 height 13
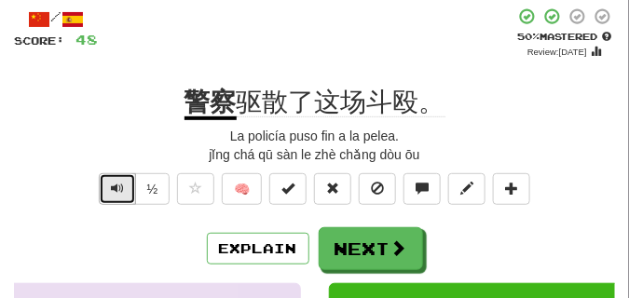
click at [112, 189] on span "Text-to-speech controls" at bounding box center [117, 188] width 13 height 13
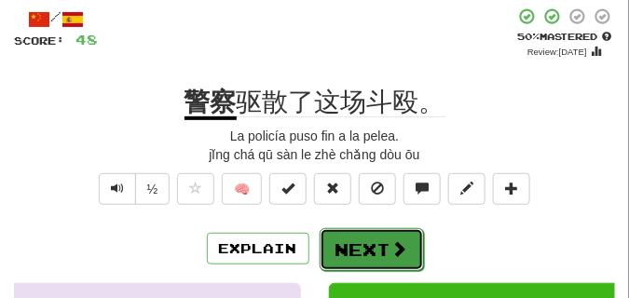
click at [354, 235] on button "Next" at bounding box center [372, 249] width 104 height 43
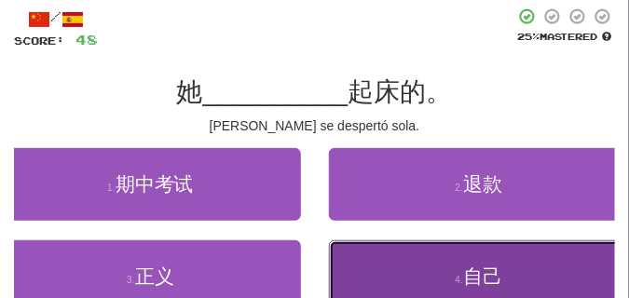
click at [416, 271] on button "4 . 自己" at bounding box center [479, 277] width 301 height 73
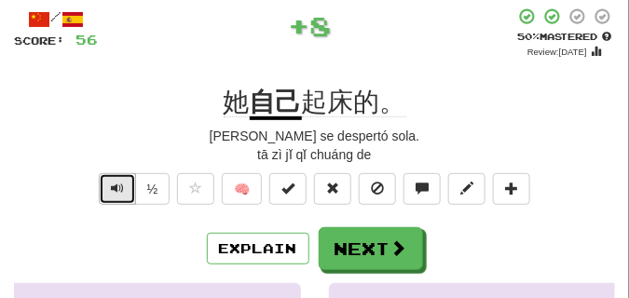
click at [117, 190] on span "Text-to-speech controls" at bounding box center [117, 188] width 13 height 13
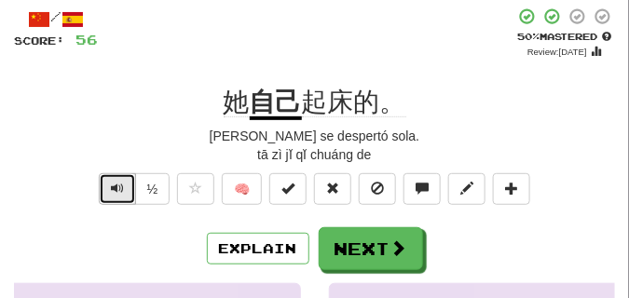
click at [117, 189] on span "Text-to-speech controls" at bounding box center [117, 188] width 13 height 13
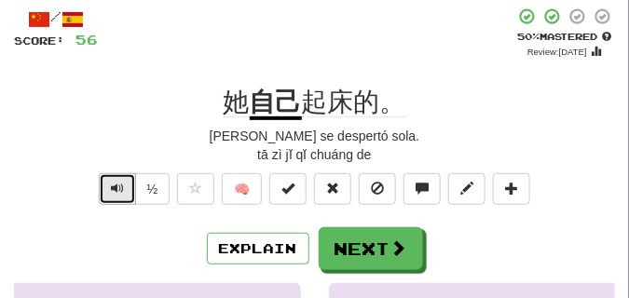
click at [117, 189] on span "Text-to-speech controls" at bounding box center [117, 188] width 13 height 13
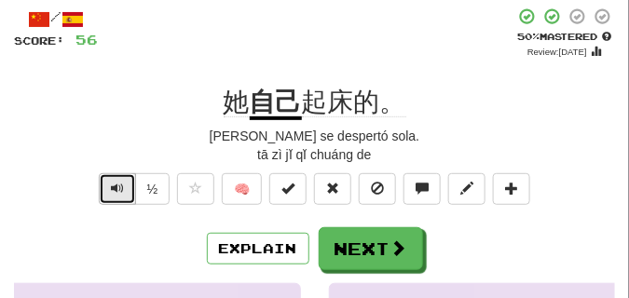
click at [117, 189] on span "Text-to-speech controls" at bounding box center [117, 188] width 13 height 13
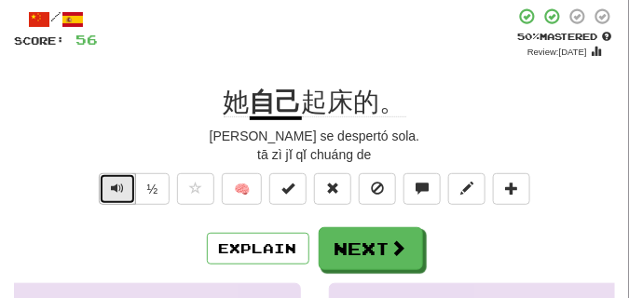
click at [117, 189] on span "Text-to-speech controls" at bounding box center [117, 188] width 13 height 13
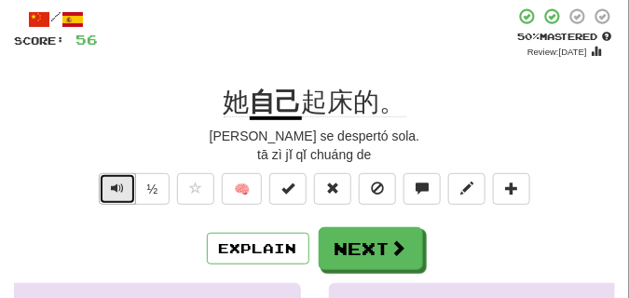
click at [117, 189] on span "Text-to-speech controls" at bounding box center [117, 188] width 13 height 13
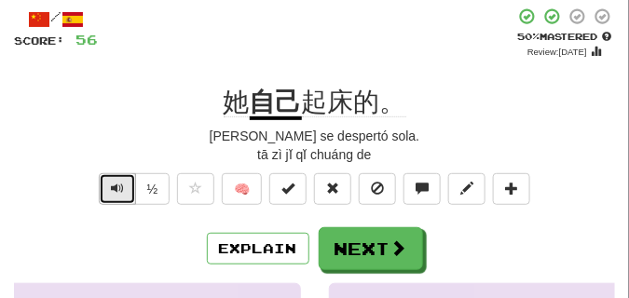
click at [117, 189] on span "Text-to-speech controls" at bounding box center [117, 188] width 13 height 13
click at [116, 188] on span "Text-to-speech controls" at bounding box center [117, 188] width 13 height 13
click at [114, 182] on span "Text-to-speech controls" at bounding box center [117, 188] width 13 height 13
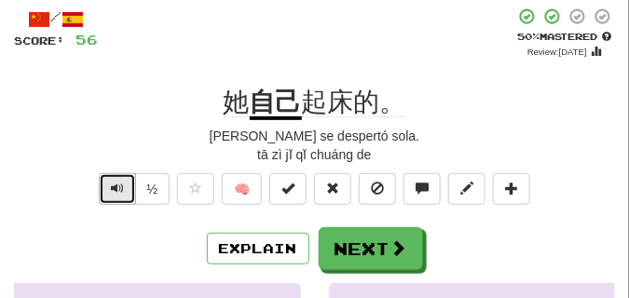
click at [114, 182] on span "Text-to-speech controls" at bounding box center [117, 188] width 13 height 13
click at [114, 179] on button "Text-to-speech controls" at bounding box center [117, 189] width 37 height 32
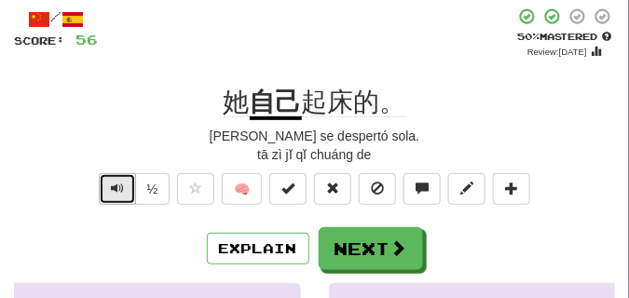
click at [114, 179] on button "Text-to-speech controls" at bounding box center [117, 189] width 37 height 32
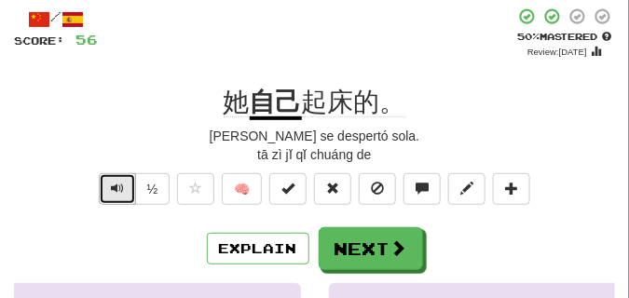
click at [114, 179] on button "Text-to-speech controls" at bounding box center [117, 189] width 37 height 32
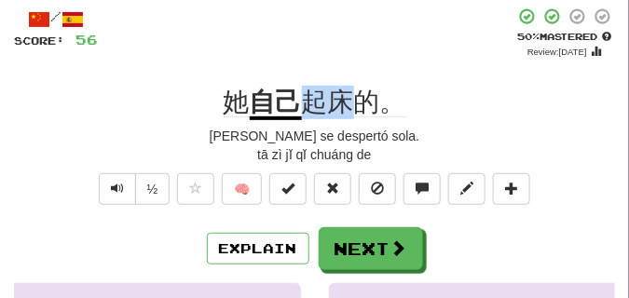
drag, startPoint x: 307, startPoint y: 104, endPoint x: 349, endPoint y: 110, distance: 42.3
click at [349, 110] on span "起床的。" at bounding box center [354, 103] width 104 height 30
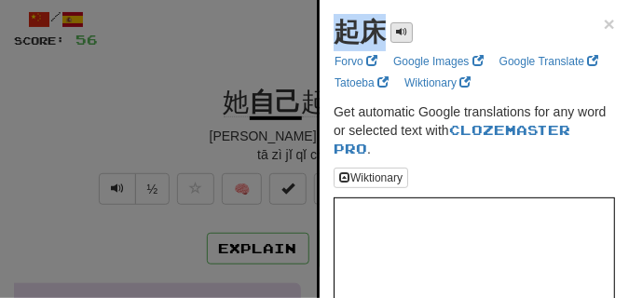
drag, startPoint x: 318, startPoint y: 35, endPoint x: 406, endPoint y: 41, distance: 87.8
click at [406, 41] on div "起床 × Forvo Google Images Google Translate Tatoeba Wiktionary Get automatic Goog…" at bounding box center [473, 149] width 312 height 298
copy div "起床"
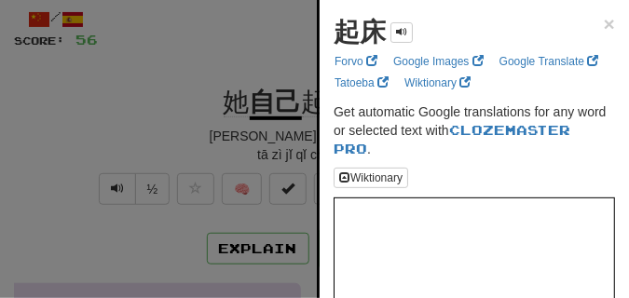
click at [214, 67] on div at bounding box center [314, 149] width 629 height 298
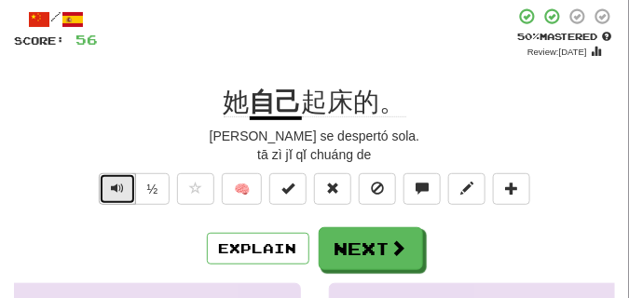
click at [111, 188] on span "Text-to-speech controls" at bounding box center [117, 188] width 13 height 13
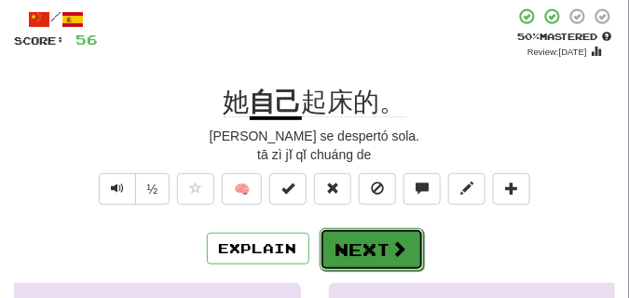
click at [398, 251] on span at bounding box center [400, 249] width 17 height 17
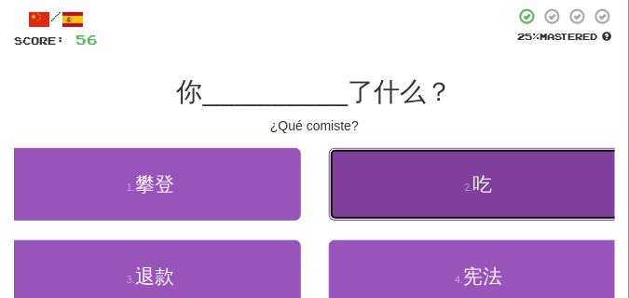
click at [379, 167] on button "2 . 吃" at bounding box center [479, 184] width 301 height 73
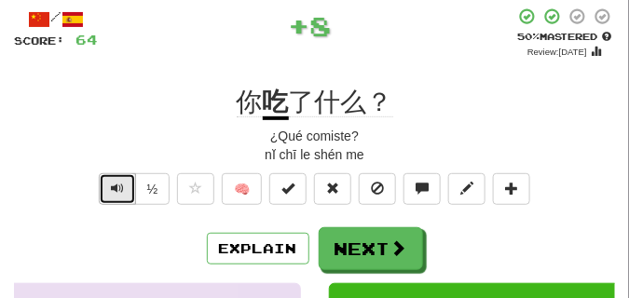
click at [112, 184] on span "Text-to-speech controls" at bounding box center [117, 188] width 13 height 13
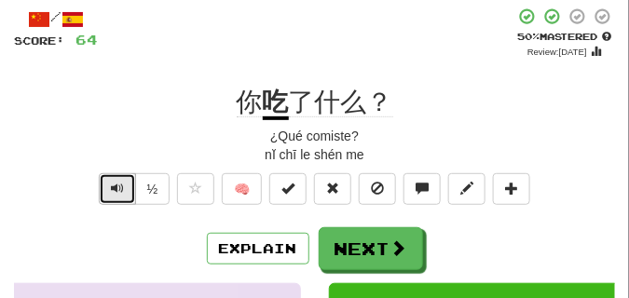
click at [112, 184] on span "Text-to-speech controls" at bounding box center [117, 188] width 13 height 13
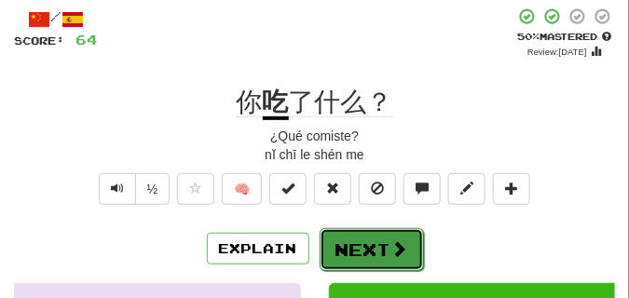
click at [373, 239] on button "Next" at bounding box center [372, 249] width 104 height 43
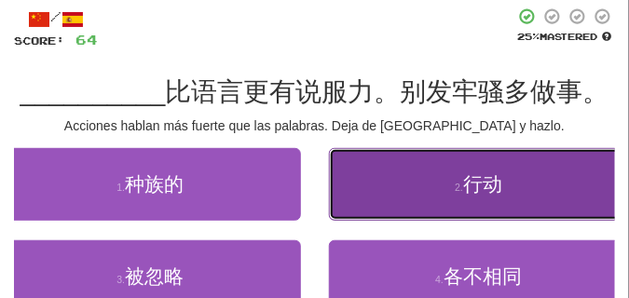
click at [442, 182] on button "2 . 行动" at bounding box center [479, 184] width 301 height 73
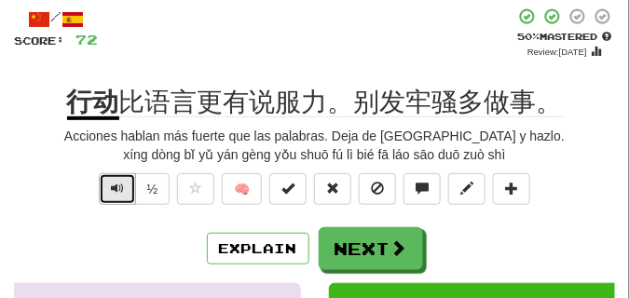
click at [116, 187] on span "Text-to-speech controls" at bounding box center [117, 188] width 13 height 13
click at [116, 186] on span "Text-to-speech controls" at bounding box center [117, 188] width 13 height 13
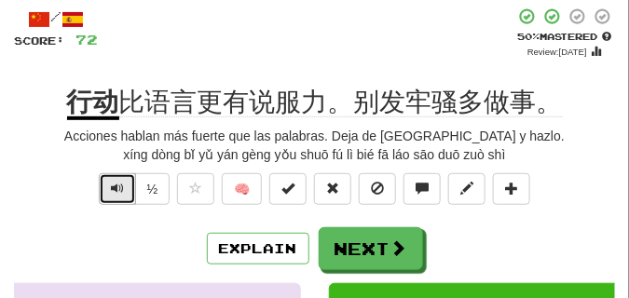
click at [116, 186] on span "Text-to-speech controls" at bounding box center [117, 188] width 13 height 13
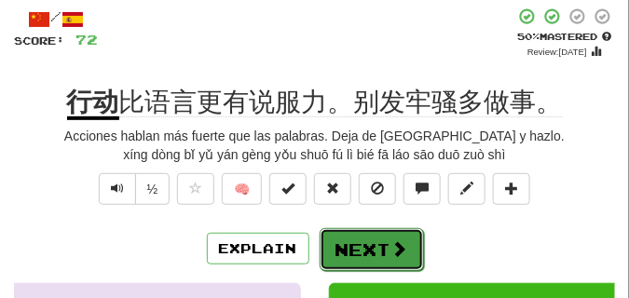
click at [373, 234] on button "Next" at bounding box center [372, 249] width 104 height 43
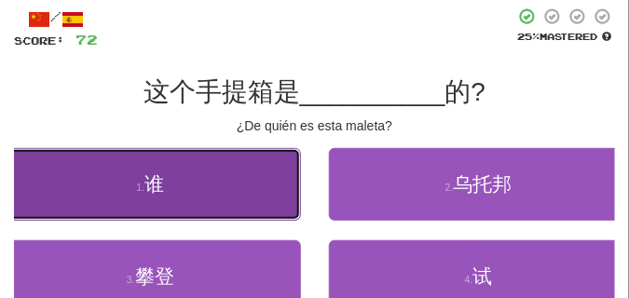
click at [220, 180] on button "1 . 谁" at bounding box center [150, 184] width 301 height 73
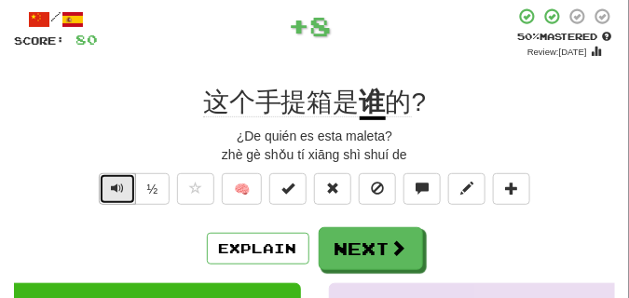
click at [123, 184] on button "Text-to-speech controls" at bounding box center [117, 189] width 37 height 32
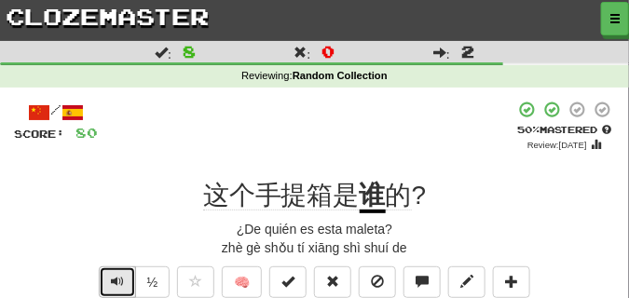
scroll to position [47, 0]
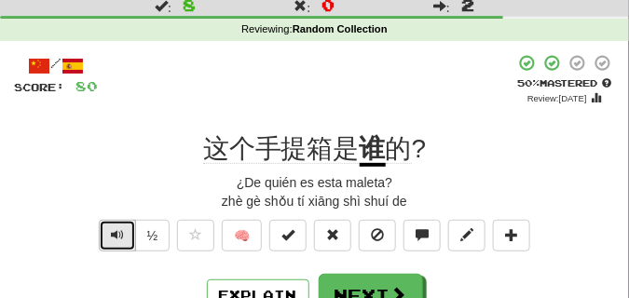
click at [112, 239] on span "Text-to-speech controls" at bounding box center [117, 234] width 13 height 13
click at [111, 243] on button "Text-to-speech controls" at bounding box center [117, 236] width 37 height 32
click at [112, 242] on button "Text-to-speech controls" at bounding box center [117, 236] width 37 height 32
click at [112, 241] on span "Text-to-speech controls" at bounding box center [117, 234] width 13 height 13
click at [113, 238] on span "Text-to-speech controls" at bounding box center [117, 234] width 13 height 13
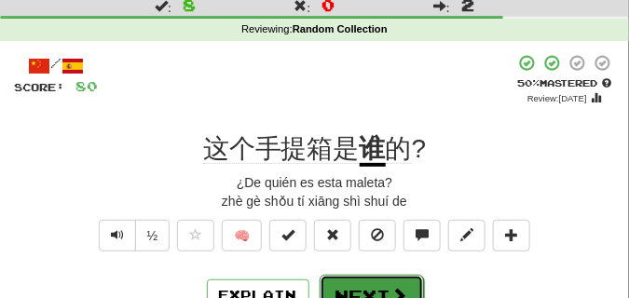
click at [334, 281] on button "Next" at bounding box center [372, 296] width 104 height 43
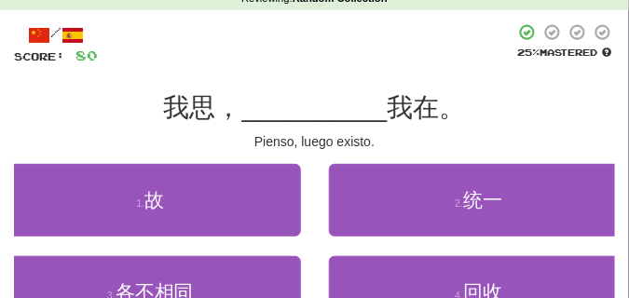
scroll to position [140, 0]
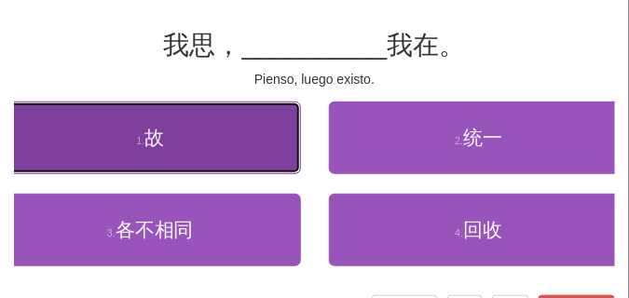
click at [75, 144] on button "1 . 故" at bounding box center [150, 138] width 301 height 73
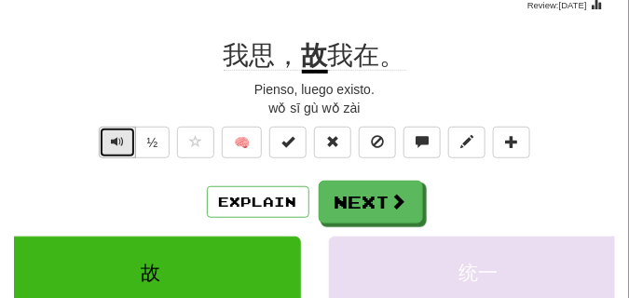
click at [119, 144] on span "Text-to-speech controls" at bounding box center [117, 141] width 13 height 13
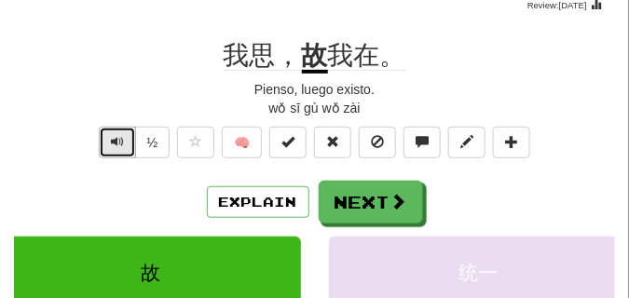
click at [119, 144] on span "Text-to-speech controls" at bounding box center [117, 141] width 13 height 13
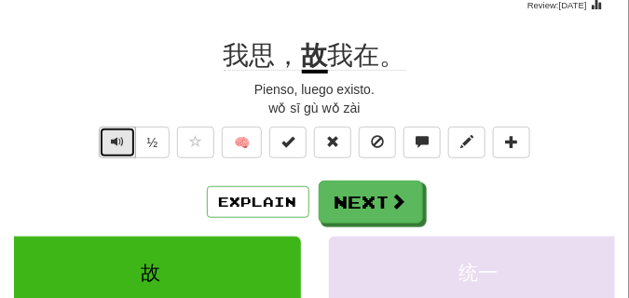
click at [112, 132] on button "Text-to-speech controls" at bounding box center [117, 143] width 37 height 32
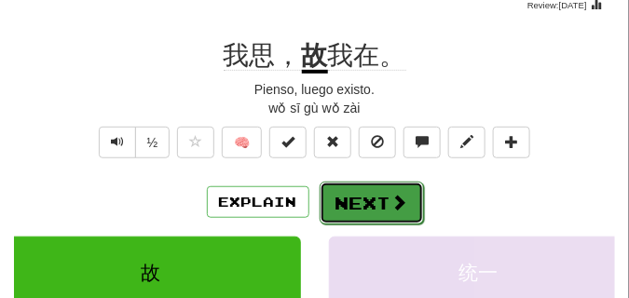
click at [375, 188] on button "Next" at bounding box center [372, 203] width 104 height 43
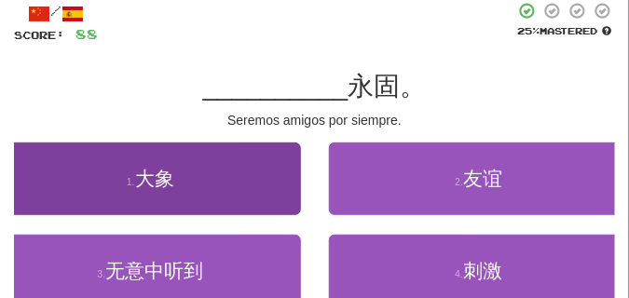
scroll to position [47, 0]
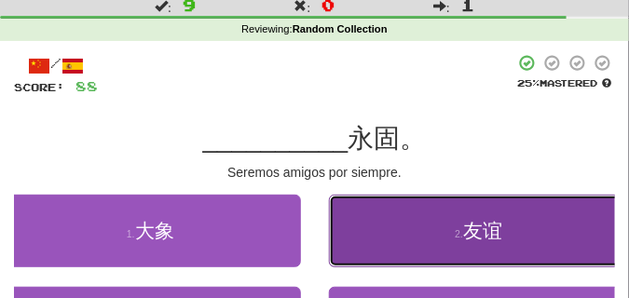
click at [405, 212] on button "2 . 友谊" at bounding box center [479, 231] width 301 height 73
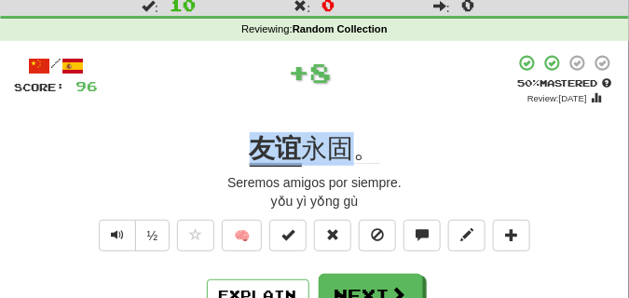
drag, startPoint x: 251, startPoint y: 146, endPoint x: 344, endPoint y: 148, distance: 93.2
click at [344, 148] on div "友谊 永固。" at bounding box center [314, 149] width 601 height 34
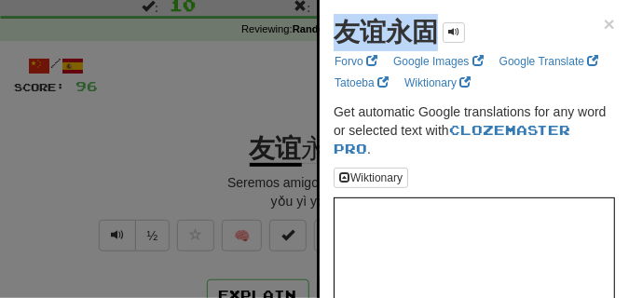
drag, startPoint x: 337, startPoint y: 29, endPoint x: 441, endPoint y: 44, distance: 104.6
click at [441, 44] on div "友谊永固" at bounding box center [399, 32] width 131 height 37
copy strong "友谊永固"
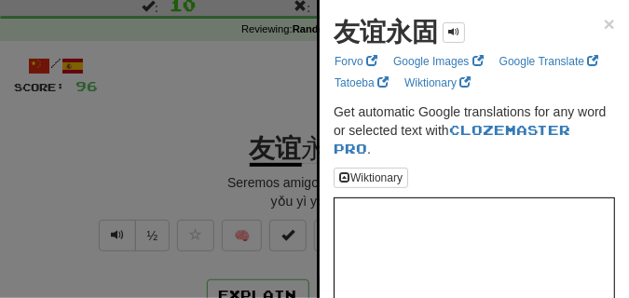
click at [223, 101] on div at bounding box center [314, 149] width 629 height 298
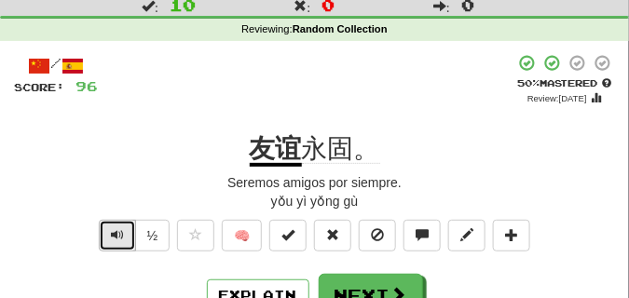
click at [120, 241] on span "Text-to-speech controls" at bounding box center [117, 234] width 13 height 13
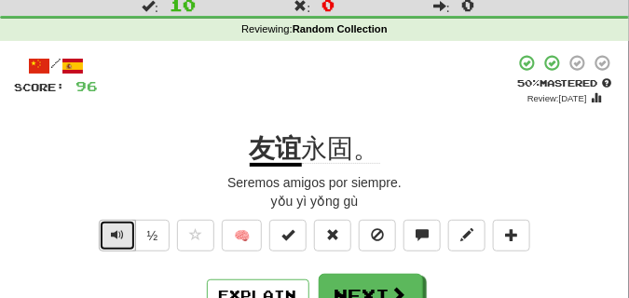
click at [120, 241] on span "Text-to-speech controls" at bounding box center [117, 234] width 13 height 13
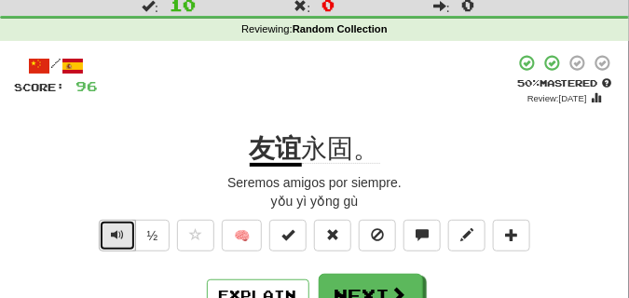
click at [120, 241] on span "Text-to-speech controls" at bounding box center [117, 234] width 13 height 13
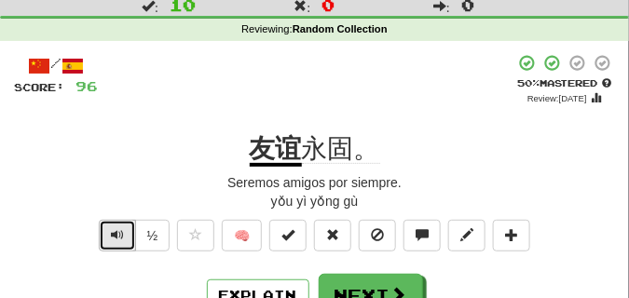
click at [120, 241] on span "Text-to-speech controls" at bounding box center [117, 234] width 13 height 13
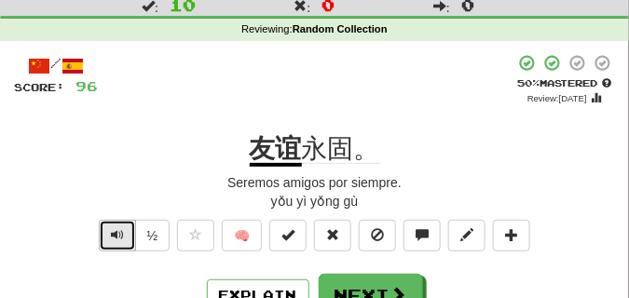
click at [120, 241] on span "Text-to-speech controls" at bounding box center [117, 234] width 13 height 13
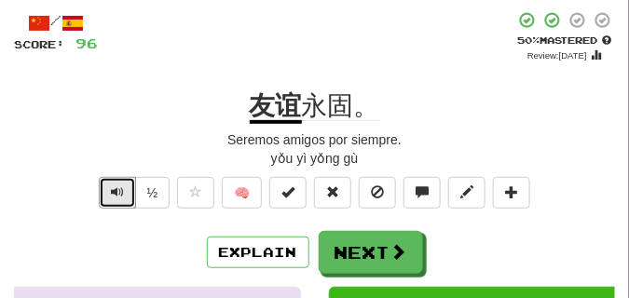
scroll to position [93, 0]
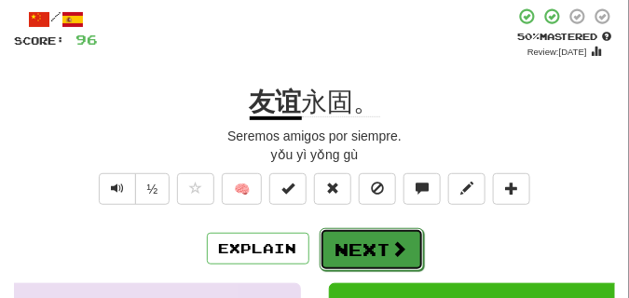
click at [344, 256] on button "Next" at bounding box center [372, 249] width 104 height 43
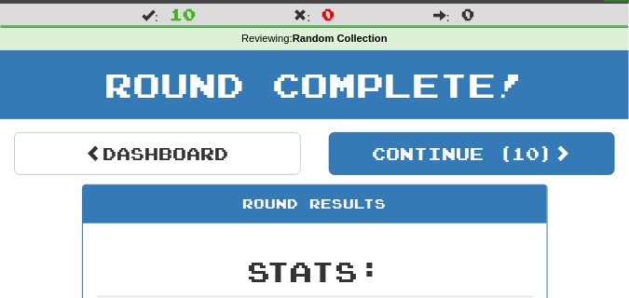
scroll to position [35, 0]
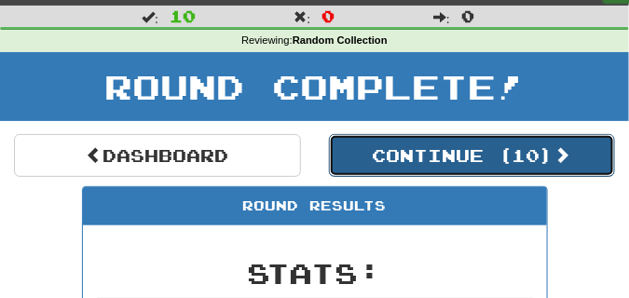
click at [363, 146] on button "Continue ( 10 )" at bounding box center [472, 155] width 287 height 43
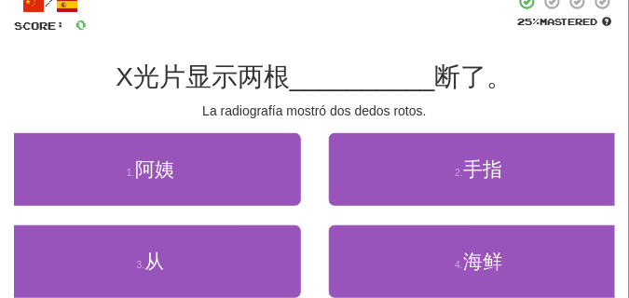
scroll to position [129, 0]
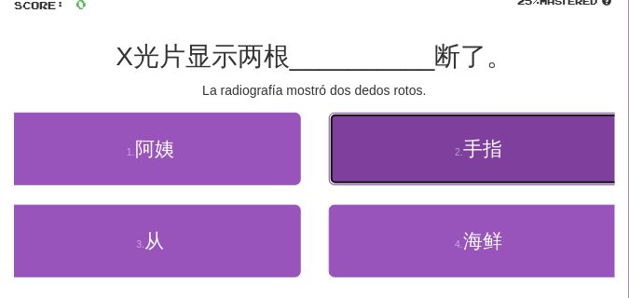
click at [453, 163] on button "2 . 手指" at bounding box center [479, 149] width 301 height 73
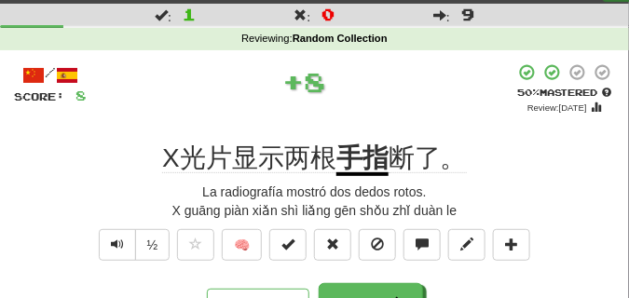
scroll to position [35, 0]
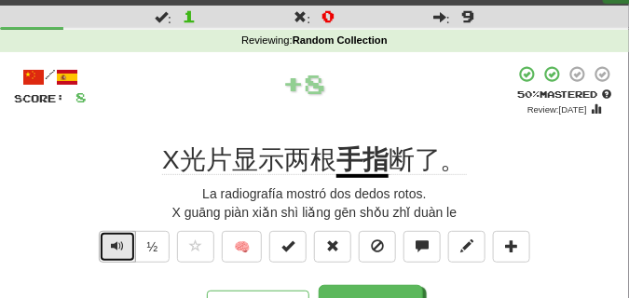
click at [120, 250] on span "Text-to-speech controls" at bounding box center [117, 246] width 13 height 13
click at [111, 249] on span "Text-to-speech controls" at bounding box center [117, 246] width 13 height 13
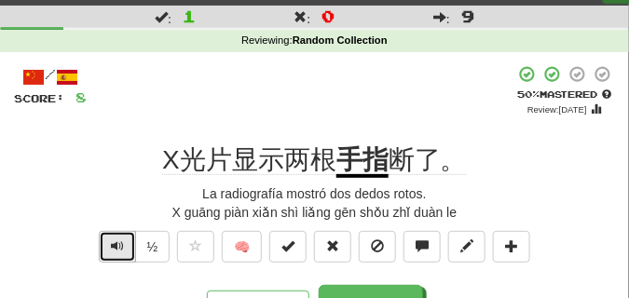
click at [118, 241] on span "Text-to-speech controls" at bounding box center [117, 246] width 13 height 13
click at [117, 241] on span "Text-to-speech controls" at bounding box center [117, 246] width 13 height 13
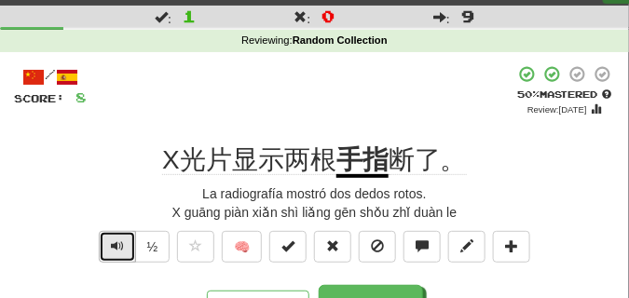
click at [117, 241] on span "Text-to-speech controls" at bounding box center [117, 246] width 13 height 13
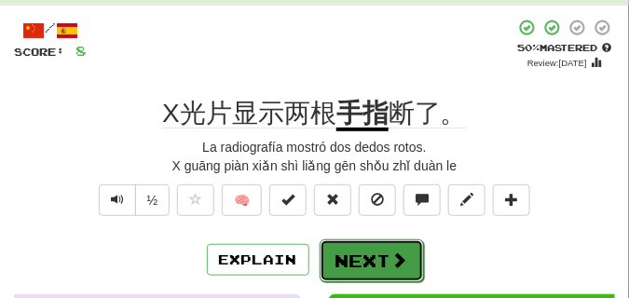
click at [350, 247] on button "Next" at bounding box center [372, 261] width 104 height 43
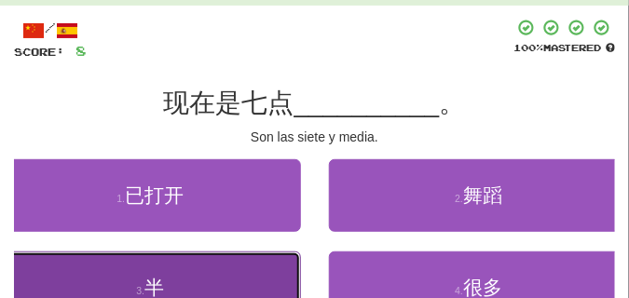
click at [192, 261] on button "3 . 半" at bounding box center [150, 288] width 301 height 73
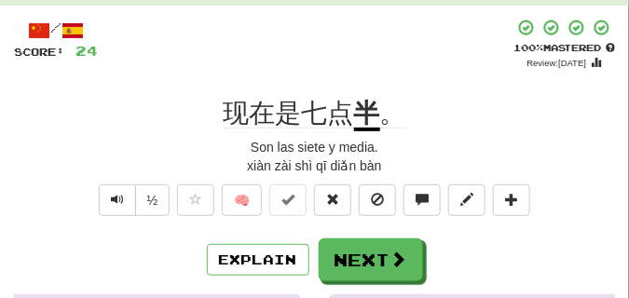
click at [105, 138] on div "Son las siete y media." at bounding box center [314, 147] width 601 height 19
click at [108, 202] on button "Text-to-speech controls" at bounding box center [117, 201] width 37 height 32
click at [115, 169] on div "xiàn zài shì qī diǎn bàn" at bounding box center [314, 166] width 601 height 19
click at [117, 188] on button "Text-to-speech controls" at bounding box center [117, 201] width 37 height 32
click at [116, 163] on div "xiàn zài shì qī diǎn bàn" at bounding box center [314, 166] width 601 height 19
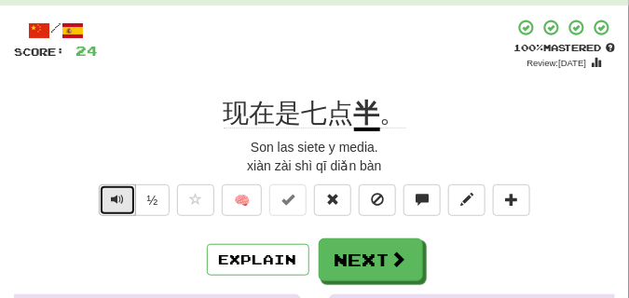
click at [112, 191] on button "Text-to-speech controls" at bounding box center [117, 201] width 37 height 32
click at [113, 165] on div "xiàn zài shì qī diǎn bàn" at bounding box center [314, 166] width 601 height 19
click at [113, 193] on span "Text-to-speech controls" at bounding box center [117, 199] width 13 height 13
click at [113, 164] on div "xiàn zài shì qī diǎn bàn" at bounding box center [314, 166] width 601 height 19
click at [113, 195] on span "Text-to-speech controls" at bounding box center [117, 199] width 13 height 13
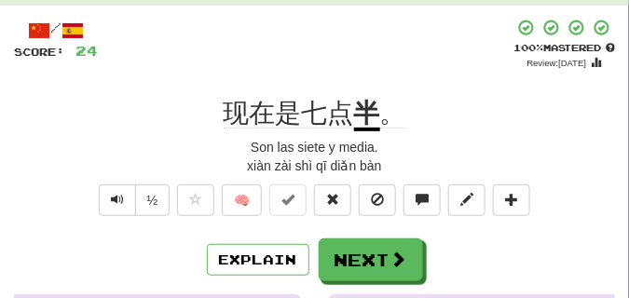
click at [113, 161] on div "xiàn zài shì qī diǎn bàn" at bounding box center [314, 166] width 601 height 19
click at [114, 189] on button "Text-to-speech controls" at bounding box center [117, 201] width 37 height 32
click at [110, 157] on div "xiàn zài shì qī diǎn bàn" at bounding box center [314, 166] width 601 height 19
click at [128, 199] on button "Text-to-speech controls" at bounding box center [117, 201] width 37 height 32
click at [119, 191] on button "Text-to-speech controls" at bounding box center [117, 201] width 37 height 32
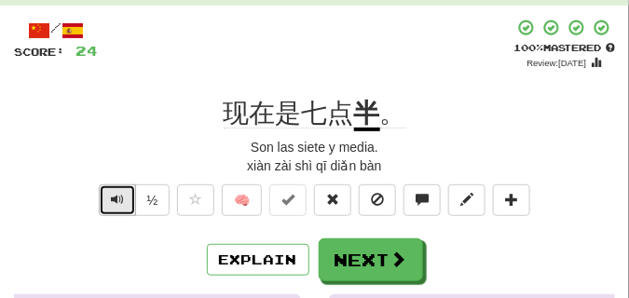
click at [118, 200] on span "Text-to-speech controls" at bounding box center [117, 199] width 13 height 13
click at [117, 199] on span "Text-to-speech controls" at bounding box center [117, 199] width 13 height 13
click at [117, 197] on span "Text-to-speech controls" at bounding box center [117, 199] width 13 height 13
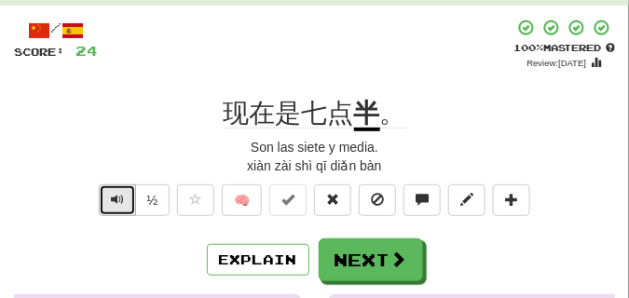
click at [117, 197] on span "Text-to-speech controls" at bounding box center [117, 199] width 13 height 13
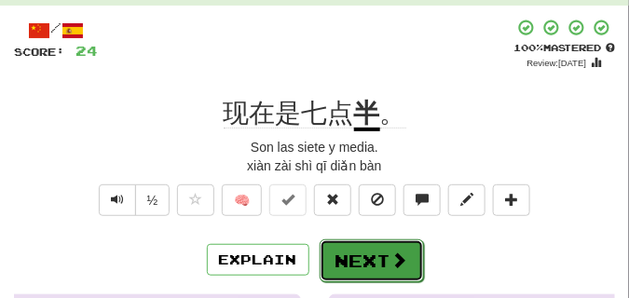
click at [375, 244] on button "Next" at bounding box center [372, 261] width 104 height 43
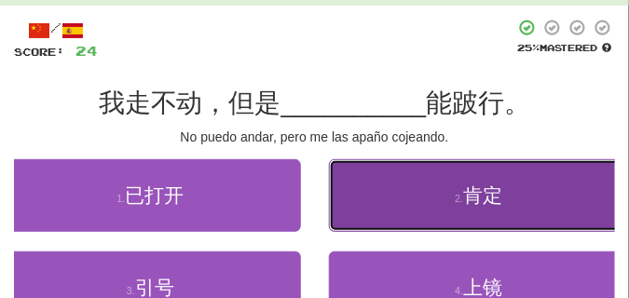
click at [428, 197] on button "2 . 肯定" at bounding box center [479, 195] width 301 height 73
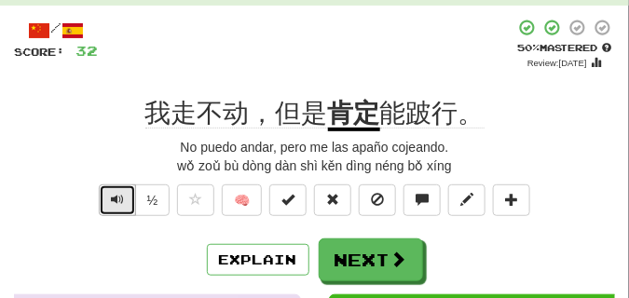
click at [108, 197] on button "Text-to-speech controls" at bounding box center [117, 201] width 37 height 32
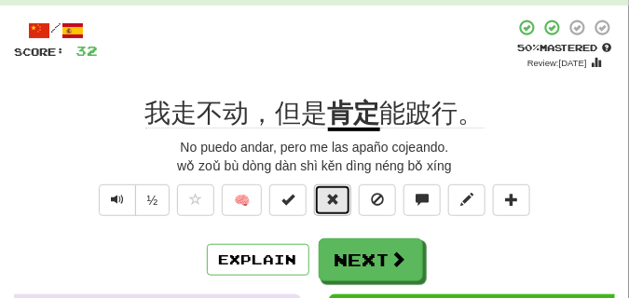
click at [329, 197] on span at bounding box center [332, 199] width 13 height 13
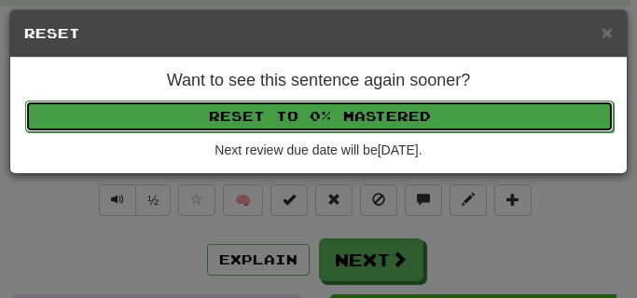
click at [308, 120] on button "Reset to 0% Mastered" at bounding box center [319, 117] width 588 height 32
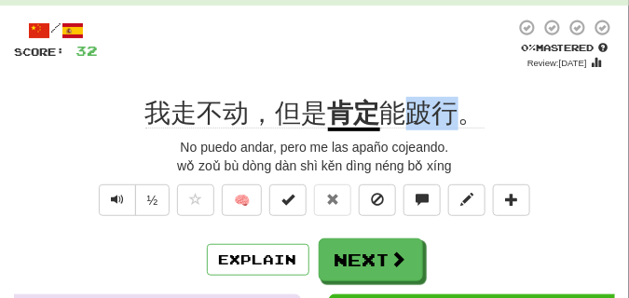
drag, startPoint x: 413, startPoint y: 112, endPoint x: 456, endPoint y: 120, distance: 43.7
click at [456, 120] on span "能跛行。" at bounding box center [432, 114] width 104 height 30
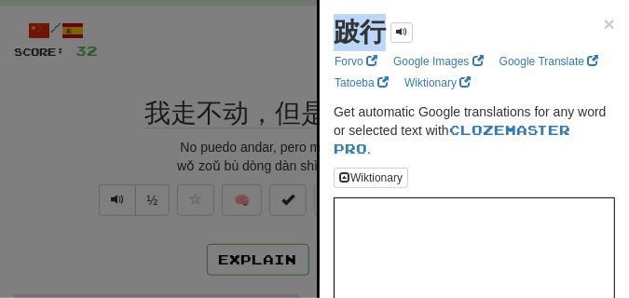
drag, startPoint x: 326, startPoint y: 38, endPoint x: 392, endPoint y: 48, distance: 65.9
copy div "跛行"
click at [216, 20] on div at bounding box center [314, 149] width 629 height 298
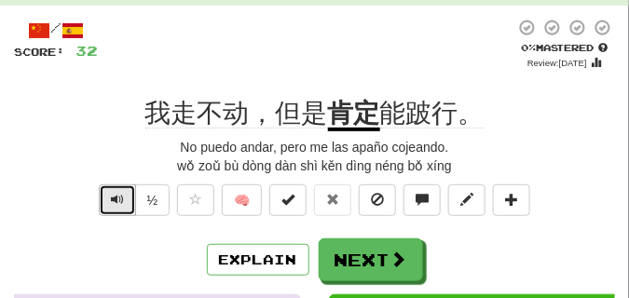
click at [115, 202] on span "Text-to-speech controls" at bounding box center [117, 199] width 13 height 13
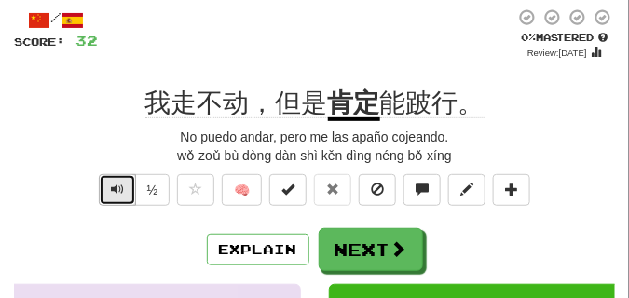
scroll to position [93, 0]
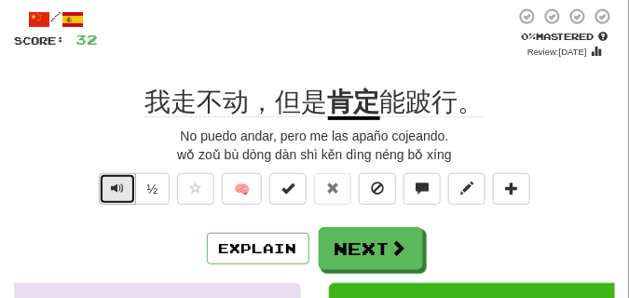
click at [115, 197] on button "Text-to-speech controls" at bounding box center [117, 189] width 37 height 32
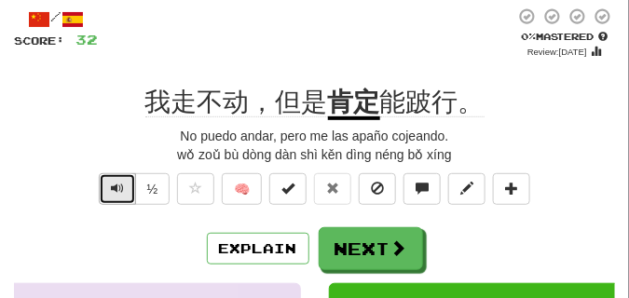
click at [115, 195] on span "Text-to-speech controls" at bounding box center [117, 188] width 13 height 13
click at [124, 186] on button "Text-to-speech controls" at bounding box center [117, 189] width 37 height 32
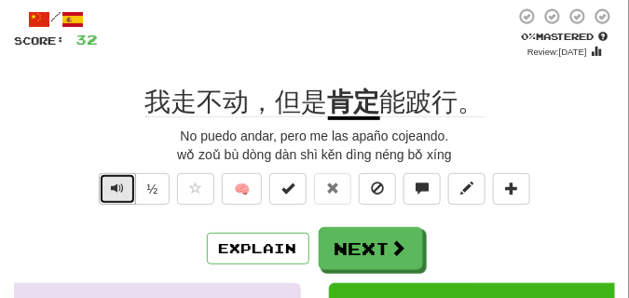
click at [125, 186] on button "Text-to-speech controls" at bounding box center [117, 189] width 37 height 32
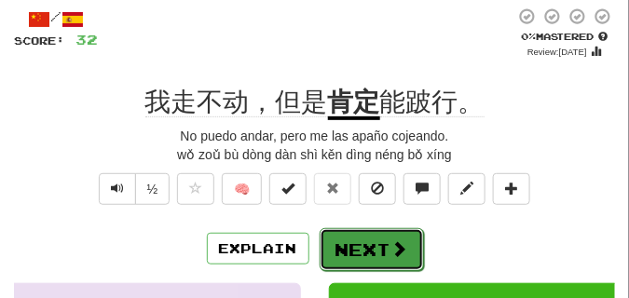
click at [362, 239] on button "Next" at bounding box center [372, 249] width 104 height 43
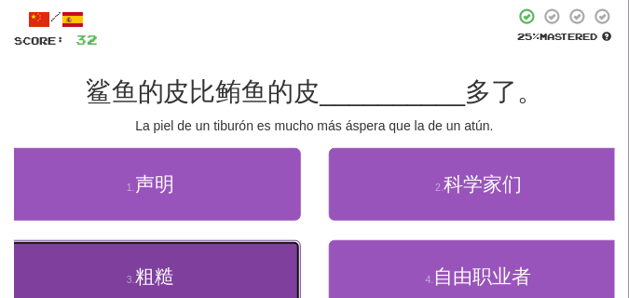
click at [138, 270] on span "粗糙" at bounding box center [154, 276] width 39 height 21
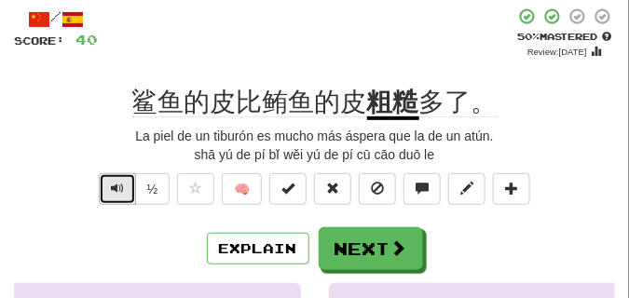
click at [116, 190] on span "Text-to-speech controls" at bounding box center [117, 188] width 13 height 13
click at [117, 182] on span "Text-to-speech controls" at bounding box center [117, 188] width 13 height 13
click at [106, 191] on button "Text-to-speech controls" at bounding box center [117, 189] width 37 height 32
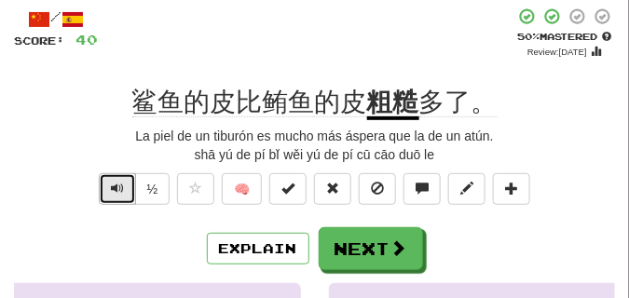
click at [106, 191] on button "Text-to-speech controls" at bounding box center [117, 189] width 37 height 32
click at [114, 185] on span "Text-to-speech controls" at bounding box center [117, 188] width 13 height 13
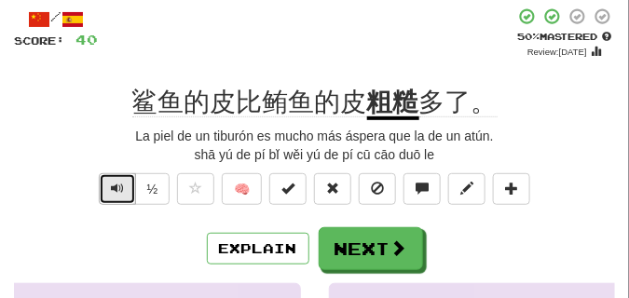
click at [114, 185] on span "Text-to-speech controls" at bounding box center [117, 188] width 13 height 13
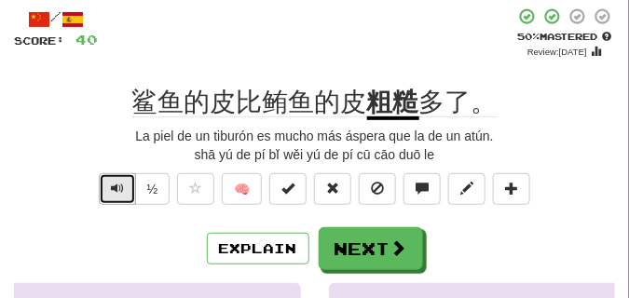
click at [114, 185] on span "Text-to-speech controls" at bounding box center [117, 188] width 13 height 13
click at [118, 189] on span "Text-to-speech controls" at bounding box center [117, 188] width 13 height 13
click at [125, 186] on button "Text-to-speech controls" at bounding box center [117, 189] width 37 height 32
click at [125, 185] on button "Text-to-speech controls" at bounding box center [117, 189] width 37 height 32
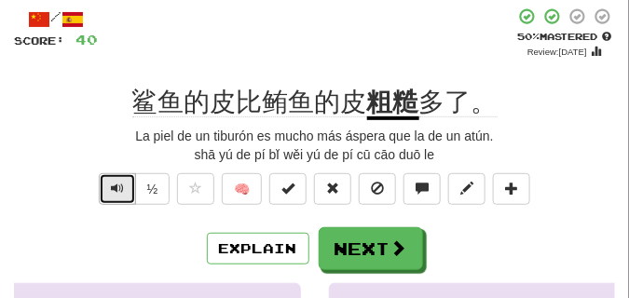
click at [125, 185] on button "Text-to-speech controls" at bounding box center [117, 189] width 37 height 32
click at [125, 184] on button "Text-to-speech controls" at bounding box center [117, 189] width 37 height 32
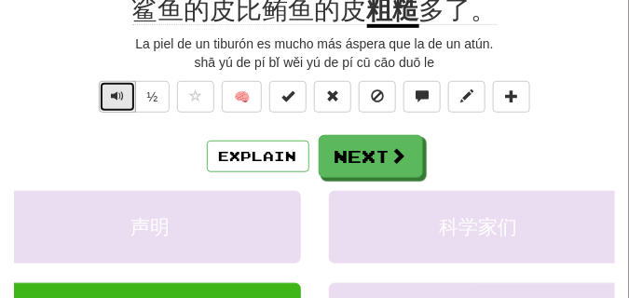
scroll to position [186, 0]
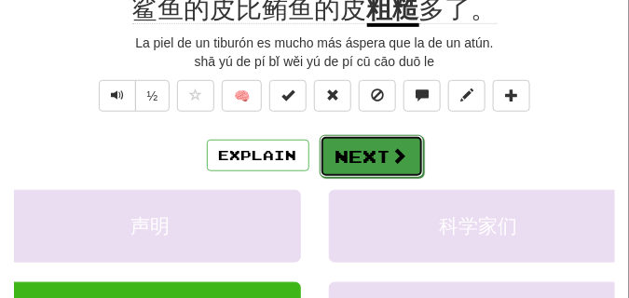
click at [396, 158] on span at bounding box center [400, 155] width 17 height 17
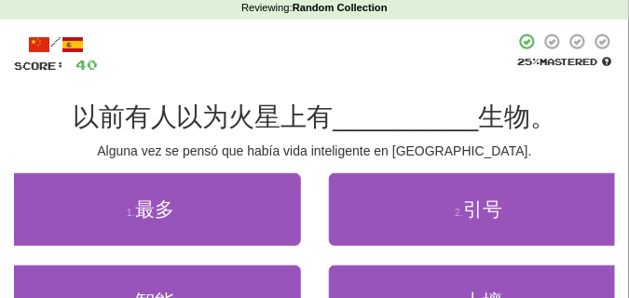
scroll to position [84, 0]
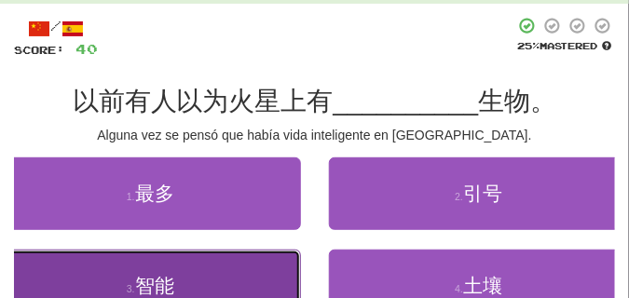
click at [151, 272] on button "3 . 智能" at bounding box center [150, 286] width 301 height 73
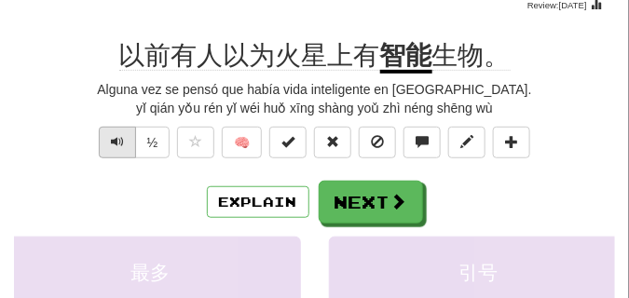
scroll to position [93, 0]
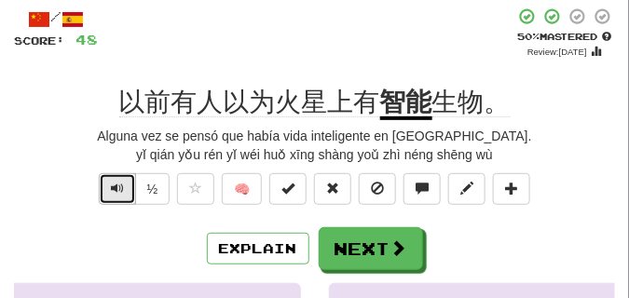
click at [117, 190] on span "Text-to-speech controls" at bounding box center [117, 188] width 13 height 13
click at [118, 190] on span "Text-to-speech controls" at bounding box center [117, 188] width 13 height 13
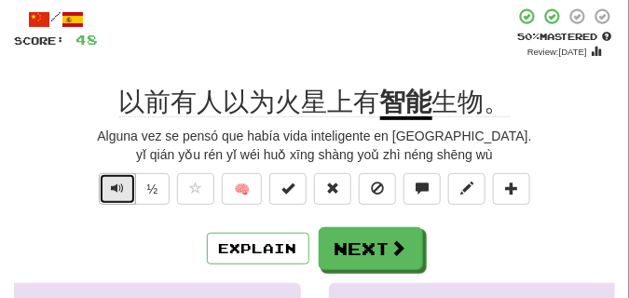
click at [118, 190] on span "Text-to-speech controls" at bounding box center [117, 188] width 13 height 13
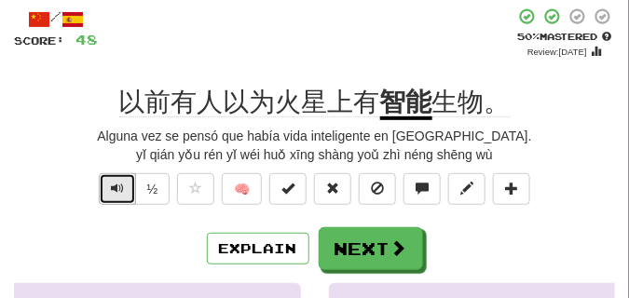
click at [118, 190] on span "Text-to-speech controls" at bounding box center [117, 188] width 13 height 13
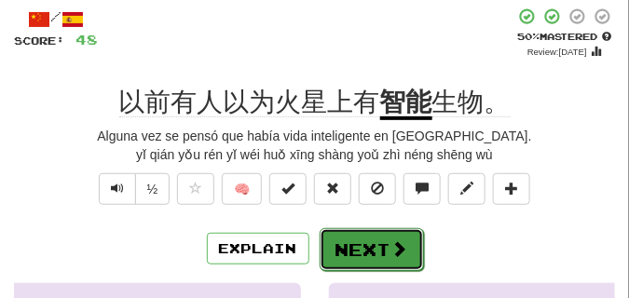
click at [354, 231] on button "Next" at bounding box center [372, 249] width 104 height 43
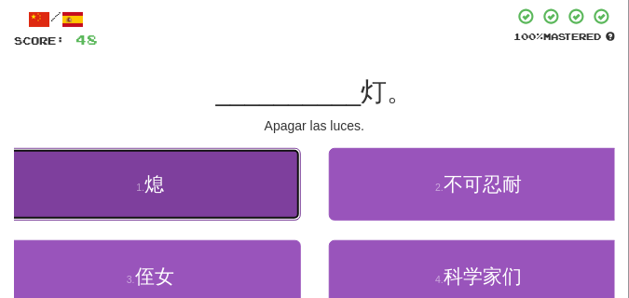
click at [223, 158] on button "1 . 熄" at bounding box center [150, 184] width 301 height 73
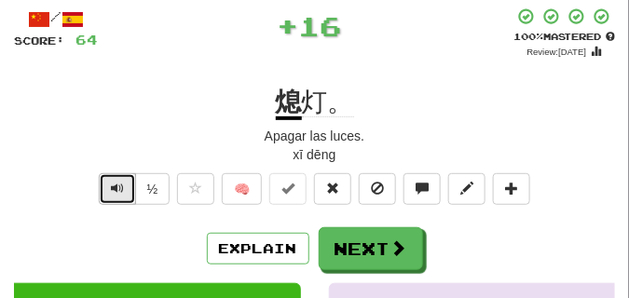
click at [119, 180] on button "Text-to-speech controls" at bounding box center [117, 189] width 37 height 32
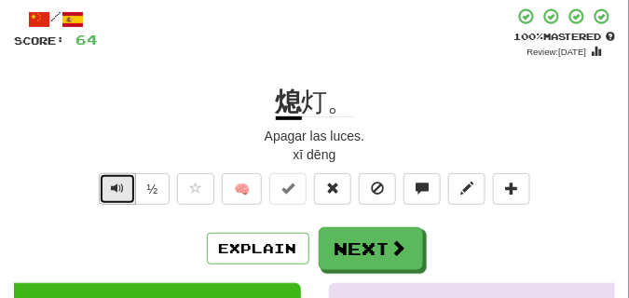
click at [119, 180] on button "Text-to-speech controls" at bounding box center [117, 189] width 37 height 32
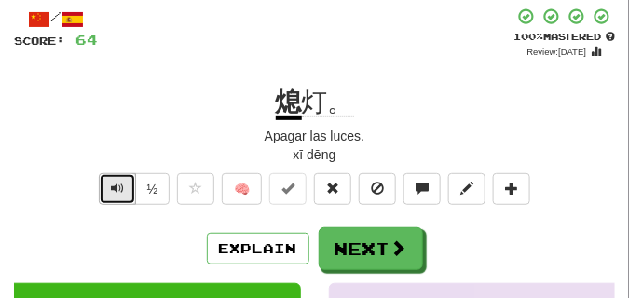
click at [119, 180] on button "Text-to-speech controls" at bounding box center [117, 189] width 37 height 32
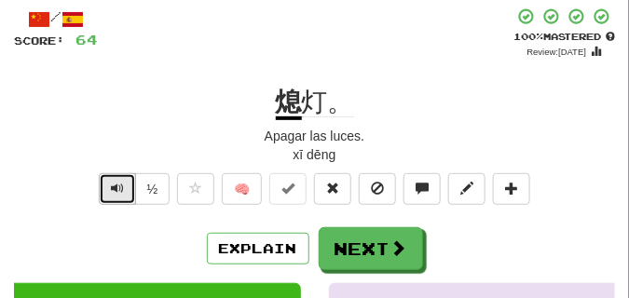
click at [119, 180] on button "Text-to-speech controls" at bounding box center [117, 189] width 37 height 32
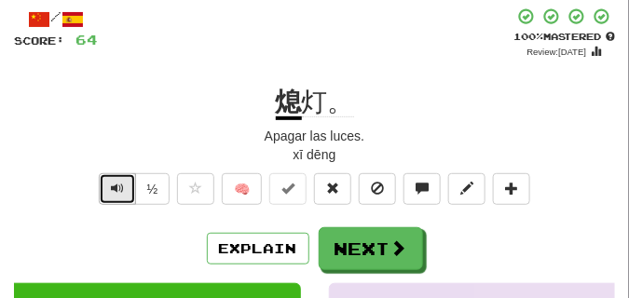
click at [119, 180] on button "Text-to-speech controls" at bounding box center [117, 189] width 37 height 32
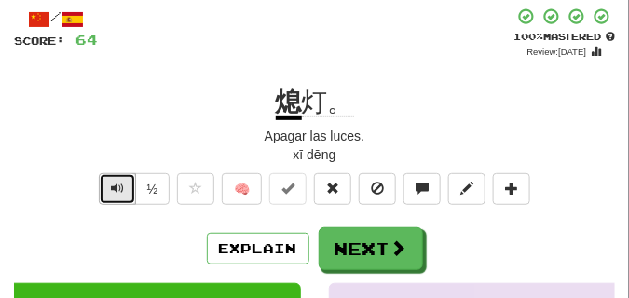
click at [119, 180] on button "Text-to-speech controls" at bounding box center [117, 189] width 37 height 32
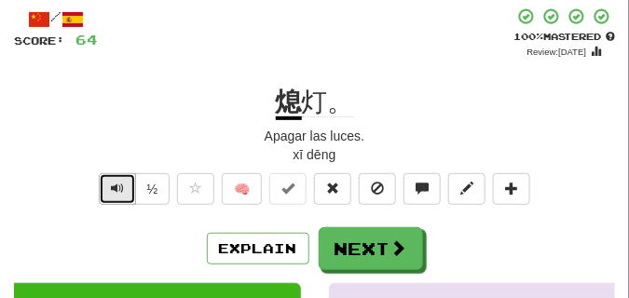
click at [119, 180] on button "Text-to-speech controls" at bounding box center [117, 189] width 37 height 32
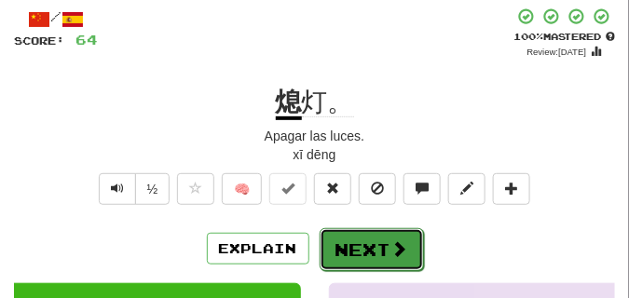
click at [401, 235] on button "Next" at bounding box center [372, 249] width 104 height 43
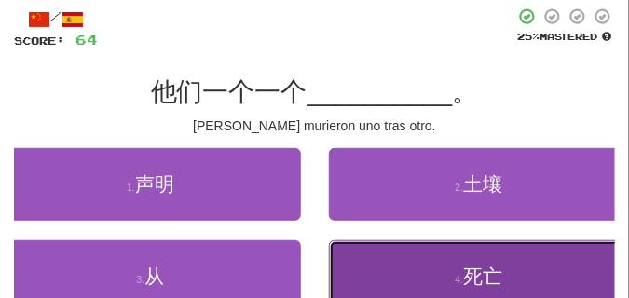
click at [423, 281] on button "4 . 死亡" at bounding box center [479, 277] width 301 height 73
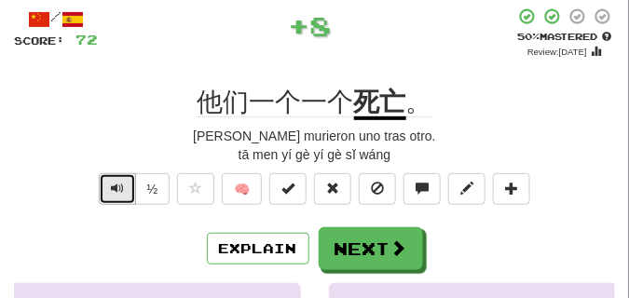
click at [124, 185] on button "Text-to-speech controls" at bounding box center [117, 189] width 37 height 32
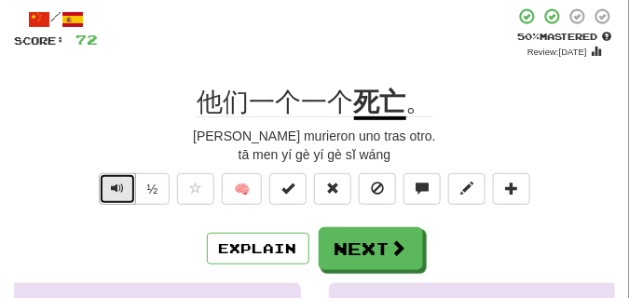
click at [124, 185] on button "Text-to-speech controls" at bounding box center [117, 189] width 37 height 32
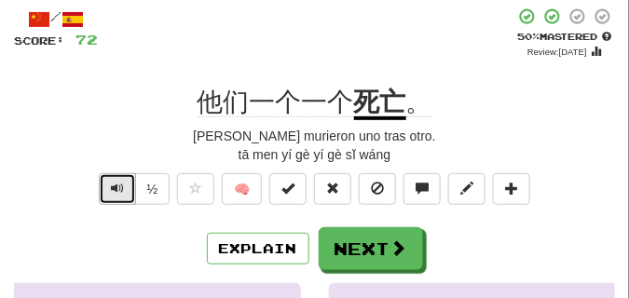
click at [124, 185] on button "Text-to-speech controls" at bounding box center [117, 189] width 37 height 32
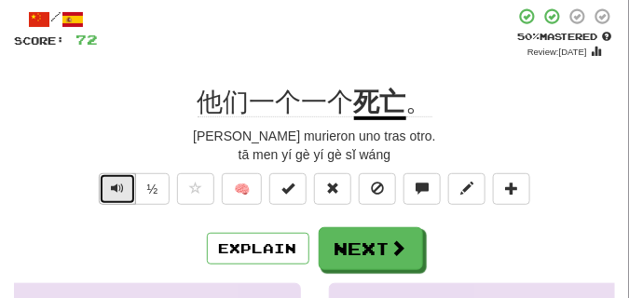
click at [124, 185] on button "Text-to-speech controls" at bounding box center [117, 189] width 37 height 32
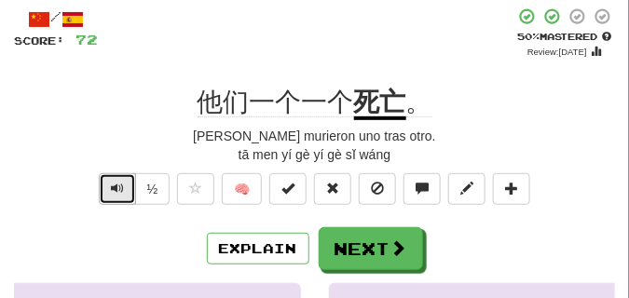
click at [124, 185] on button "Text-to-speech controls" at bounding box center [117, 189] width 37 height 32
click at [124, 184] on button "Text-to-speech controls" at bounding box center [117, 189] width 37 height 32
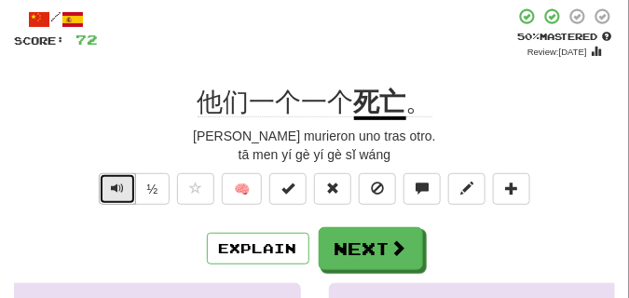
click at [124, 184] on button "Text-to-speech controls" at bounding box center [117, 189] width 37 height 32
click at [120, 185] on span "Text-to-speech controls" at bounding box center [117, 188] width 13 height 13
click at [119, 185] on span "Text-to-speech controls" at bounding box center [117, 188] width 13 height 13
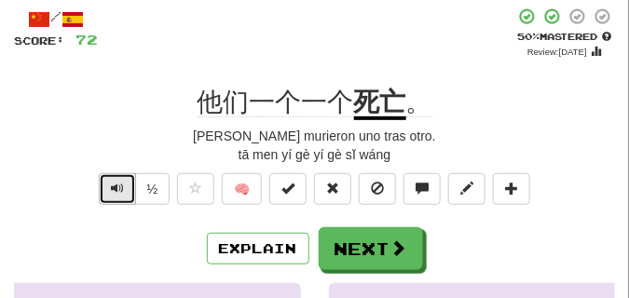
click at [119, 185] on span "Text-to-speech controls" at bounding box center [117, 188] width 13 height 13
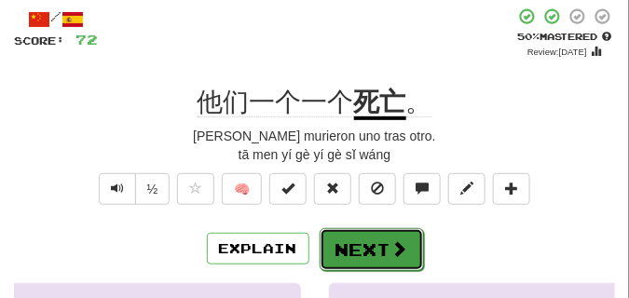
click at [336, 244] on button "Next" at bounding box center [372, 249] width 104 height 43
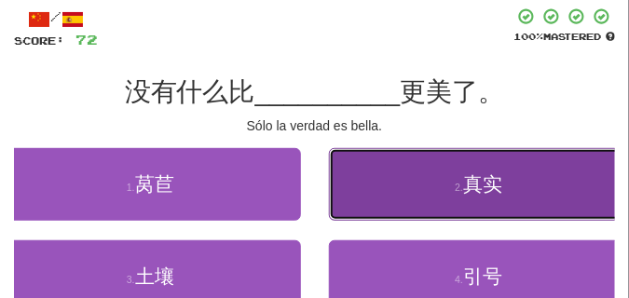
click at [437, 196] on button "2 . 真实" at bounding box center [479, 184] width 301 height 73
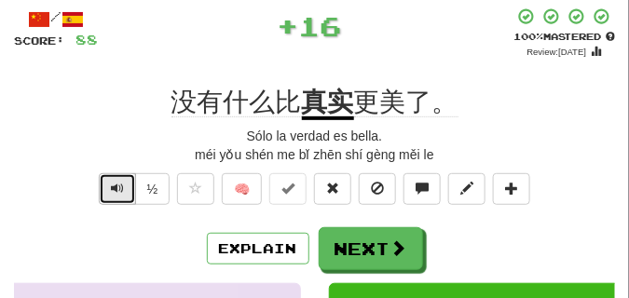
click at [114, 186] on span "Text-to-speech controls" at bounding box center [117, 188] width 13 height 13
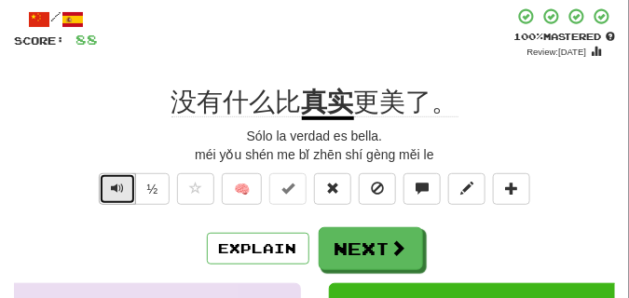
click at [114, 186] on span "Text-to-speech controls" at bounding box center [117, 188] width 13 height 13
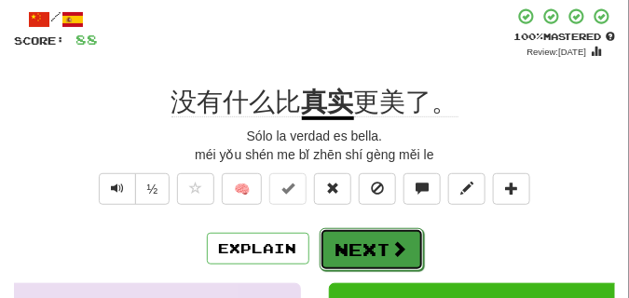
click at [373, 237] on button "Next" at bounding box center [372, 249] width 104 height 43
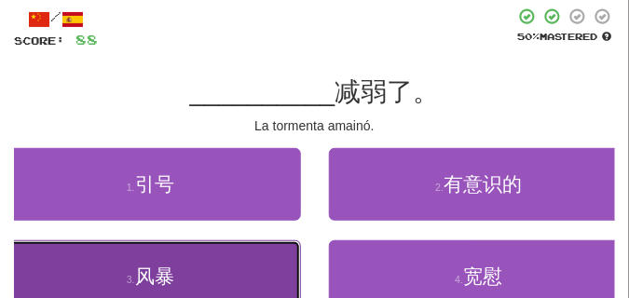
click at [269, 261] on button "3 . 风暴" at bounding box center [150, 277] width 301 height 73
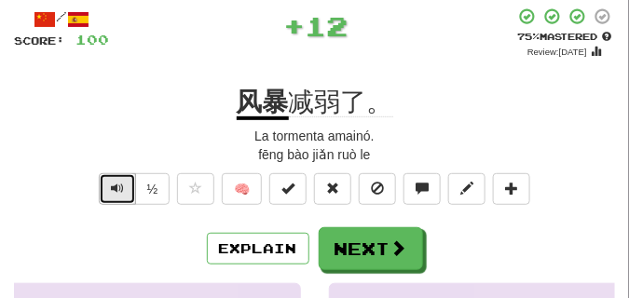
click at [103, 183] on button "Text-to-speech controls" at bounding box center [117, 189] width 37 height 32
click at [111, 182] on span "Text-to-speech controls" at bounding box center [117, 188] width 13 height 13
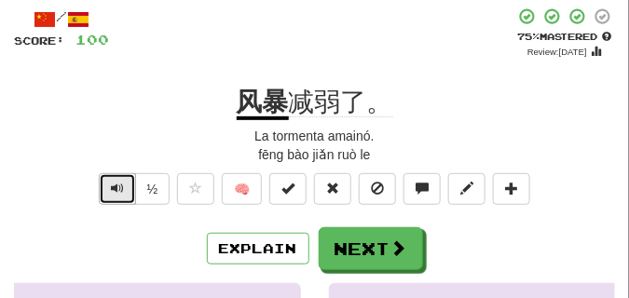
click at [111, 182] on span "Text-to-speech controls" at bounding box center [117, 188] width 13 height 13
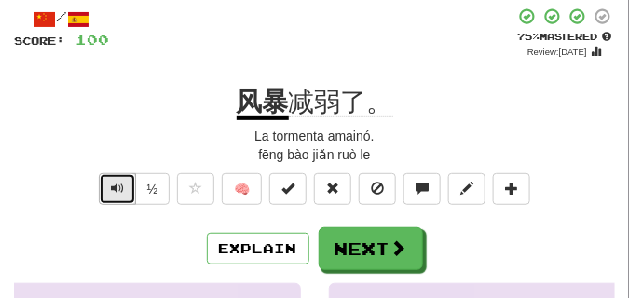
click at [111, 182] on span "Text-to-speech controls" at bounding box center [117, 188] width 13 height 13
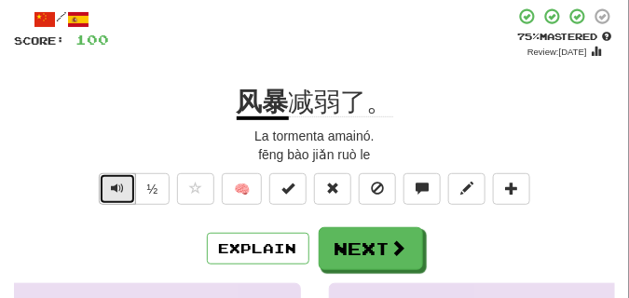
click at [111, 182] on span "Text-to-speech controls" at bounding box center [117, 188] width 13 height 13
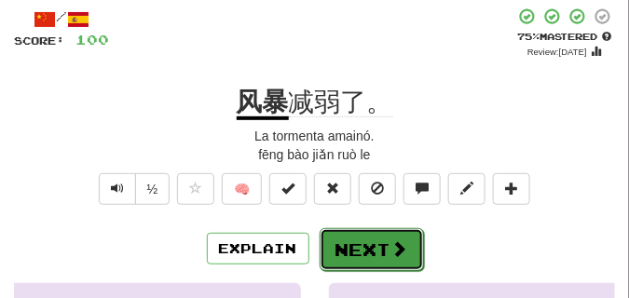
click at [368, 240] on button "Next" at bounding box center [372, 249] width 104 height 43
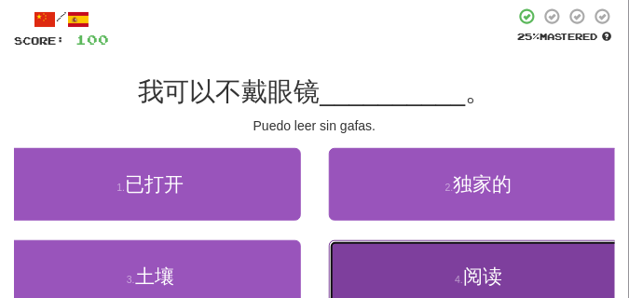
click at [414, 279] on button "4 . 阅读" at bounding box center [479, 277] width 301 height 73
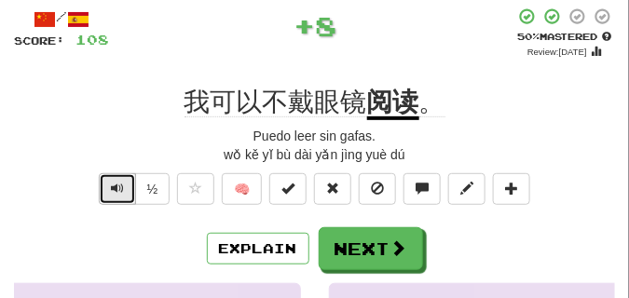
click at [123, 179] on button "Text-to-speech controls" at bounding box center [117, 189] width 37 height 32
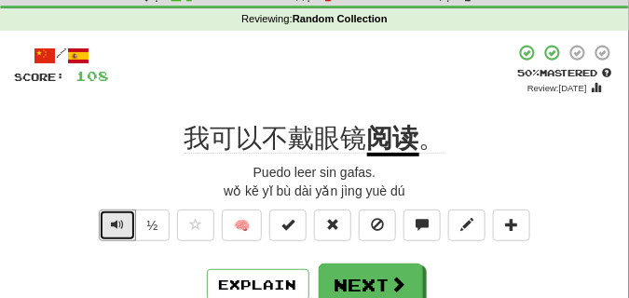
scroll to position [140, 0]
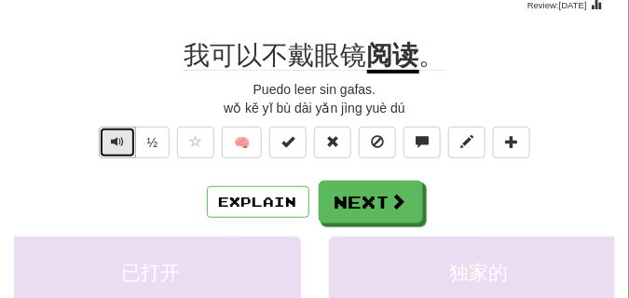
click at [117, 145] on span "Text-to-speech controls" at bounding box center [117, 141] width 13 height 13
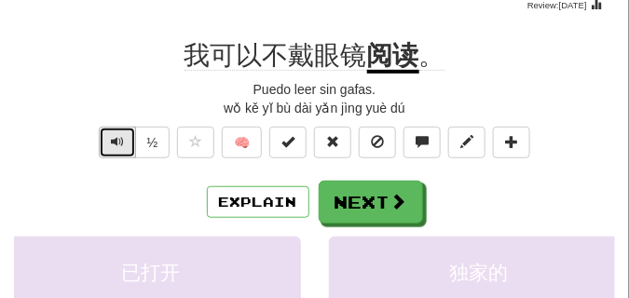
click at [116, 144] on span "Text-to-speech controls" at bounding box center [117, 141] width 13 height 13
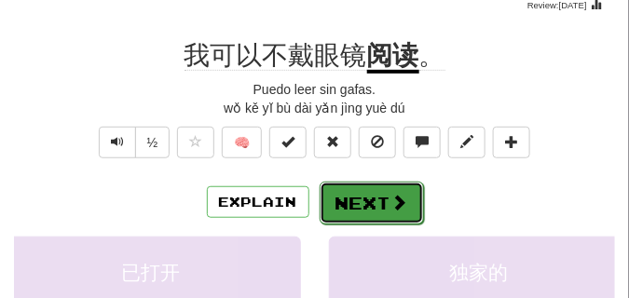
click at [400, 186] on button "Next" at bounding box center [372, 203] width 104 height 43
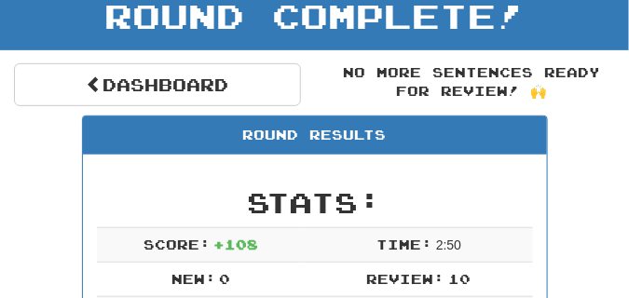
scroll to position [82, 0]
